Goal: Information Seeking & Learning: Learn about a topic

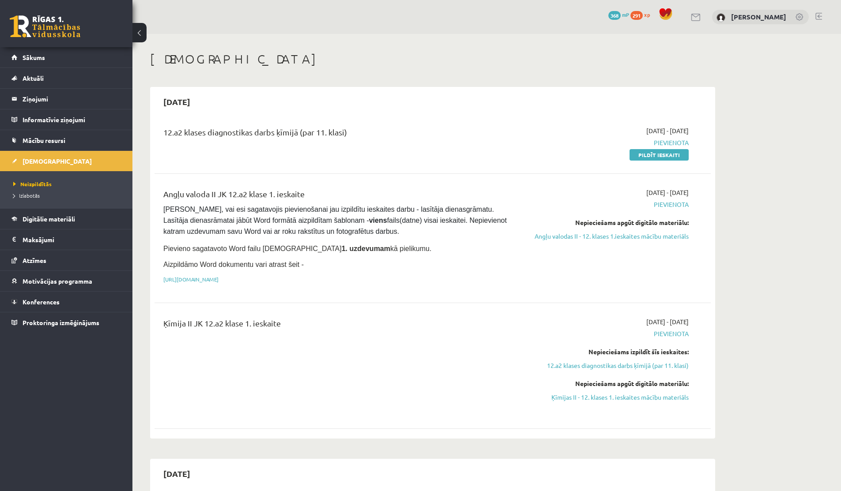
scroll to position [20, 0]
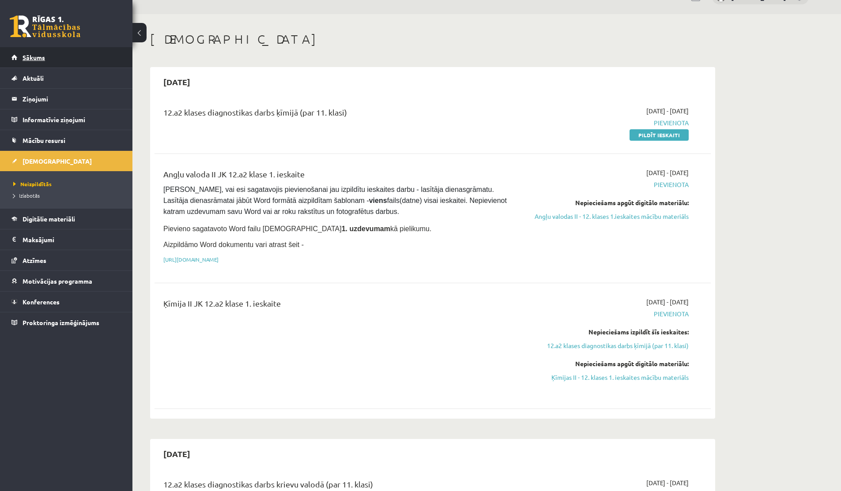
click at [50, 55] on link "Sākums" at bounding box center [66, 57] width 110 height 20
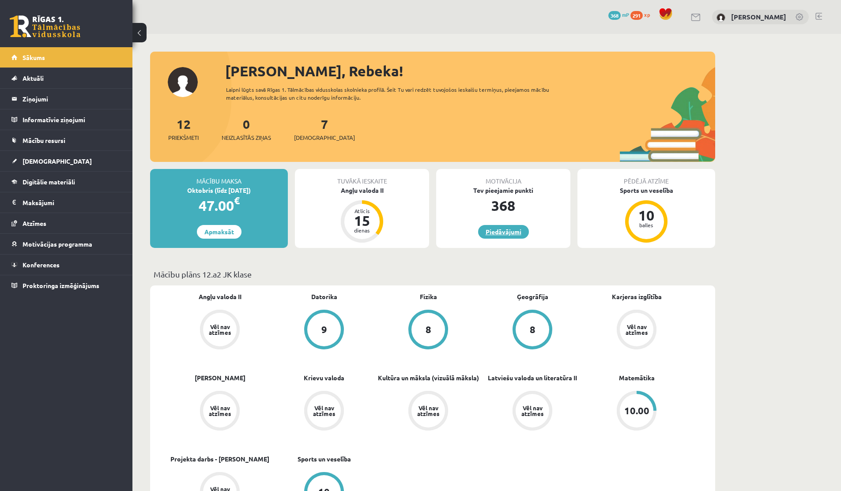
click at [505, 226] on link "Piedāvājumi" at bounding box center [503, 232] width 51 height 14
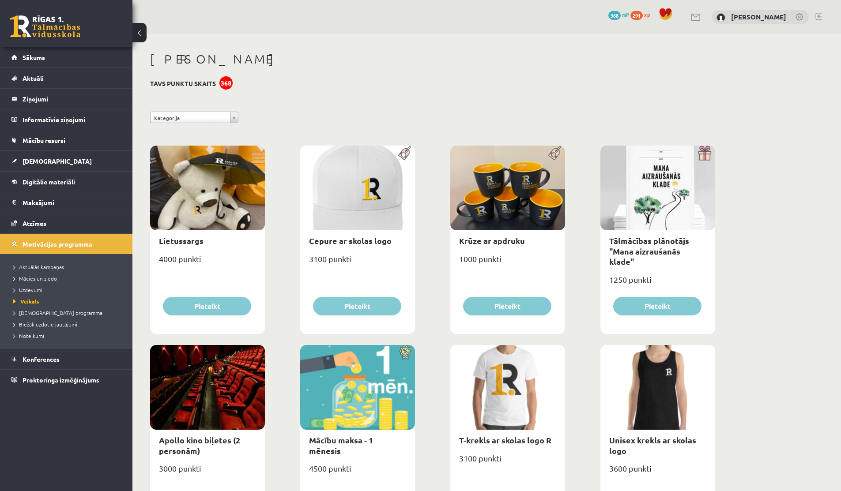
click at [611, 12] on span "368" at bounding box center [614, 15] width 12 height 9
click at [614, 17] on span "368" at bounding box center [614, 15] width 12 height 9
click at [634, 15] on span "291" at bounding box center [636, 15] width 12 height 9
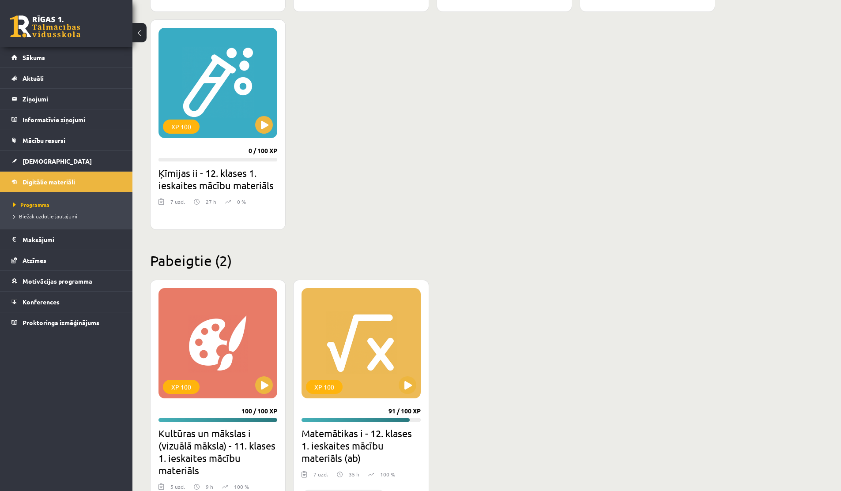
scroll to position [464, 0]
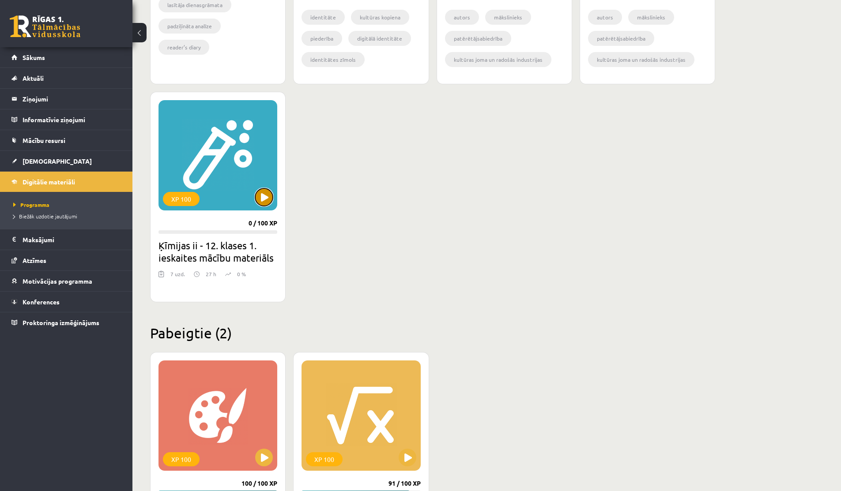
click at [258, 200] on button at bounding box center [264, 198] width 18 height 18
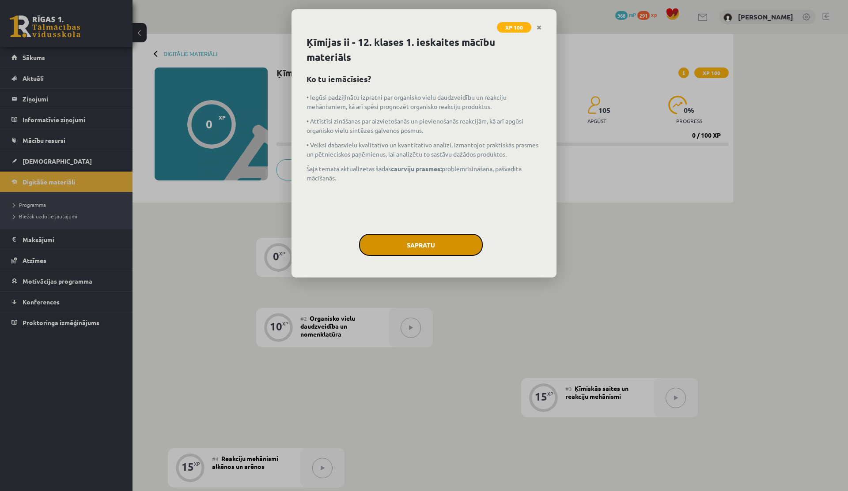
click at [407, 242] on button "Sapratu" at bounding box center [421, 245] width 124 height 22
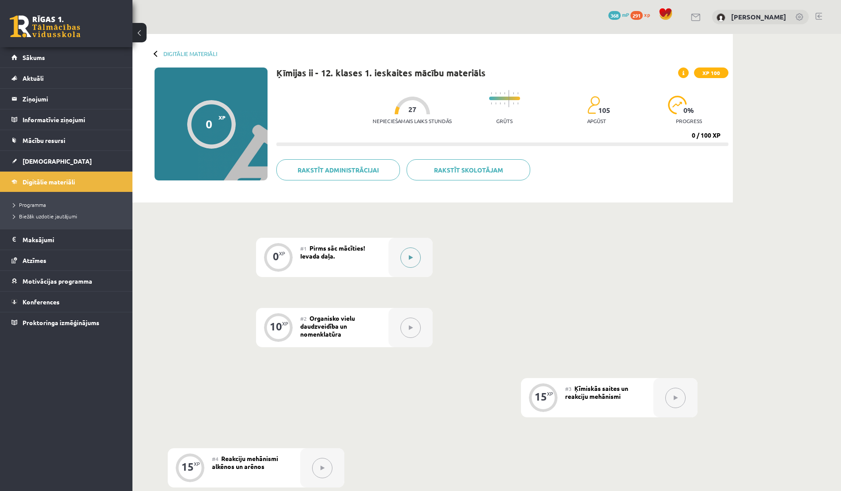
click at [406, 266] on button at bounding box center [410, 258] width 20 height 20
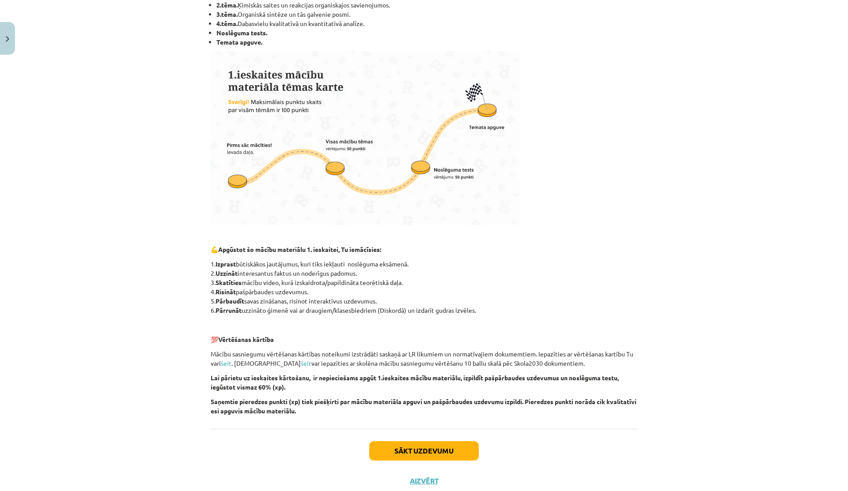
scroll to position [236, 0]
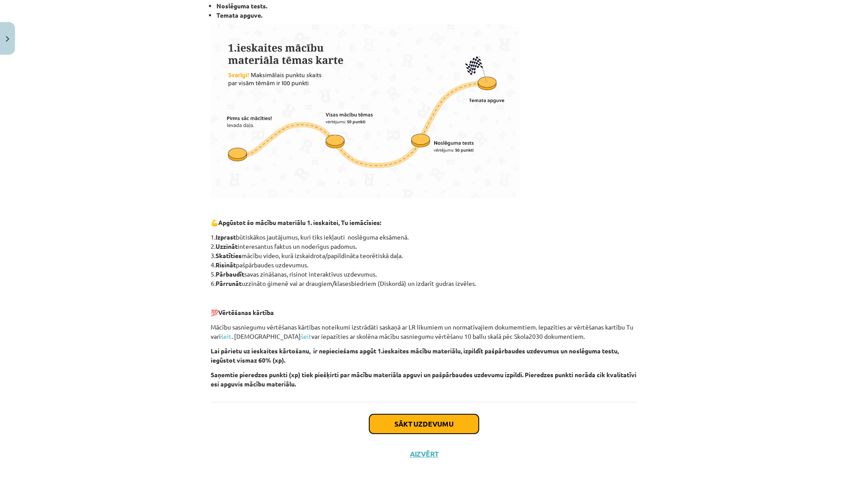
click at [418, 420] on button "Sākt uzdevumu" at bounding box center [423, 424] width 109 height 19
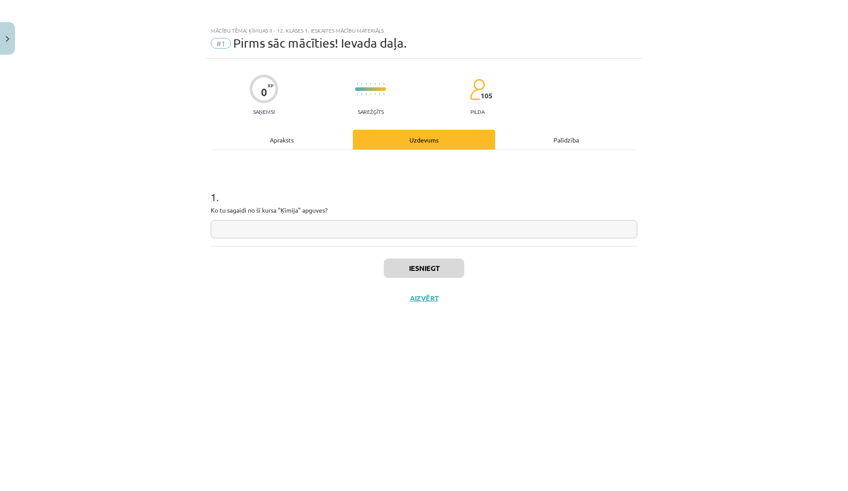
scroll to position [0, 0]
click at [313, 140] on div "Apraksts" at bounding box center [282, 140] width 142 height 20
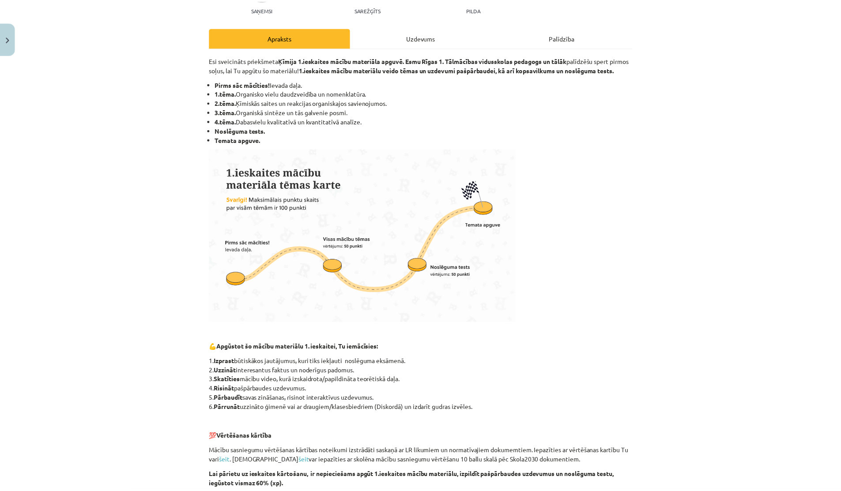
scroll to position [236, 0]
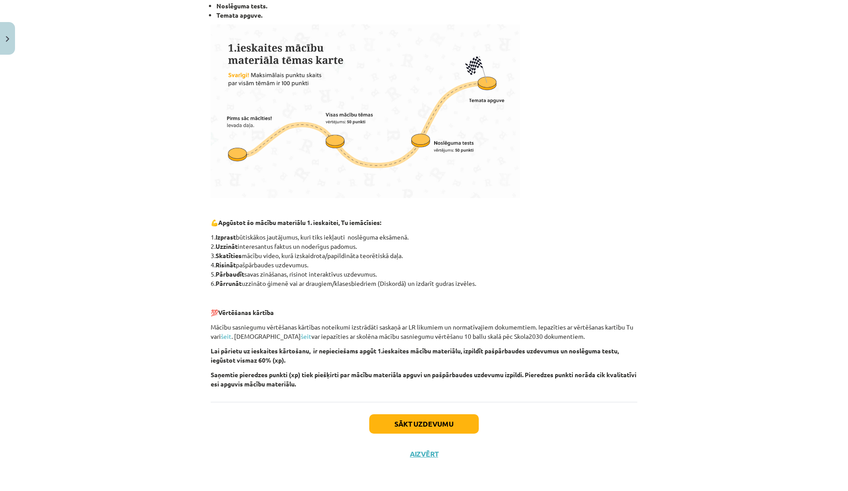
click at [414, 460] on div "Sākt uzdevumu Aizvērt" at bounding box center [424, 433] width 426 height 62
click at [415, 455] on button "Aizvērt" at bounding box center [424, 454] width 34 height 9
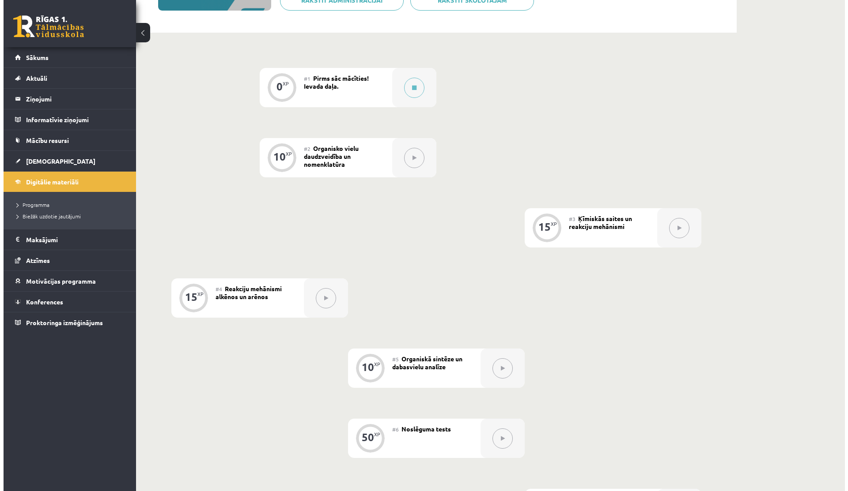
scroll to position [176, 0]
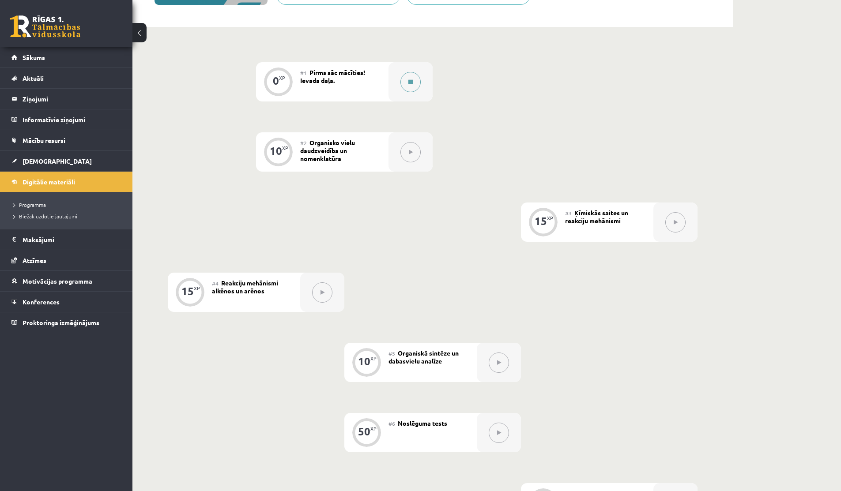
click at [400, 88] on div at bounding box center [410, 81] width 44 height 39
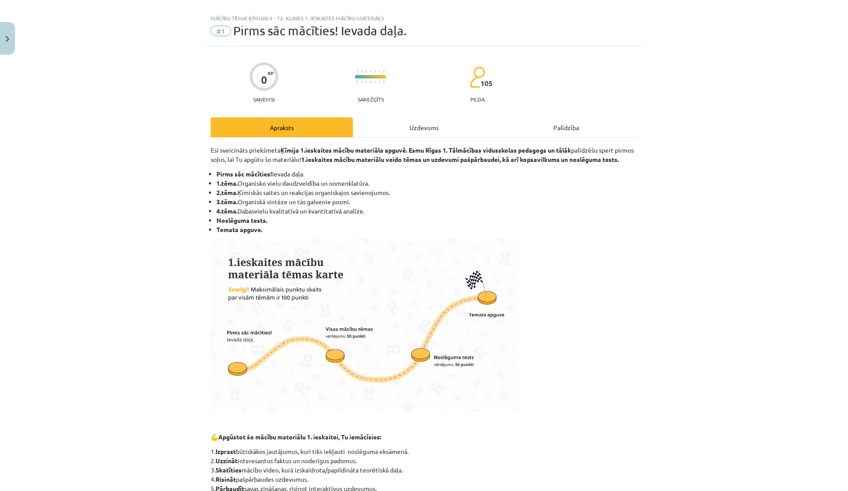
scroll to position [13, 0]
drag, startPoint x: 306, startPoint y: 211, endPoint x: 345, endPoint y: 211, distance: 38.4
click at [345, 206] on li "3.tēma. Organiskā sintēze un tās galvenie posmi." at bounding box center [426, 201] width 421 height 9
drag, startPoint x: 265, startPoint y: 219, endPoint x: 360, endPoint y: 216, distance: 94.5
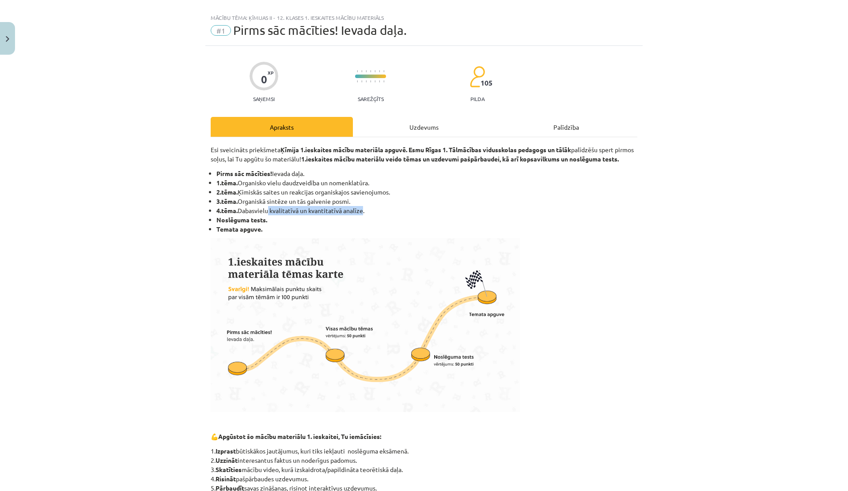
click at [360, 215] on li "4.tēma. Dabasvielu kvalitatīvā un kvantitatīvā analīze." at bounding box center [426, 210] width 421 height 9
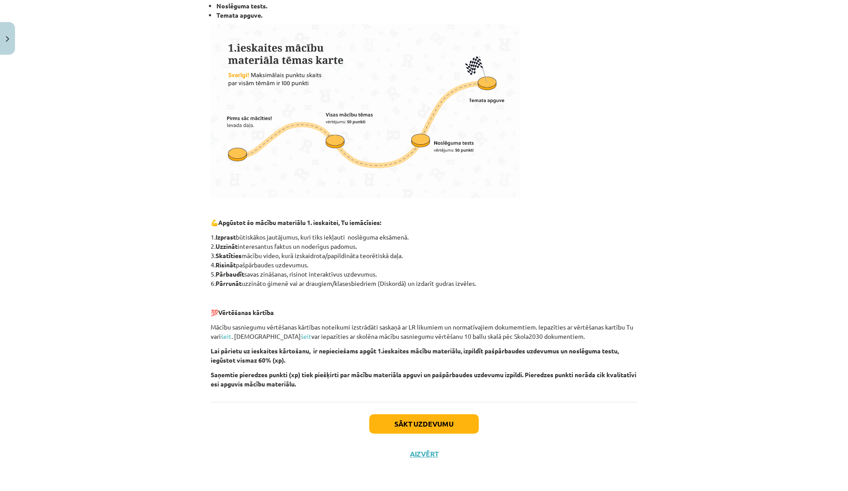
scroll to position [0, 0]
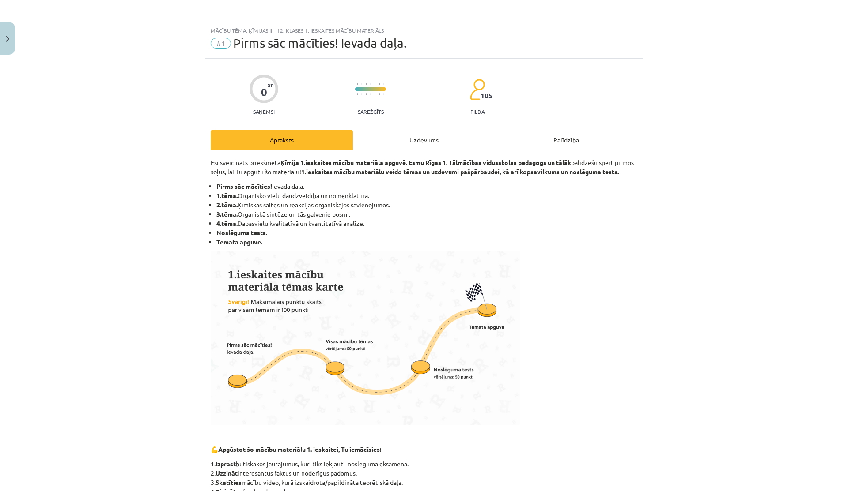
click at [397, 135] on div "Uzdevums" at bounding box center [424, 140] width 142 height 20
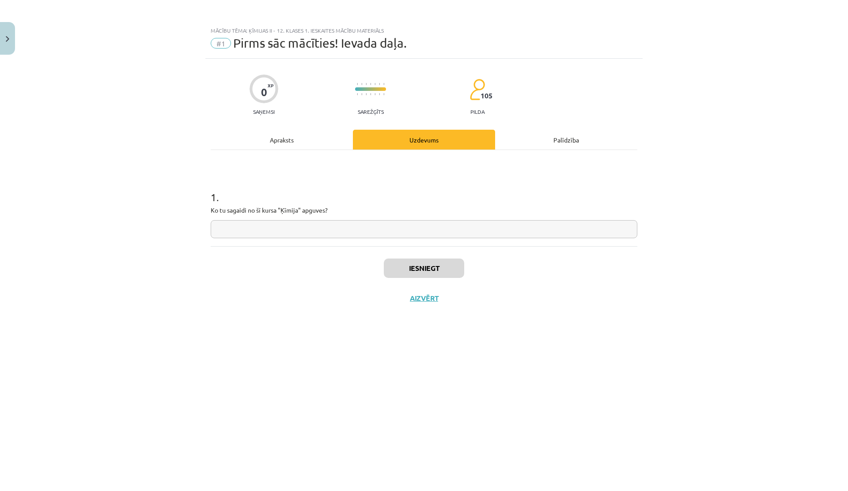
click at [301, 151] on div "1 . Ko tu sagaidi no šī kursa "Ķīmija" apguves?" at bounding box center [424, 198] width 426 height 96
click at [301, 143] on div "Apraksts" at bounding box center [282, 140] width 142 height 20
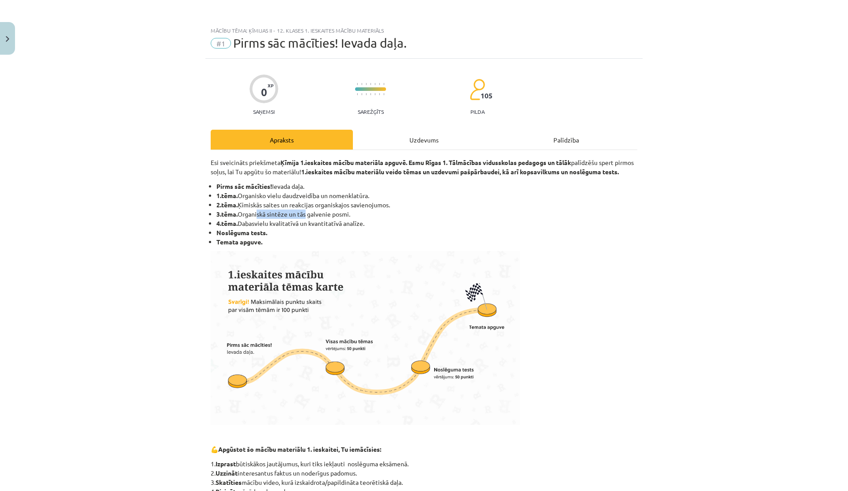
drag, startPoint x: 252, startPoint y: 227, endPoint x: 317, endPoint y: 225, distance: 64.9
click at [316, 219] on li "3.tēma. Organiskā sintēze un tās galvenie posmi." at bounding box center [426, 214] width 421 height 9
click at [317, 219] on li "3.tēma. Organiskā sintēze un tās galvenie posmi." at bounding box center [426, 214] width 421 height 9
drag, startPoint x: 250, startPoint y: 233, endPoint x: 309, endPoint y: 233, distance: 59.2
click at [309, 228] on li "4.tēma. Dabasvielu kvalitatīvā un kvantitatīvā analīze." at bounding box center [426, 223] width 421 height 9
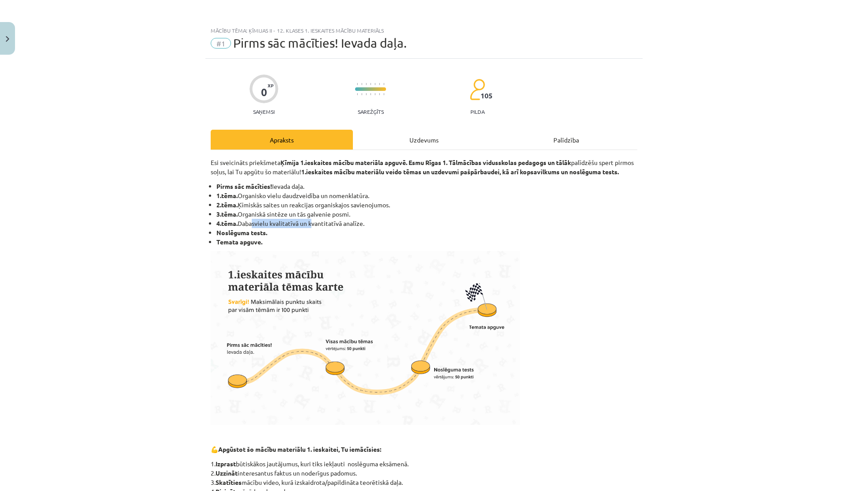
click at [309, 228] on li "4.tēma. Dabasvielu kvalitatīvā un kvantitatīvā analīze." at bounding box center [426, 223] width 421 height 9
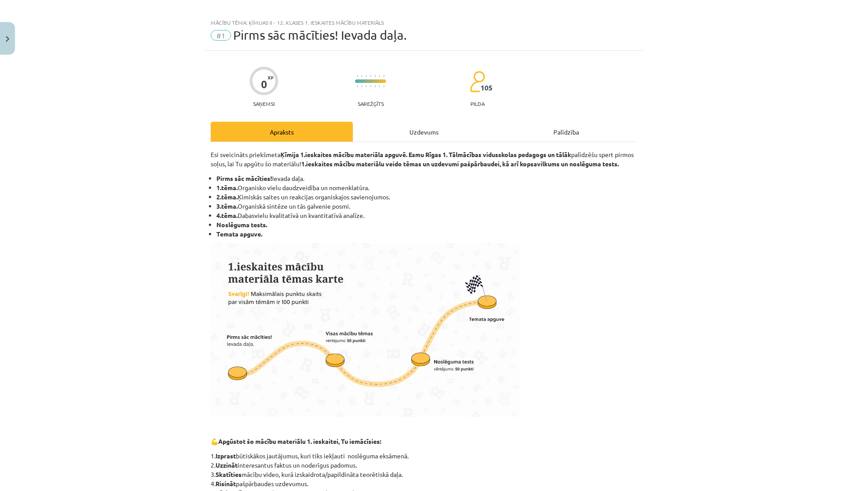
scroll to position [8, 0]
drag, startPoint x: 233, startPoint y: 215, endPoint x: 302, endPoint y: 219, distance: 69.9
click at [301, 211] on li "3.tēma. Organiskā sintēze un tās galvenie posmi." at bounding box center [426, 205] width 421 height 9
click at [302, 211] on li "3.tēma. Organiskā sintēze un tās galvenie posmi." at bounding box center [426, 205] width 421 height 9
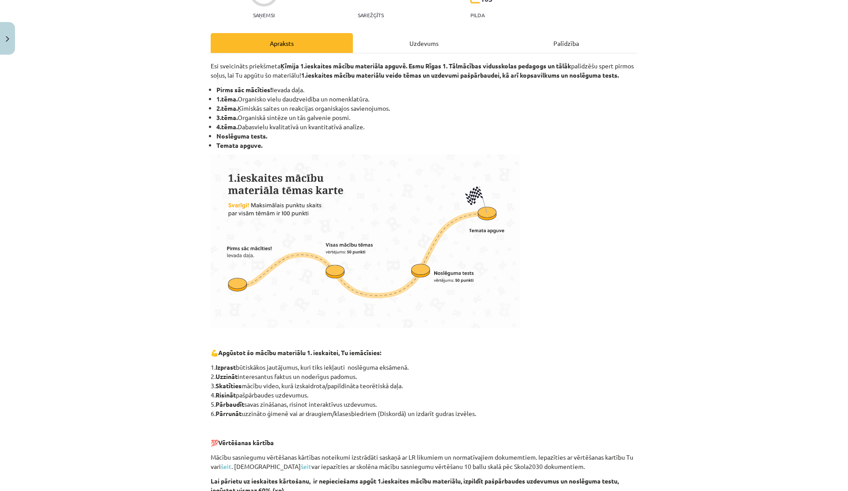
scroll to position [236, 0]
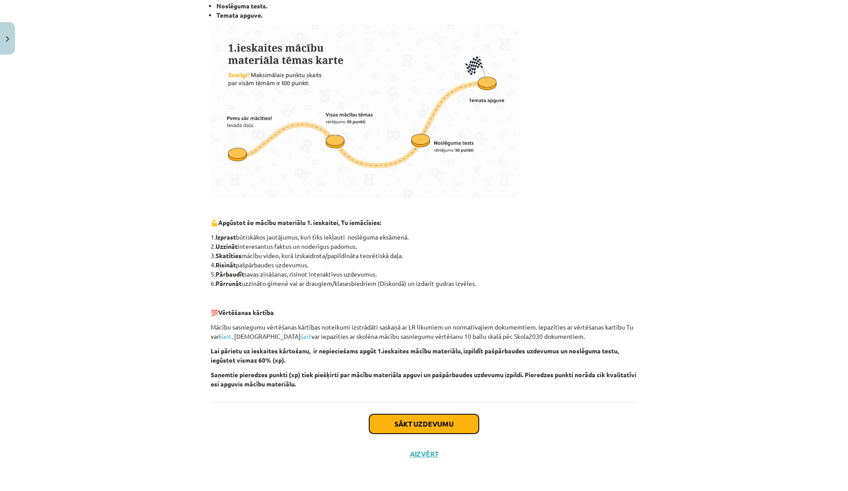
click at [393, 425] on button "Sākt uzdevumu" at bounding box center [423, 424] width 109 height 19
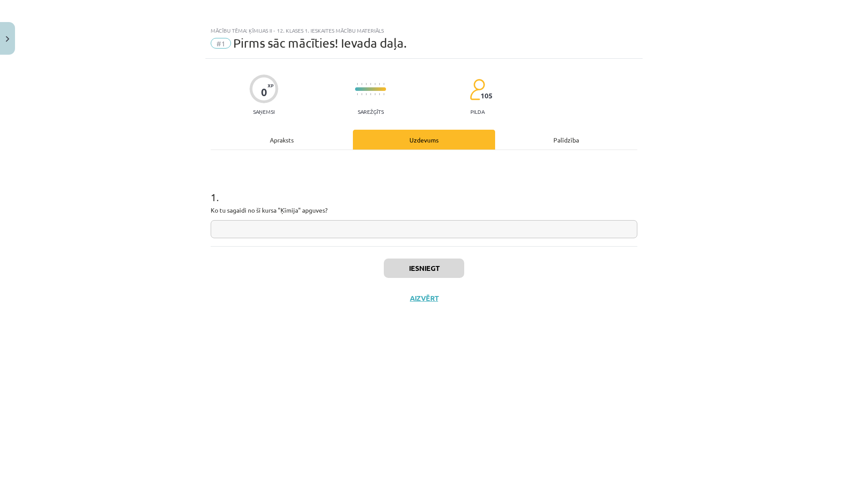
scroll to position [0, 0]
click at [283, 225] on input "text" at bounding box center [424, 229] width 426 height 18
click at [273, 127] on div "0 XP Saņemsi Sarežģīts 105 pilda Apraksts Uzdevums Palīdzība 1 . Ko tu sagaidi …" at bounding box center [423, 264] width 437 height 411
click at [273, 133] on div "Apraksts" at bounding box center [282, 140] width 142 height 20
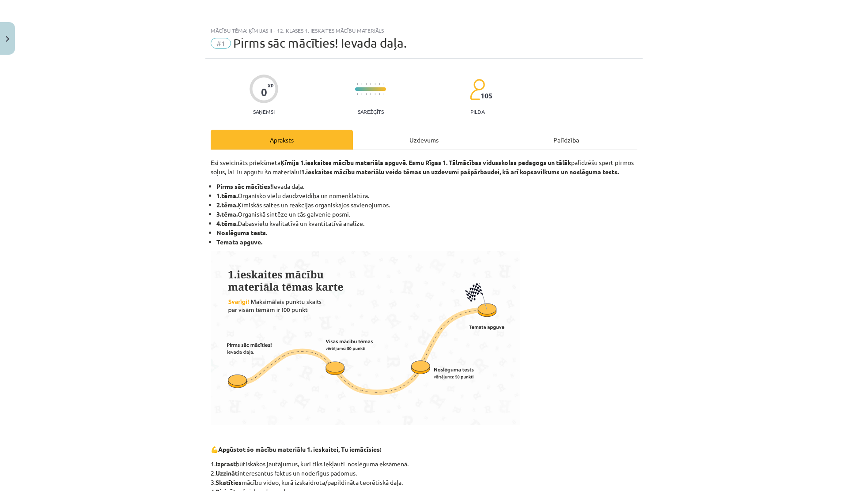
scroll to position [24, 0]
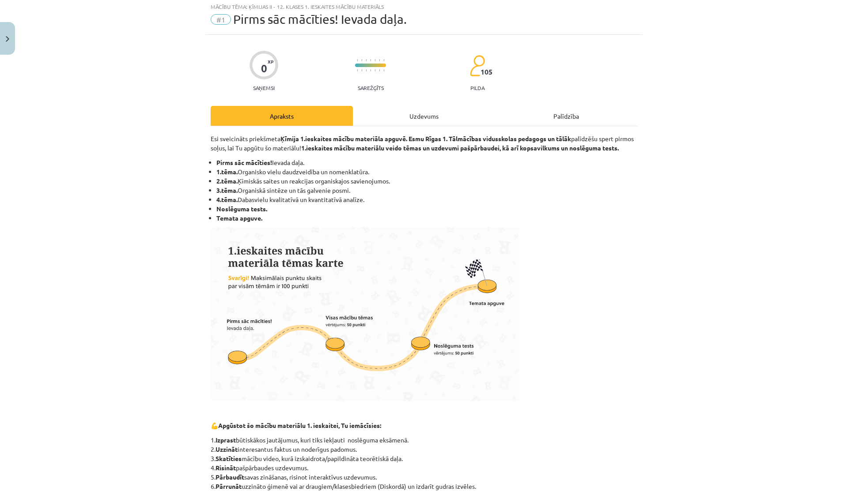
click at [393, 116] on div "Uzdevums" at bounding box center [424, 116] width 142 height 20
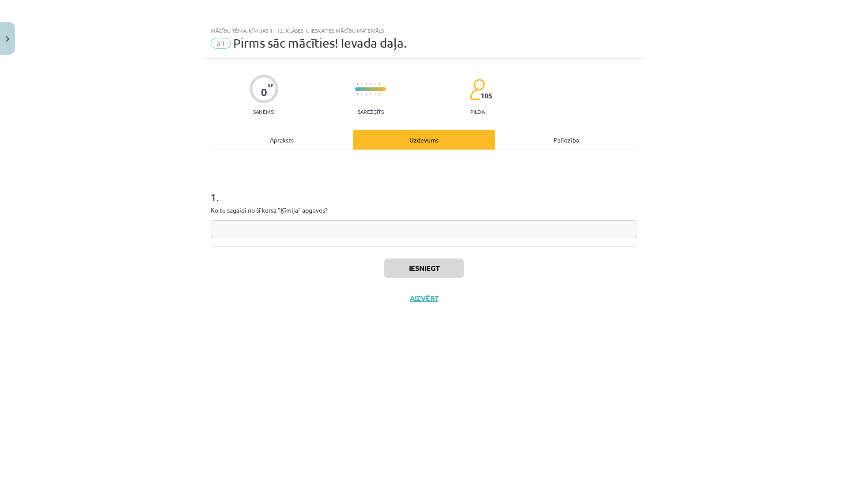
scroll to position [0, 0]
click at [314, 151] on div "1 . Ko tu sagaidi no šī kursa "Ķīmija" apguves?" at bounding box center [424, 198] width 426 height 96
click at [314, 146] on div "Apraksts" at bounding box center [282, 140] width 142 height 20
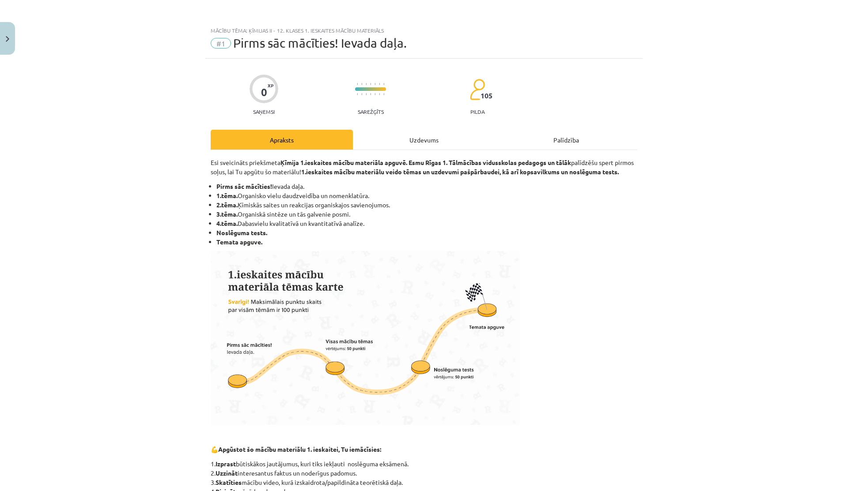
click at [360, 138] on div "Uzdevums" at bounding box center [424, 140] width 142 height 20
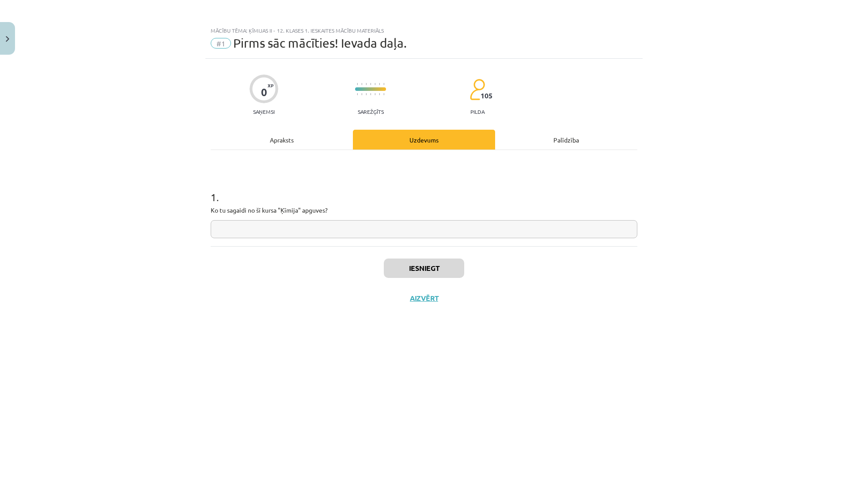
click at [311, 140] on div "Apraksts" at bounding box center [282, 140] width 142 height 20
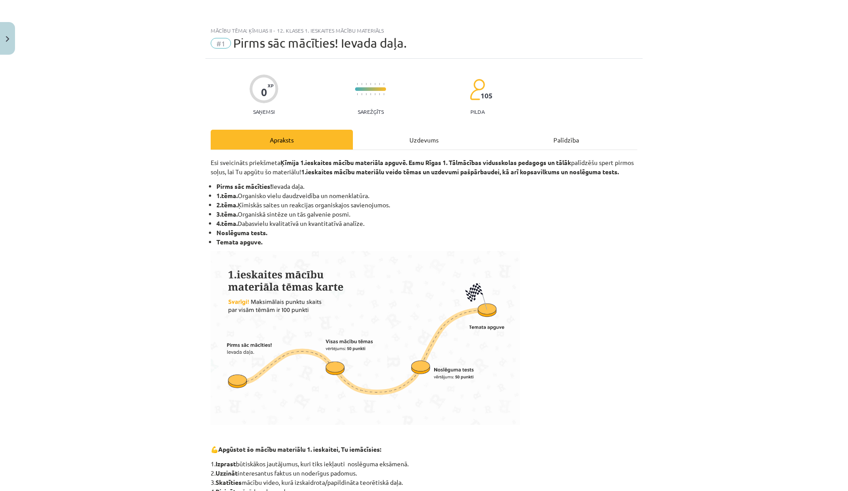
click at [377, 140] on div "Uzdevums" at bounding box center [424, 140] width 142 height 20
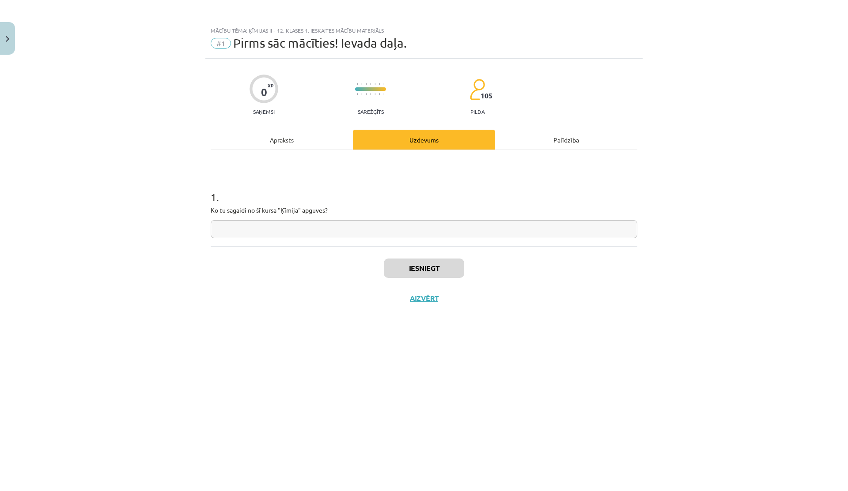
click at [293, 235] on input "text" at bounding box center [424, 229] width 426 height 18
type input "**********"
click at [289, 143] on div "Apraksts" at bounding box center [282, 140] width 142 height 20
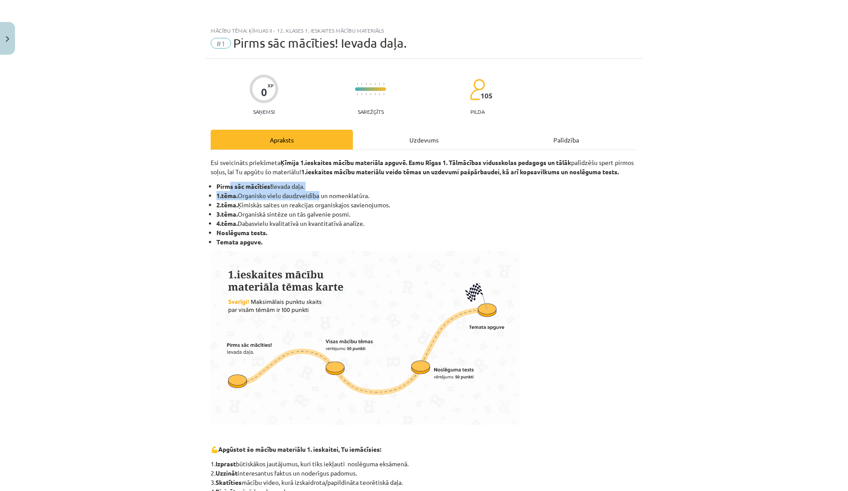
drag, startPoint x: 227, startPoint y: 199, endPoint x: 316, endPoint y: 203, distance: 88.8
click at [316, 203] on ul "Pirms sāc mācīties! Ievada daļa. 1.tēma. Organisko vielu daudzveidība un nomenk…" at bounding box center [424, 214] width 426 height 65
click at [316, 200] on li "1.tēma. Organisko vielu daudzveidība un nomenklatūra." at bounding box center [426, 195] width 421 height 9
drag, startPoint x: 259, startPoint y: 204, endPoint x: 314, endPoint y: 204, distance: 55.2
click at [314, 200] on li "1.tēma. Organisko vielu daudzveidība un nomenklatūra." at bounding box center [426, 195] width 421 height 9
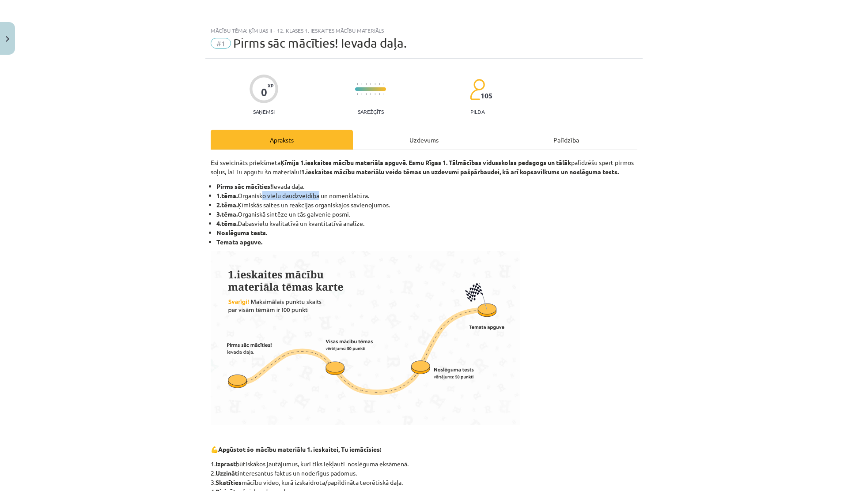
click at [315, 200] on li "1.tēma. Organisko vielu daudzveidība un nomenklatūra." at bounding box center [426, 195] width 421 height 9
drag, startPoint x: 244, startPoint y: 227, endPoint x: 345, endPoint y: 227, distance: 101.5
click at [345, 219] on li "3.tēma. Organiskā sintēze un tās galvenie posmi." at bounding box center [426, 214] width 421 height 9
drag, startPoint x: 314, startPoint y: 220, endPoint x: 363, endPoint y: 220, distance: 48.6
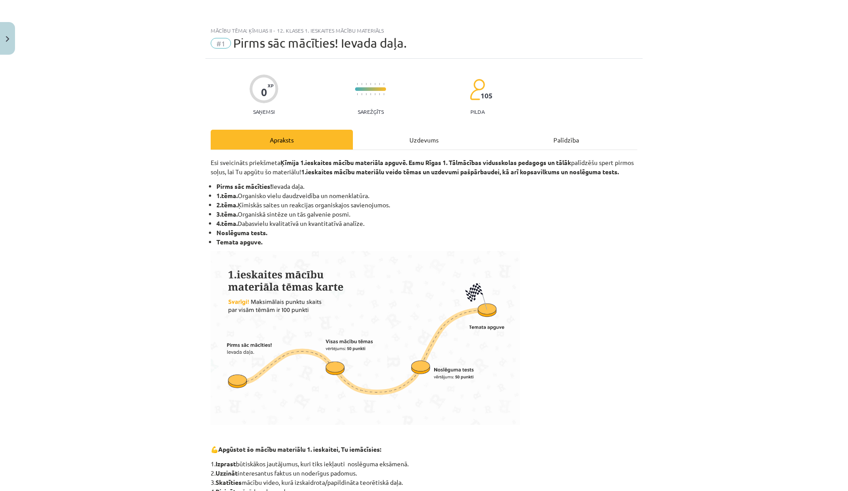
click at [363, 219] on li "3.tēma. Organiskā sintēze un tās galvenie posmi." at bounding box center [426, 214] width 421 height 9
drag, startPoint x: 350, startPoint y: 216, endPoint x: 410, endPoint y: 216, distance: 60.5
click at [410, 210] on li "2.tēma. ⁠Ķīmiskās saites un reakcijas organiskajos savienojumos." at bounding box center [426, 204] width 421 height 9
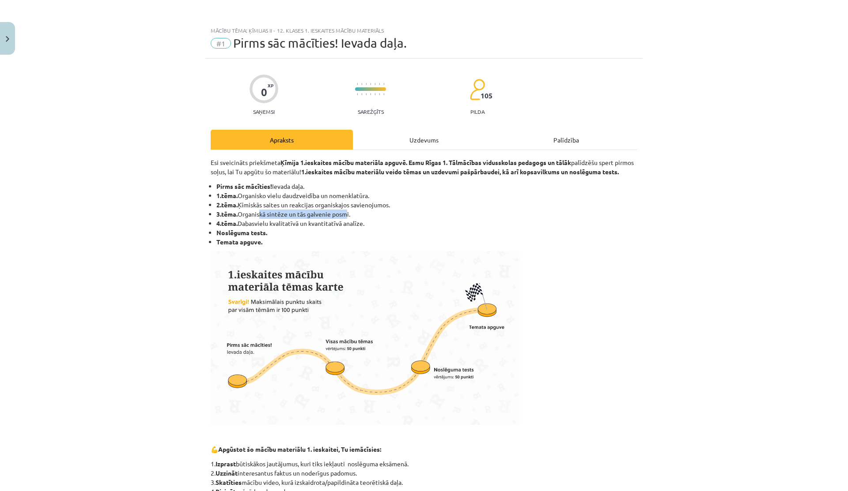
drag, startPoint x: 256, startPoint y: 226, endPoint x: 344, endPoint y: 227, distance: 88.3
click at [344, 219] on li "3.tēma. Organiskā sintēze un tās galvenie posmi." at bounding box center [426, 214] width 421 height 9
drag, startPoint x: 269, startPoint y: 231, endPoint x: 360, endPoint y: 231, distance: 90.9
click at [360, 228] on li "4.tēma. Dabasvielu kvalitatīvā un kvantitatīvā analīze." at bounding box center [426, 223] width 421 height 9
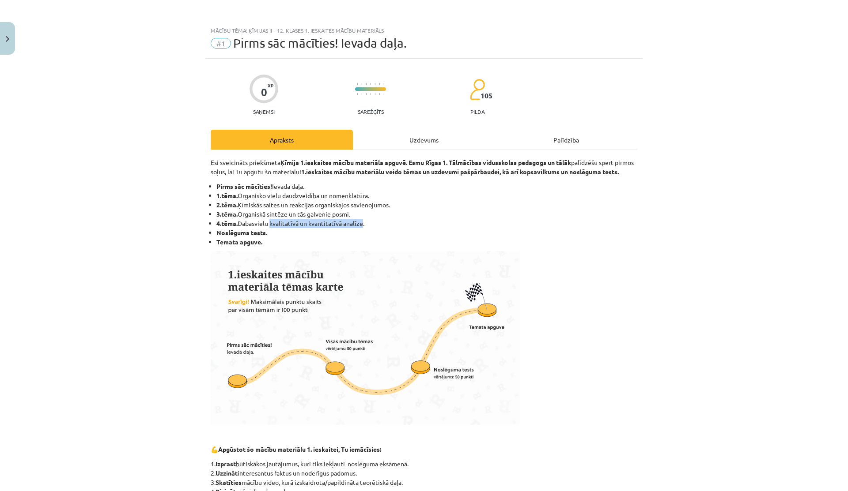
click at [360, 228] on li "4.tēma. Dabasvielu kvalitatīvā un kvantitatīvā analīze." at bounding box center [426, 223] width 421 height 9
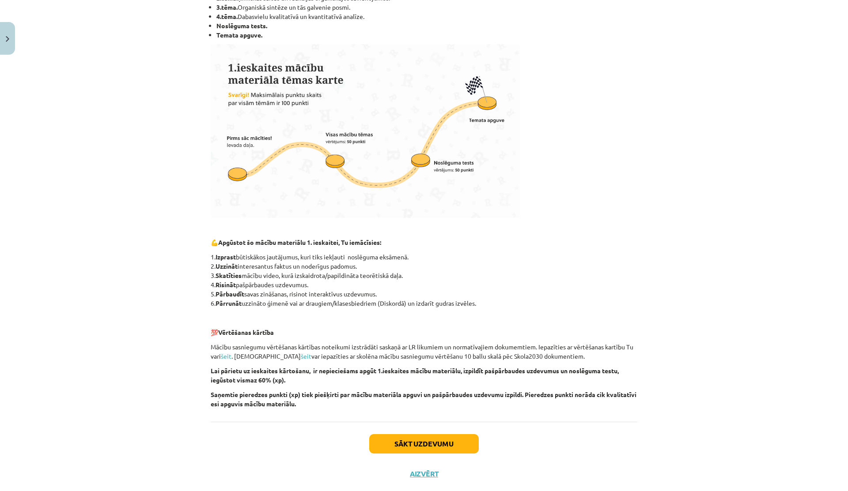
scroll to position [236, 0]
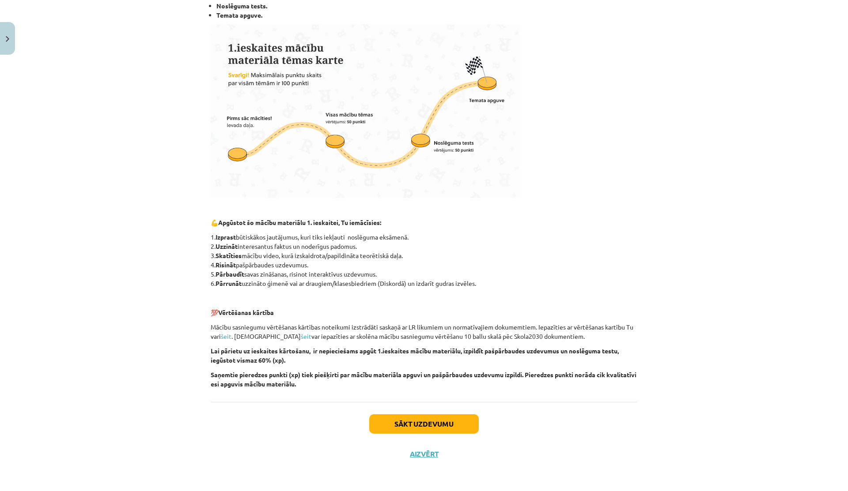
drag, startPoint x: 248, startPoint y: 276, endPoint x: 387, endPoint y: 275, distance: 139.1
click at [387, 275] on p "1. Izprast būtiskākos jautājumus, kuri tiks iekļauti noslēguma eksāmenā. 2. Uzz…" at bounding box center [424, 261] width 426 height 56
drag, startPoint x: 257, startPoint y: 290, endPoint x: 376, endPoint y: 290, distance: 118.8
click at [375, 290] on div "Esi sveicināts priekšmeta Ķīmija 1.ieskaites mācību materiāla apguvē. Esmu Rīga…" at bounding box center [424, 160] width 426 height 458
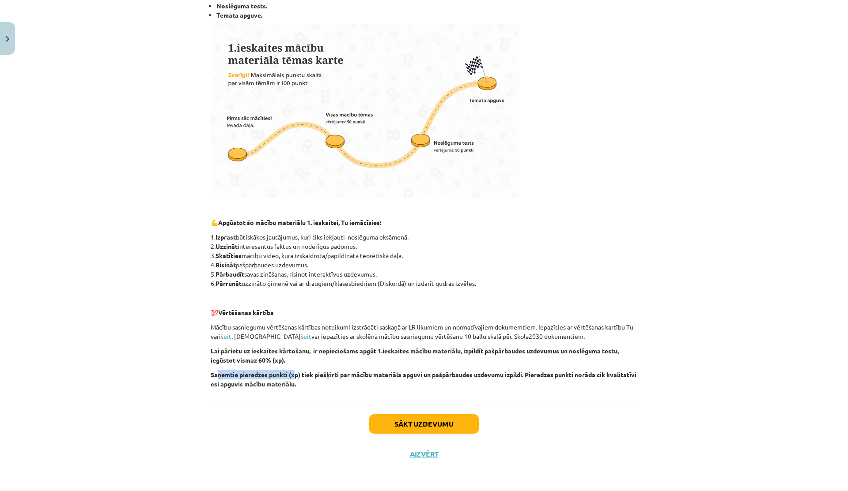
drag, startPoint x: 216, startPoint y: 371, endPoint x: 300, endPoint y: 371, distance: 83.9
click at [299, 371] on p "Saņemtie pieredzes punkti (xp) tiek piešķirti par mācību materiāla apguvi un pa…" at bounding box center [424, 379] width 426 height 19
click at [300, 371] on p "Saņemtie pieredzes punkti (xp) tiek piešķirti par mācību materiāla apguvi un pa…" at bounding box center [424, 379] width 426 height 19
drag, startPoint x: 261, startPoint y: 373, endPoint x: 373, endPoint y: 371, distance: 112.2
click at [373, 371] on strong "Saņemtie pieredzes punkti (xp) tiek piešķirti par mācību materiāla apguvi un pa…" at bounding box center [424, 379] width 426 height 17
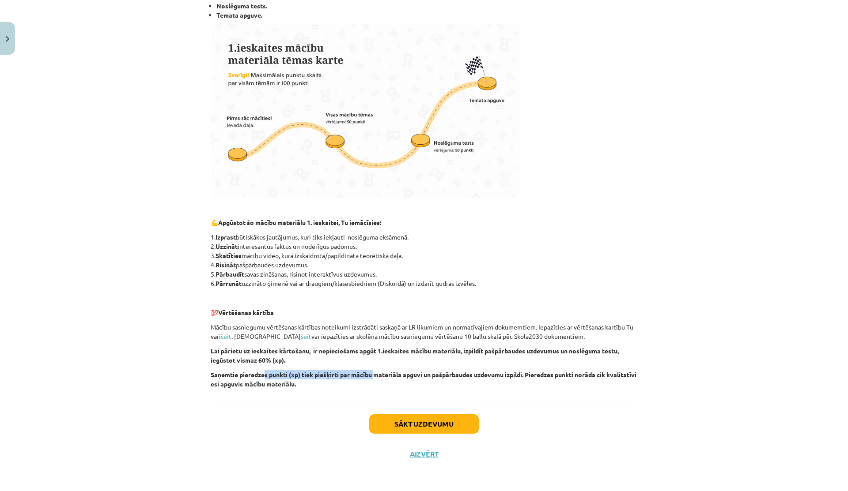
click at [518, 364] on p "Lai pārietu uz ieskaites kārtošanu, ir nepieciešams apgūt 1.ieskaites mācību ma…" at bounding box center [424, 356] width 426 height 19
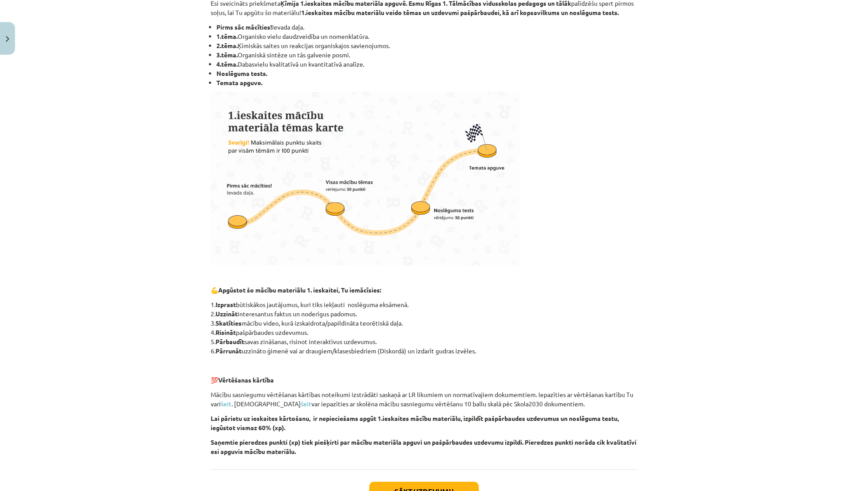
scroll to position [0, 0]
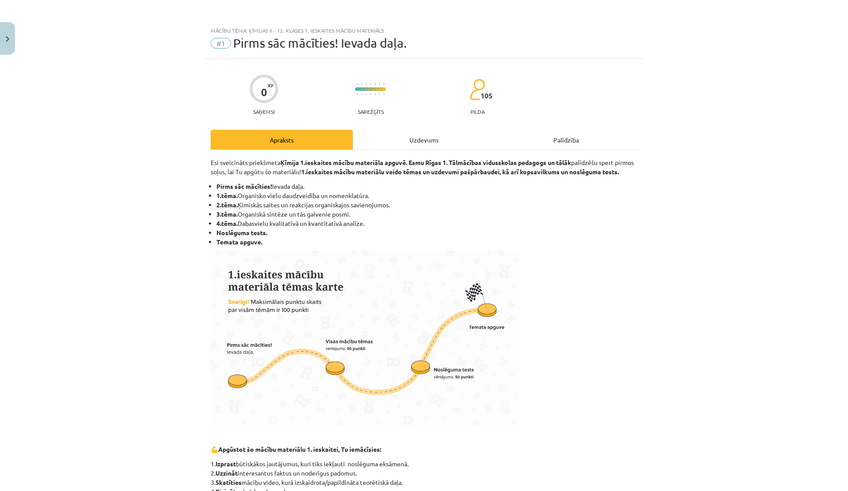
click at [422, 136] on div "Uzdevums" at bounding box center [424, 140] width 142 height 20
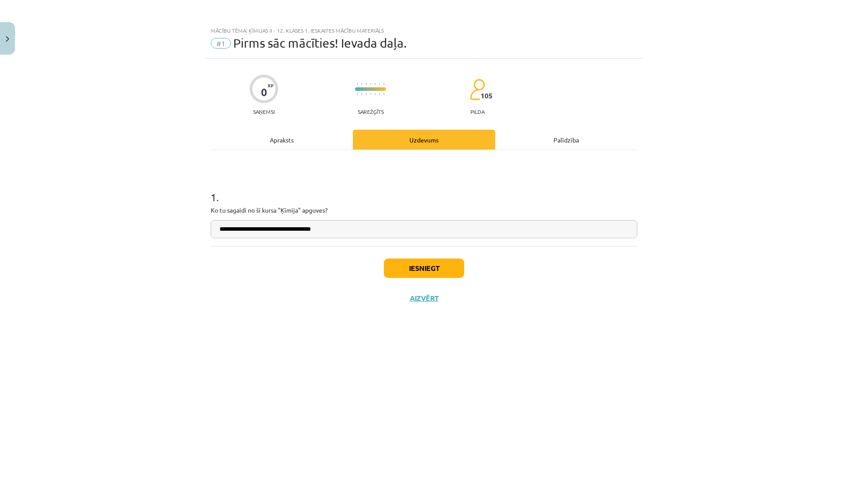
click at [314, 234] on input "**********" at bounding box center [424, 229] width 426 height 18
click at [339, 231] on input "**********" at bounding box center [424, 229] width 426 height 18
click at [311, 232] on input "**********" at bounding box center [424, 229] width 426 height 18
click at [341, 231] on input "**********" at bounding box center [424, 229] width 426 height 18
click at [299, 228] on input "**********" at bounding box center [424, 229] width 426 height 18
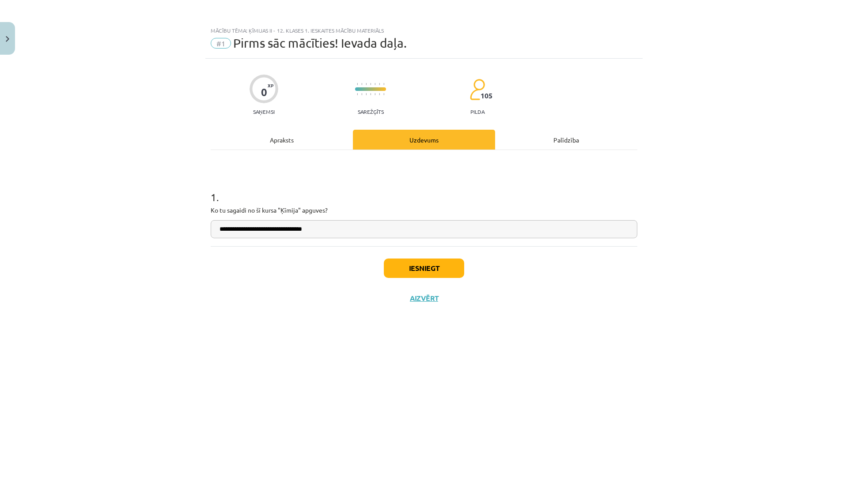
click at [301, 231] on input "**********" at bounding box center [424, 229] width 426 height 18
click at [324, 226] on input "**********" at bounding box center [424, 229] width 426 height 18
type input "**********"
click at [306, 147] on div "Apraksts" at bounding box center [282, 140] width 142 height 20
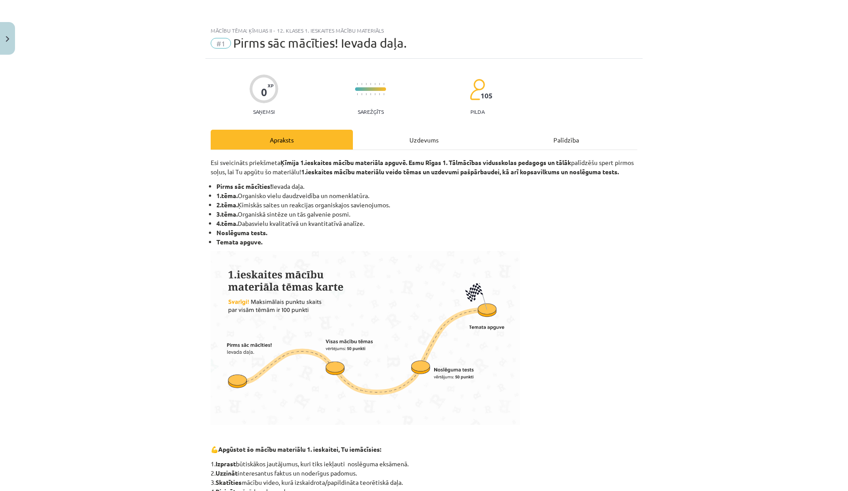
click at [425, 144] on div "Uzdevums" at bounding box center [424, 140] width 142 height 20
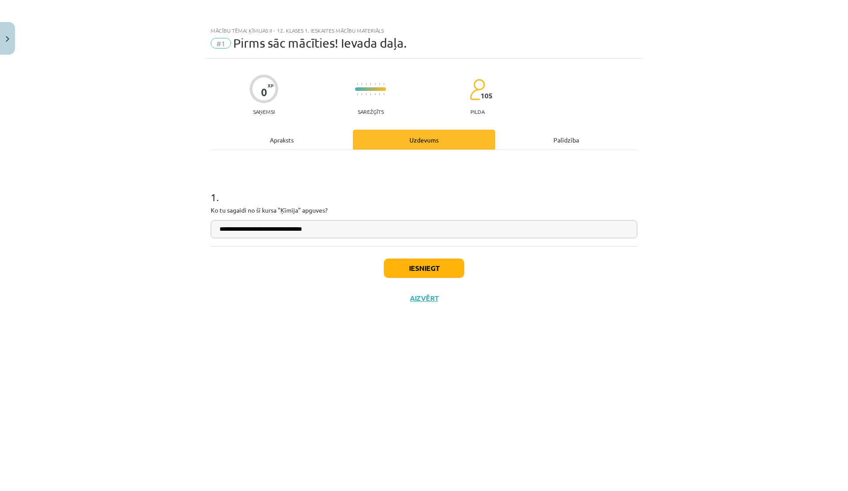
click at [330, 234] on input "**********" at bounding box center [424, 229] width 426 height 18
click at [300, 135] on div "Apraksts" at bounding box center [282, 140] width 142 height 20
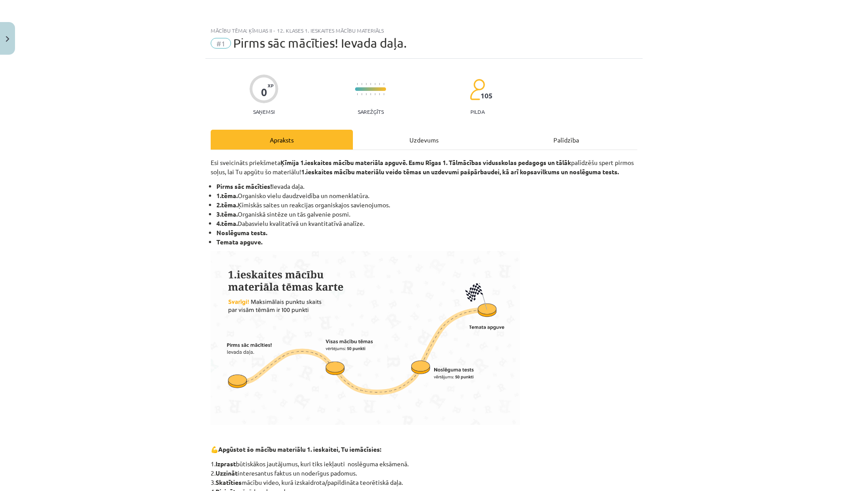
click at [414, 138] on div "Uzdevums" at bounding box center [424, 140] width 142 height 20
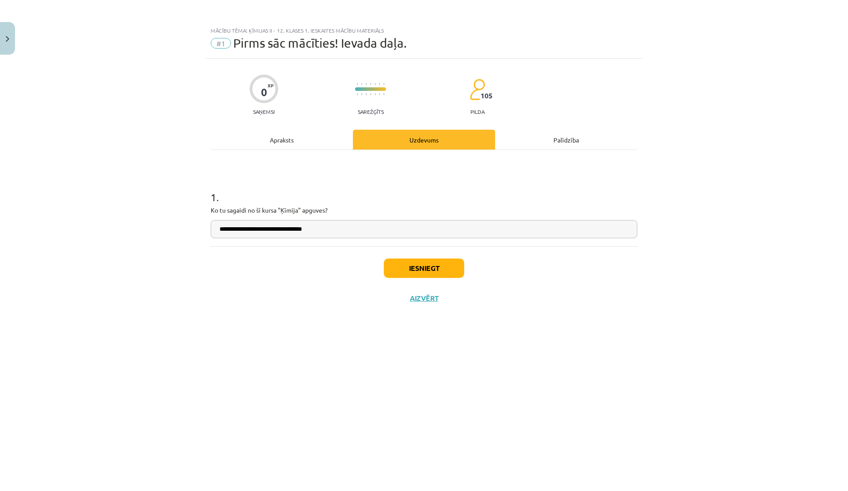
click at [317, 228] on input "**********" at bounding box center [424, 229] width 426 height 18
click at [248, 120] on div "**********" at bounding box center [423, 264] width 437 height 411
click at [254, 132] on div "Apraksts" at bounding box center [282, 140] width 142 height 20
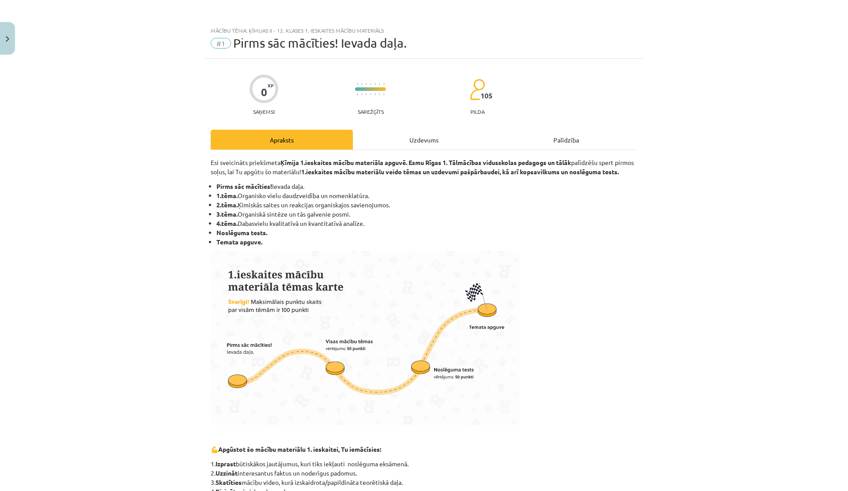
click at [411, 130] on div "Uzdevums" at bounding box center [424, 140] width 142 height 20
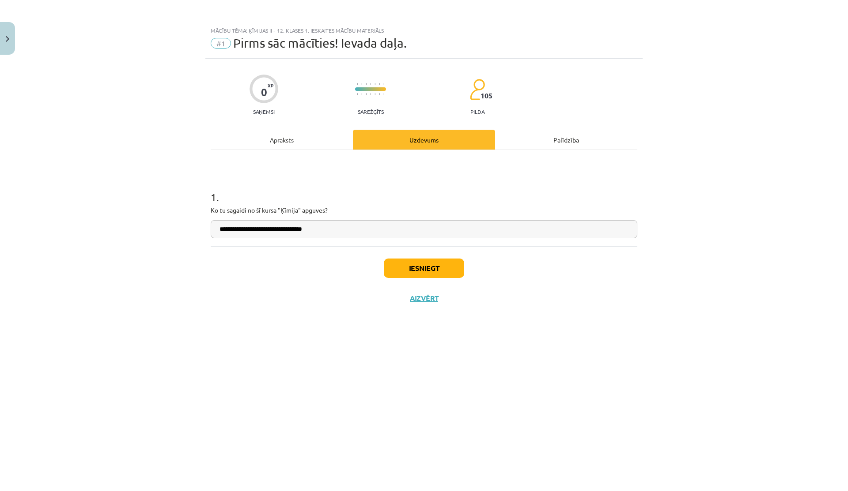
click at [340, 221] on input "**********" at bounding box center [424, 229] width 426 height 18
click at [326, 225] on input "**********" at bounding box center [424, 229] width 426 height 18
click at [278, 224] on input "**********" at bounding box center [424, 229] width 426 height 18
click at [323, 225] on input "**********" at bounding box center [424, 229] width 426 height 18
click at [322, 229] on input "**********" at bounding box center [424, 229] width 426 height 18
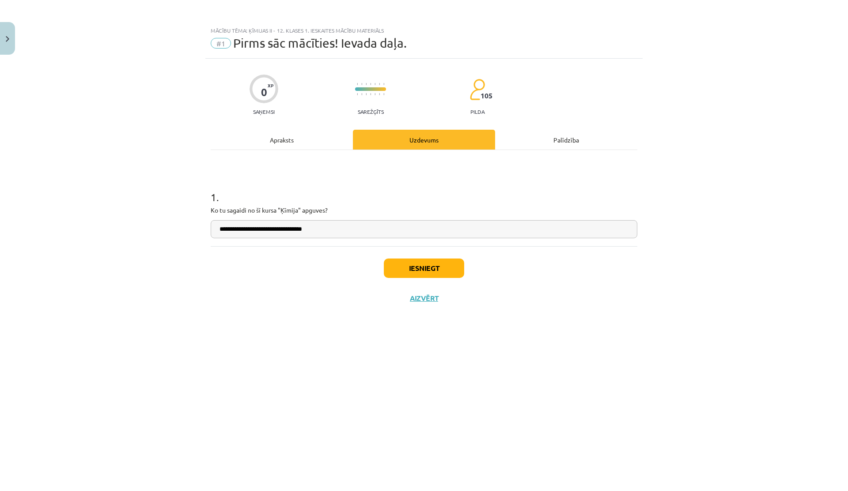
click at [290, 141] on div "Apraksts" at bounding box center [282, 140] width 142 height 20
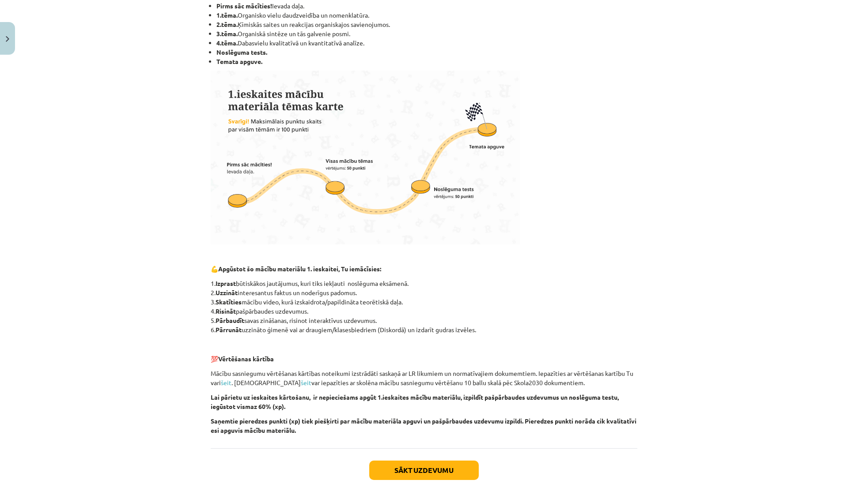
scroll to position [236, 0]
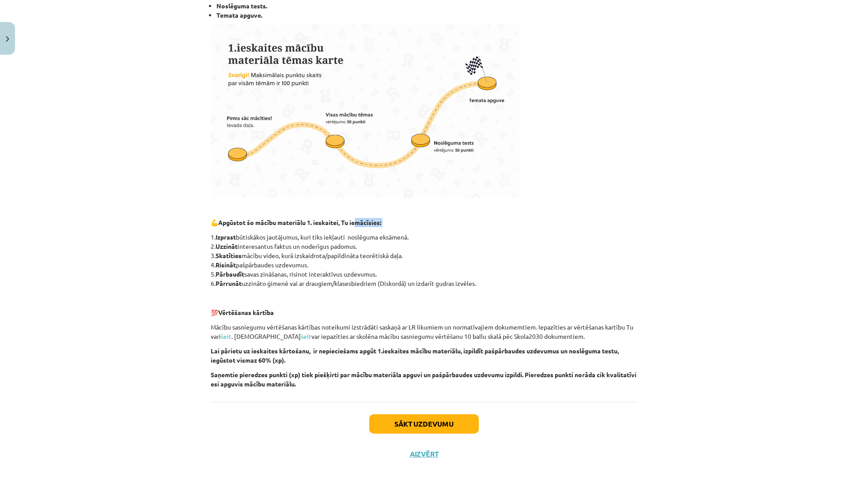
drag, startPoint x: 305, startPoint y: 227, endPoint x: 352, endPoint y: 227, distance: 47.2
click at [352, 227] on div "Esi sveicināts priekšmeta Ķīmija 1.ieskaites mācību materiāla apguvē. Esmu Rīga…" at bounding box center [424, 160] width 426 height 458
drag, startPoint x: 299, startPoint y: 237, endPoint x: 430, endPoint y: 239, distance: 131.1
click at [430, 239] on p "1. Izprast būtiskākos jautājumus, kuri tiks iekļauti noslēguma eksāmenā. 2. Uzz…" at bounding box center [424, 261] width 426 height 56
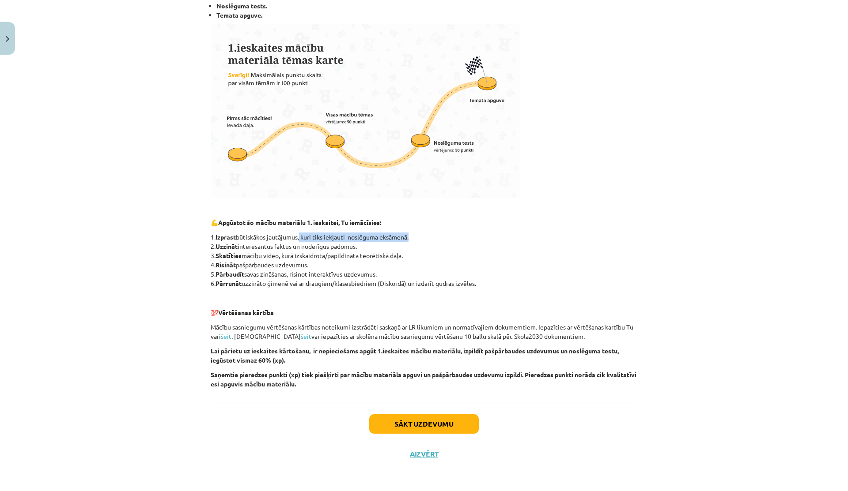
click at [430, 239] on p "1. Izprast būtiskākos jautājumus, kuri tiks iekļauti noslēguma eksāmenā. 2. Uzz…" at bounding box center [424, 261] width 426 height 56
drag, startPoint x: 229, startPoint y: 245, endPoint x: 311, endPoint y: 245, distance: 82.1
click at [311, 245] on p "1. Izprast būtiskākos jautājumus, kuri tiks iekļauti noslēguma eksāmenā. 2. Uzz…" at bounding box center [424, 261] width 426 height 56
drag, startPoint x: 234, startPoint y: 268, endPoint x: 315, endPoint y: 268, distance: 81.7
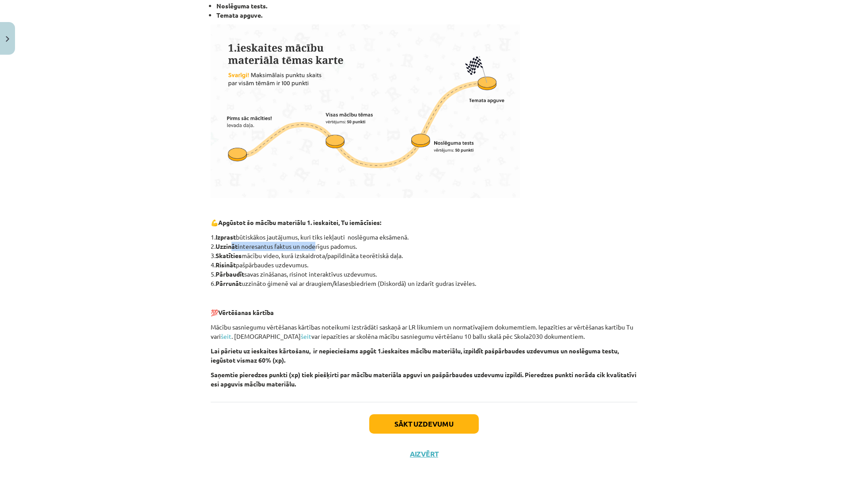
click at [315, 268] on p "1. Izprast būtiskākos jautājumus, kuri tiks iekļauti noslēguma eksāmenā. 2. Uzz…" at bounding box center [424, 261] width 426 height 56
drag, startPoint x: 259, startPoint y: 271, endPoint x: 349, endPoint y: 271, distance: 90.1
click at [349, 271] on p "1. Izprast būtiskākos jautājumus, kuri tiks iekļauti noslēguma eksāmenā. 2. Uzz…" at bounding box center [424, 261] width 426 height 56
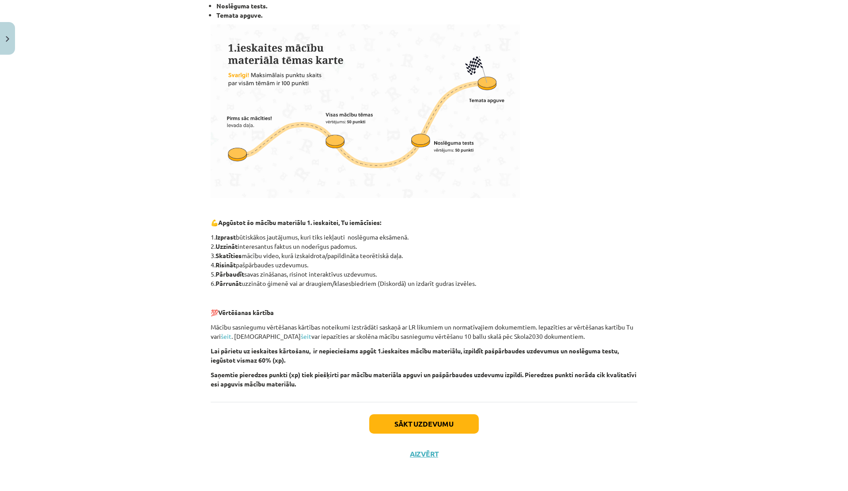
click at [269, 281] on p "1. Izprast būtiskākos jautājumus, kuri tiks iekļauti noslēguma eksāmenā. 2. Uzz…" at bounding box center [424, 261] width 426 height 56
drag, startPoint x: 242, startPoint y: 284, endPoint x: 403, endPoint y: 282, distance: 161.1
click at [403, 282] on p "1. Izprast būtiskākos jautājumus, kuri tiks iekļauti noslēguma eksāmenā. 2. Uzz…" at bounding box center [424, 261] width 426 height 56
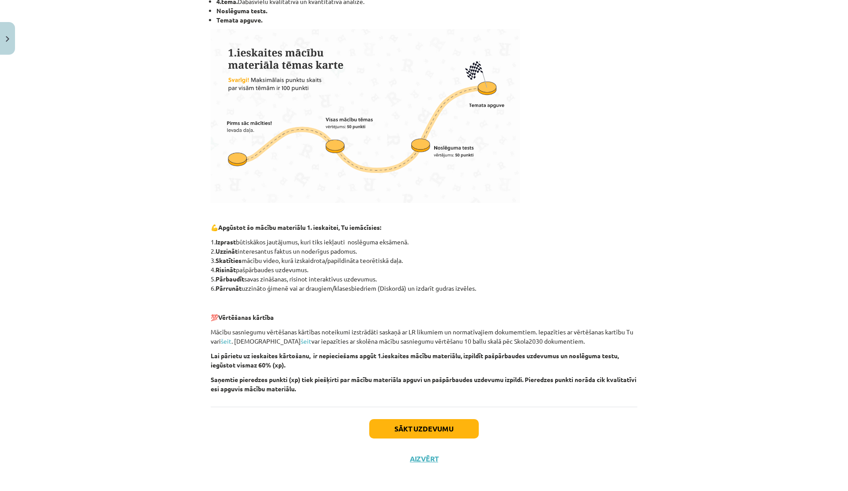
scroll to position [0, 0]
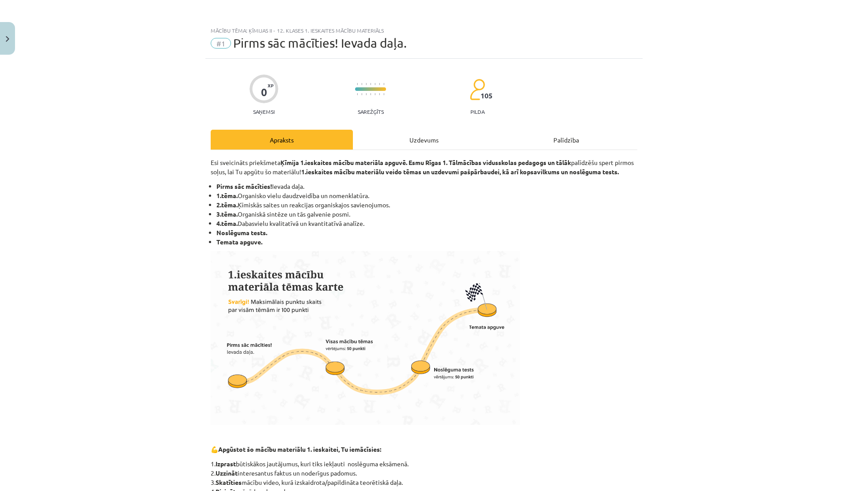
click at [386, 152] on div "Esi sveicināts priekšmeta Ķīmija 1.ieskaites mācību materiāla apguvē. Esmu Rīga…" at bounding box center [424, 389] width 426 height 479
click at [386, 147] on div "Uzdevums" at bounding box center [424, 140] width 142 height 20
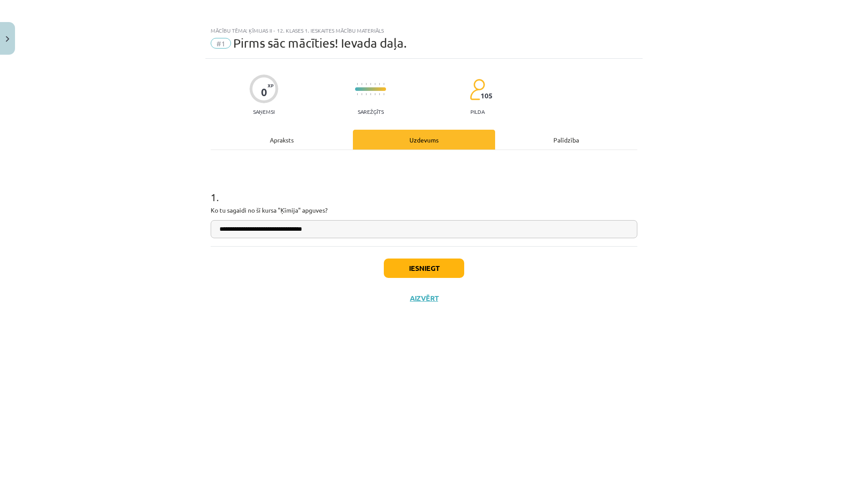
click at [321, 233] on input "**********" at bounding box center [424, 229] width 426 height 18
type input "**********"
click at [272, 142] on div "Apraksts" at bounding box center [282, 140] width 142 height 20
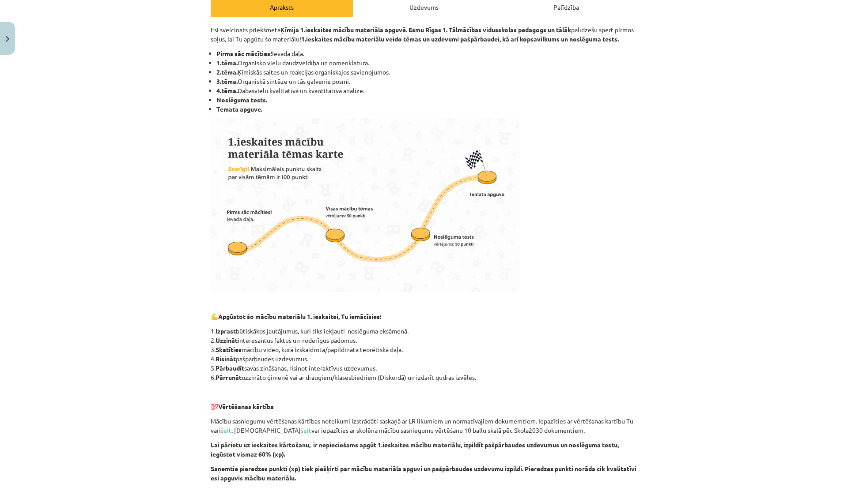
scroll to position [236, 0]
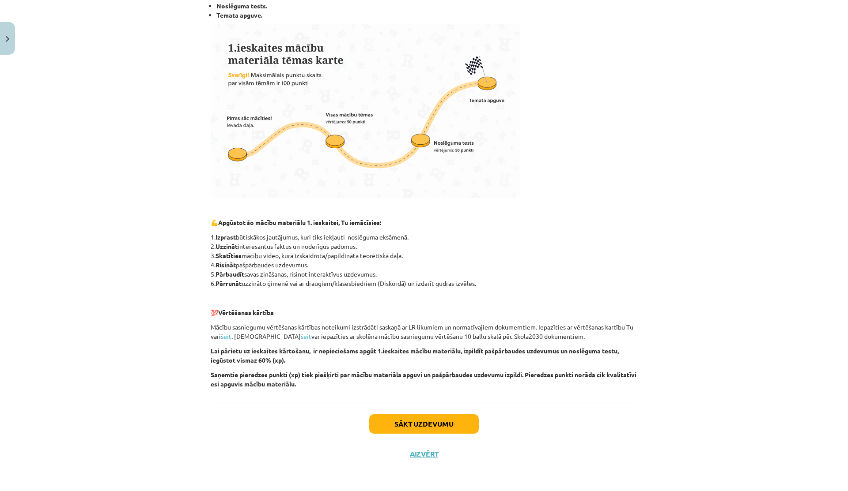
drag, startPoint x: 233, startPoint y: 238, endPoint x: 349, endPoint y: 236, distance: 116.6
click at [347, 236] on p "1. Izprast būtiskākos jautājumus, kuri tiks iekļauti noslēguma eksāmenā. 2. Uzz…" at bounding box center [424, 261] width 426 height 56
click at [349, 236] on p "1. Izprast būtiskākos jautājumus, kuri tiks iekļauti noslēguma eksāmenā. 2. Uzz…" at bounding box center [424, 261] width 426 height 56
drag, startPoint x: 253, startPoint y: 287, endPoint x: 404, endPoint y: 287, distance: 150.1
click at [403, 287] on p "1. Izprast būtiskākos jautājumus, kuri tiks iekļauti noslēguma eksāmenā. 2. Uzz…" at bounding box center [424, 261] width 426 height 56
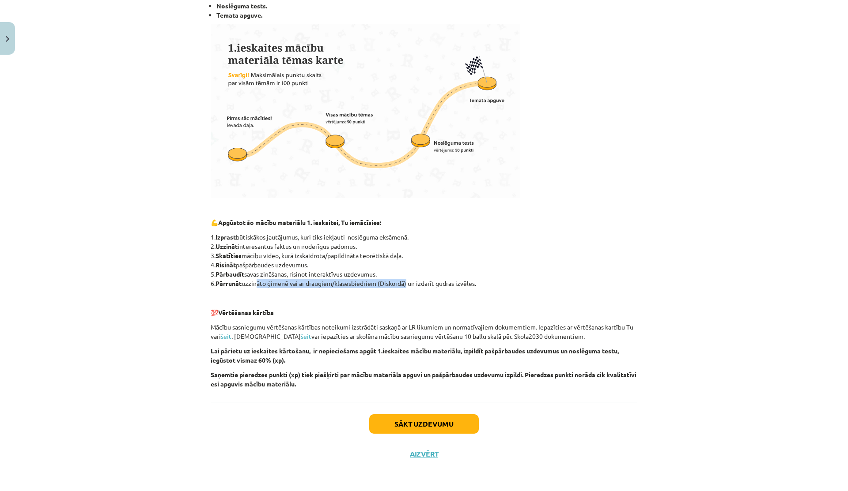
click at [404, 287] on p "1. Izprast būtiskākos jautājumus, kuri tiks iekļauti noslēguma eksāmenā. 2. Uzz…" at bounding box center [424, 261] width 426 height 56
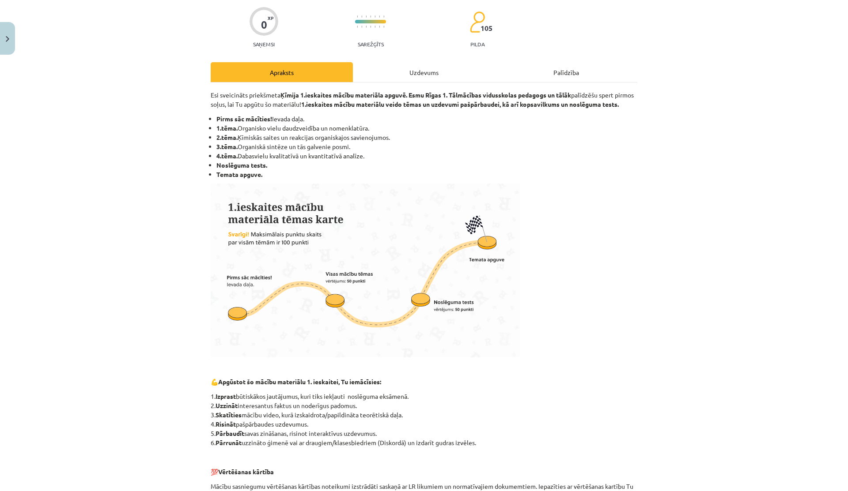
scroll to position [0, 0]
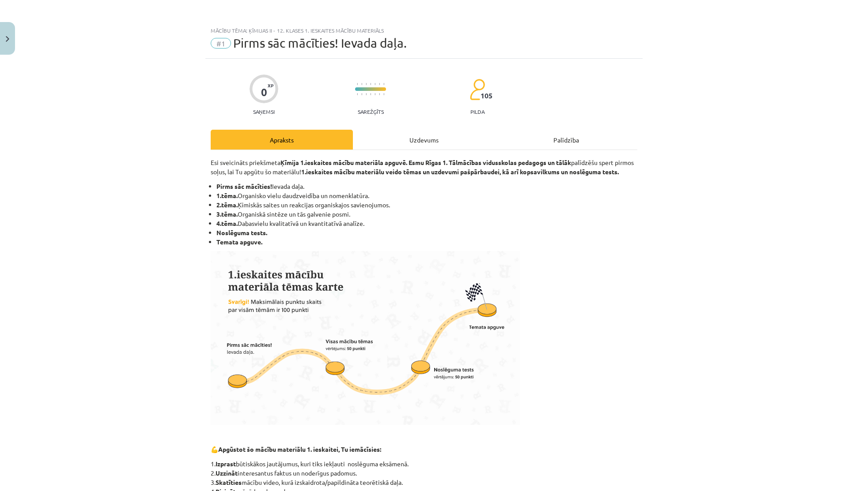
click at [392, 145] on div "Uzdevums" at bounding box center [424, 140] width 142 height 20
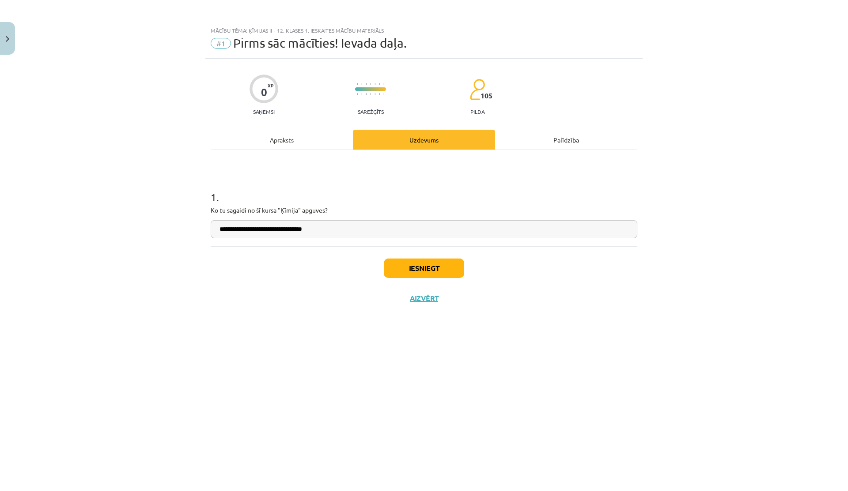
click at [284, 231] on input "**********" at bounding box center [424, 229] width 426 height 18
click at [320, 230] on input "**********" at bounding box center [424, 229] width 426 height 18
click at [291, 227] on input "**********" at bounding box center [424, 229] width 426 height 18
click at [313, 227] on input "**********" at bounding box center [424, 229] width 426 height 18
click at [347, 229] on input "**********" at bounding box center [424, 229] width 426 height 18
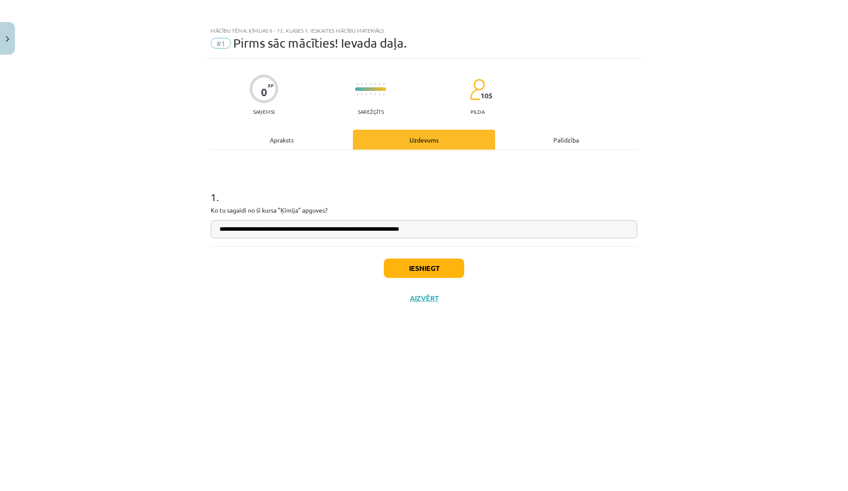
click at [360, 231] on input "**********" at bounding box center [424, 229] width 426 height 18
click at [255, 230] on input "**********" at bounding box center [424, 229] width 426 height 18
click at [276, 230] on input "**********" at bounding box center [424, 229] width 426 height 18
click at [306, 231] on input "**********" at bounding box center [424, 229] width 426 height 18
click at [299, 230] on input "**********" at bounding box center [424, 229] width 426 height 18
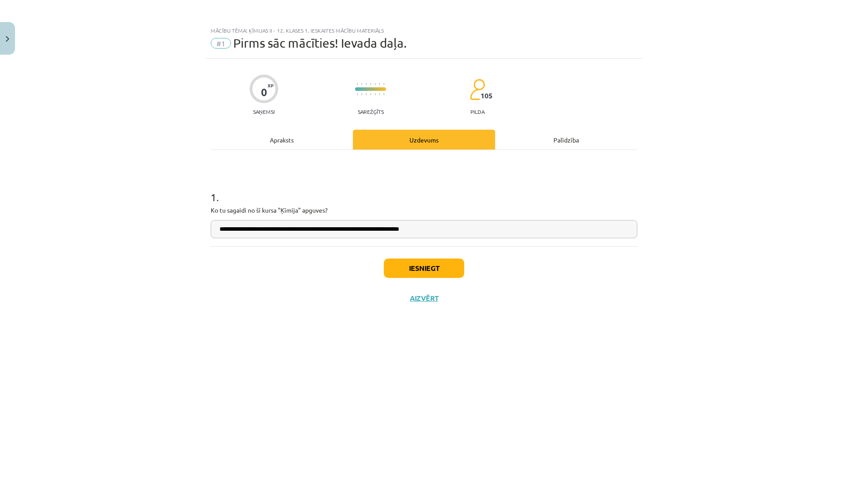
drag, startPoint x: 438, startPoint y: 227, endPoint x: 251, endPoint y: 228, distance: 187.2
click at [251, 228] on input "**********" at bounding box center [424, 229] width 426 height 18
type input "**********"
click at [291, 139] on div "Apraksts" at bounding box center [282, 140] width 142 height 20
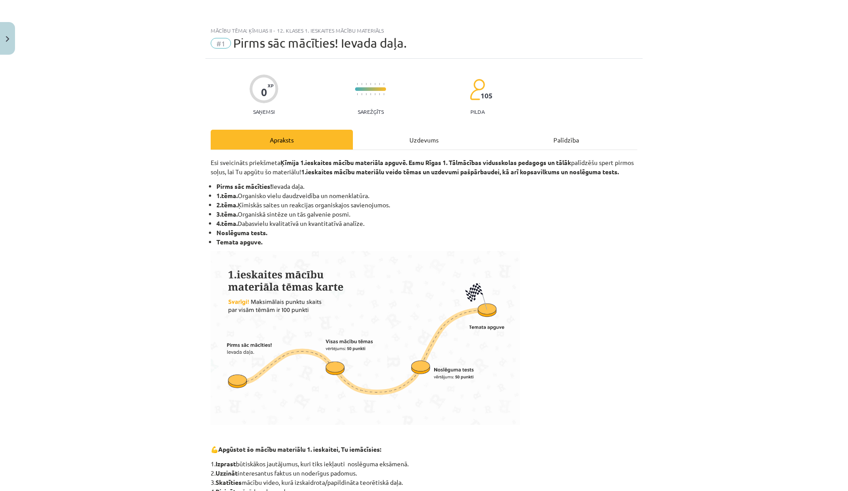
click at [404, 125] on div "0 XP Saņemsi Sarežģīts 105 pilda Apraksts Uzdevums Palīdzība Esi sveicināts pri…" at bounding box center [423, 377] width 437 height 637
click at [396, 134] on div "Uzdevums" at bounding box center [424, 140] width 142 height 20
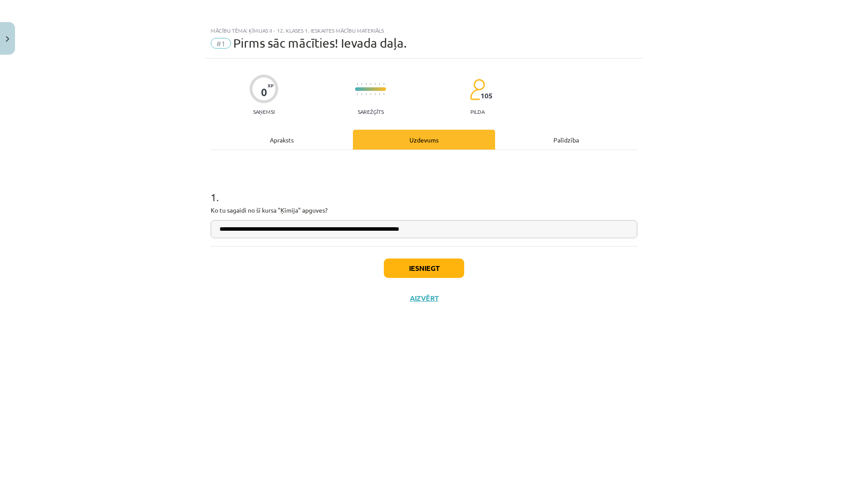
click at [434, 231] on input "**********" at bounding box center [424, 229] width 426 height 18
click at [289, 135] on div "Apraksts" at bounding box center [282, 140] width 142 height 20
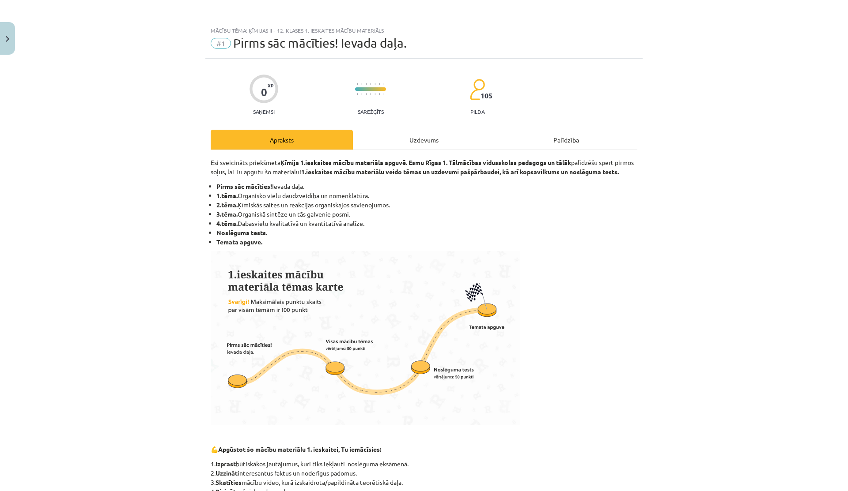
scroll to position [236, 0]
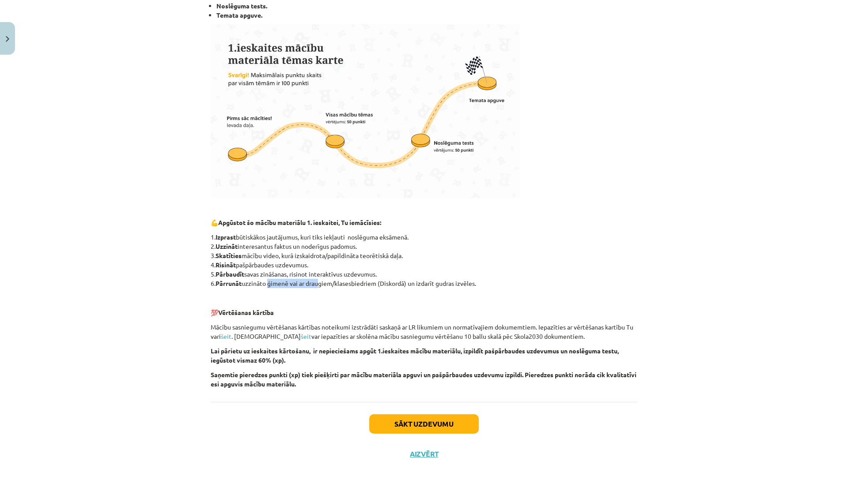
drag, startPoint x: 264, startPoint y: 281, endPoint x: 317, endPoint y: 279, distance: 53.9
click at [317, 279] on p "1. Izprast būtiskākos jautājumus, kuri tiks iekļauti noslēguma eksāmenā. 2. Uzz…" at bounding box center [424, 261] width 426 height 56
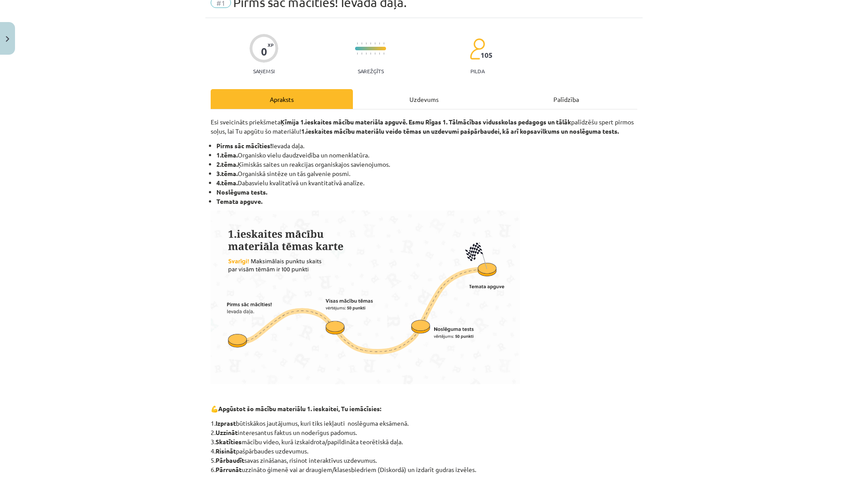
scroll to position [0, 0]
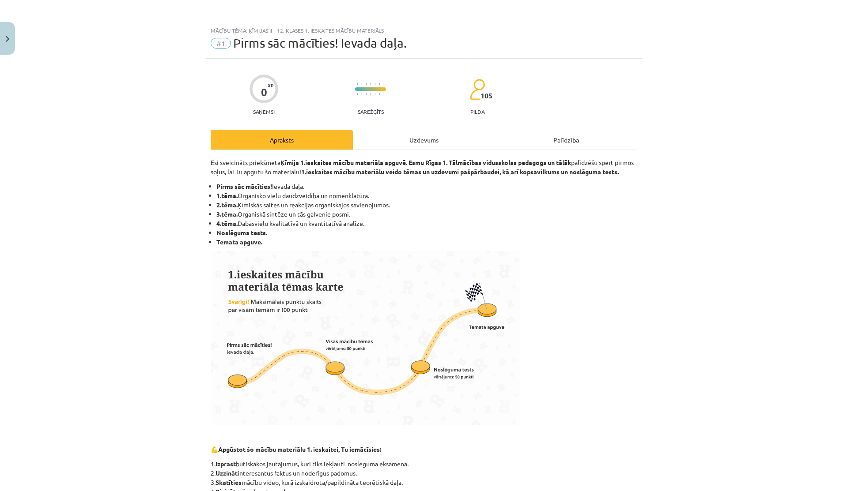
click at [376, 136] on div "Uzdevums" at bounding box center [424, 140] width 142 height 20
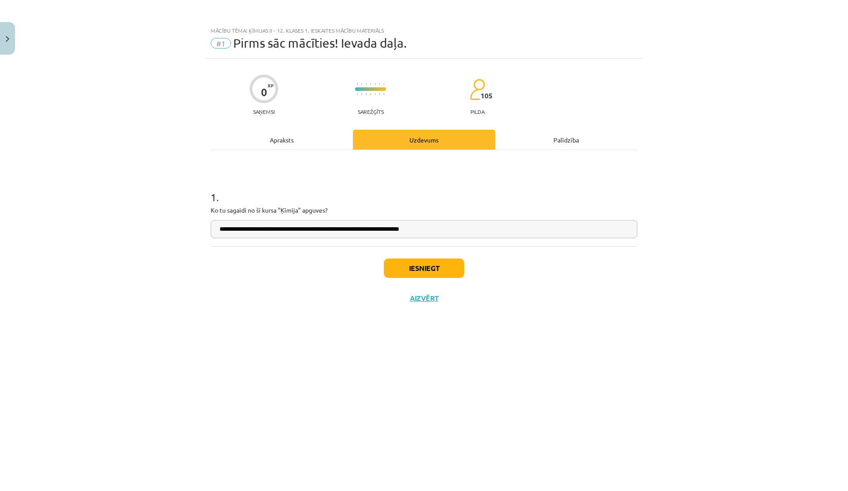
click at [433, 229] on input "**********" at bounding box center [424, 229] width 426 height 18
click at [268, 147] on div "Apraksts" at bounding box center [282, 140] width 142 height 20
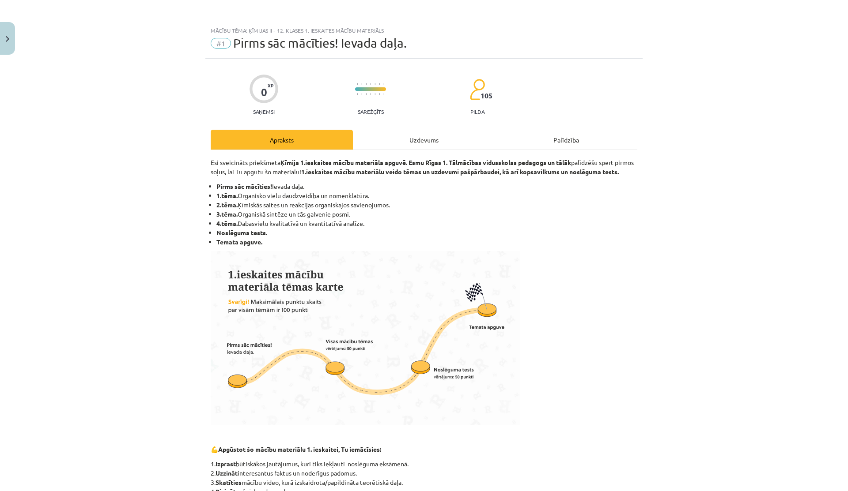
click at [381, 146] on div "Uzdevums" at bounding box center [424, 140] width 142 height 20
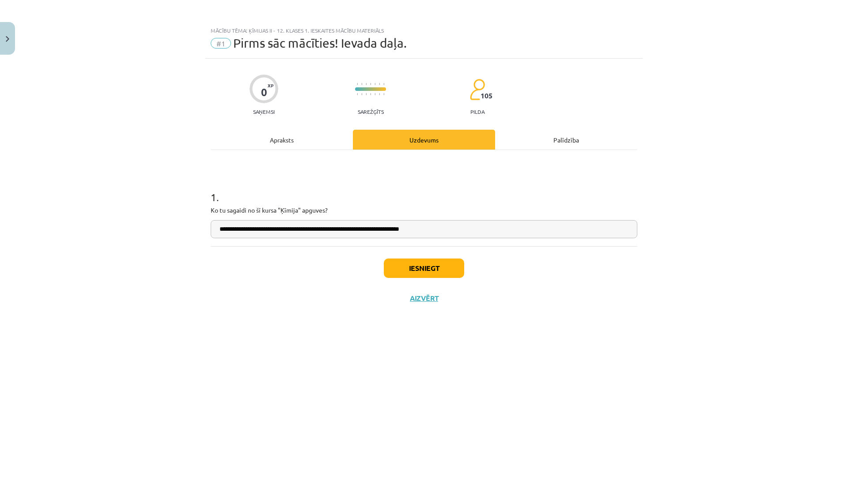
click at [245, 134] on div "Apraksts" at bounding box center [282, 140] width 142 height 20
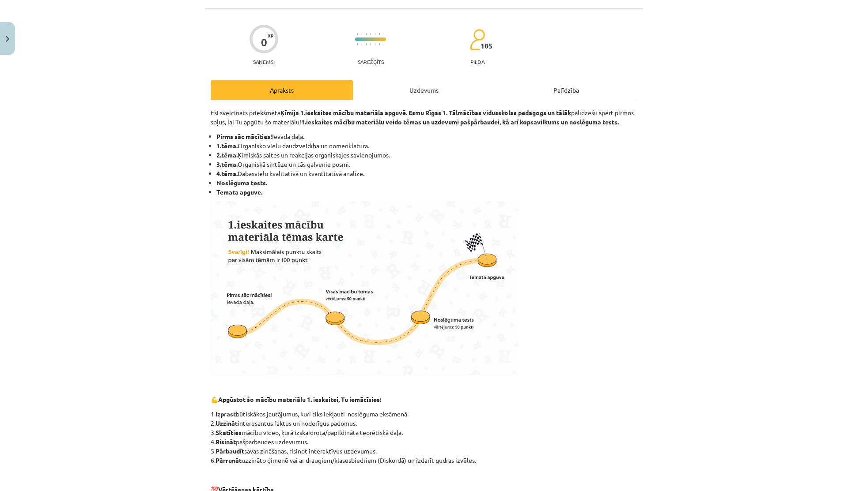
scroll to position [46, 0]
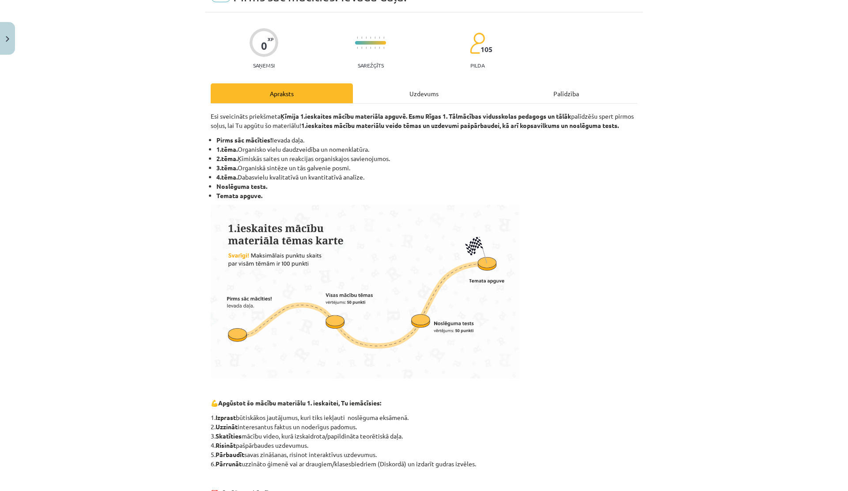
click at [388, 105] on div "Esi sveicināts priekšmeta Ķīmija 1.ieskaites mācību materiāla apguvē. Esmu Rīga…" at bounding box center [424, 343] width 426 height 479
click at [391, 97] on div "Uzdevums" at bounding box center [424, 93] width 142 height 20
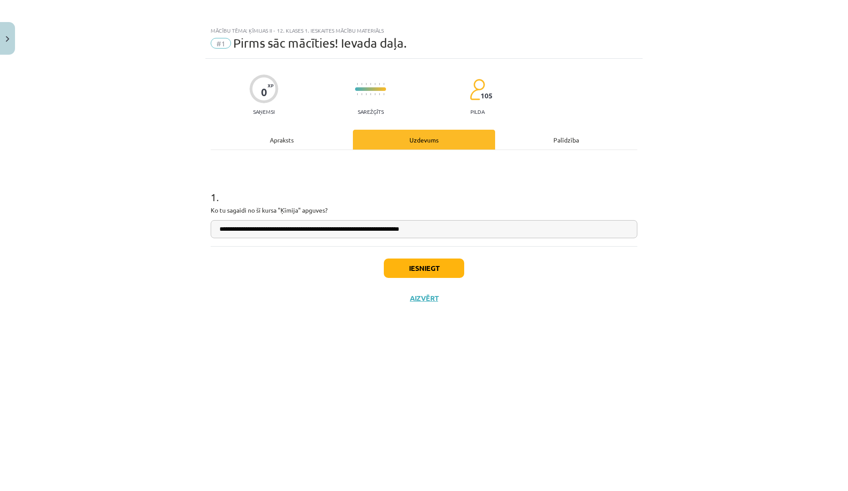
click at [431, 231] on input "**********" at bounding box center [424, 229] width 426 height 18
click at [434, 231] on input "**********" at bounding box center [424, 229] width 426 height 18
drag, startPoint x: 611, startPoint y: 232, endPoint x: 522, endPoint y: 231, distance: 88.3
click at [522, 231] on input "**********" at bounding box center [424, 229] width 426 height 18
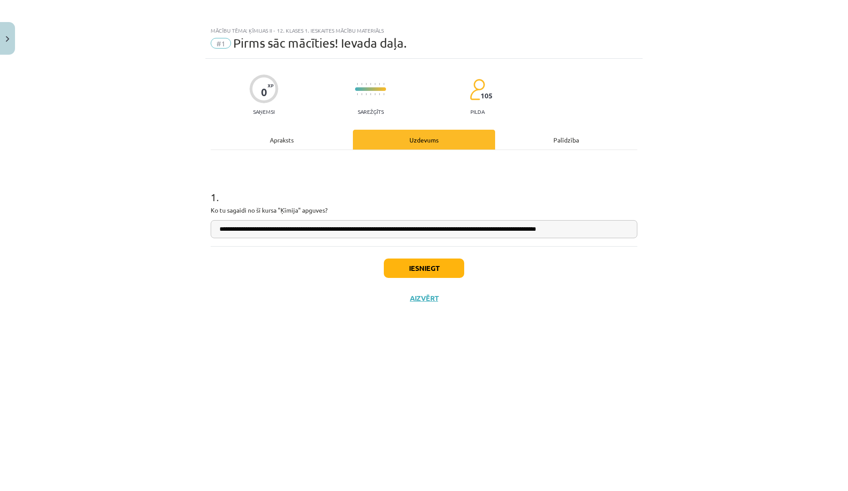
click at [612, 230] on input "**********" at bounding box center [424, 229] width 426 height 18
drag, startPoint x: 611, startPoint y: 230, endPoint x: 520, endPoint y: 229, distance: 90.5
click at [520, 229] on input "**********" at bounding box center [424, 229] width 426 height 18
drag, startPoint x: 617, startPoint y: 233, endPoint x: 597, endPoint y: 232, distance: 19.9
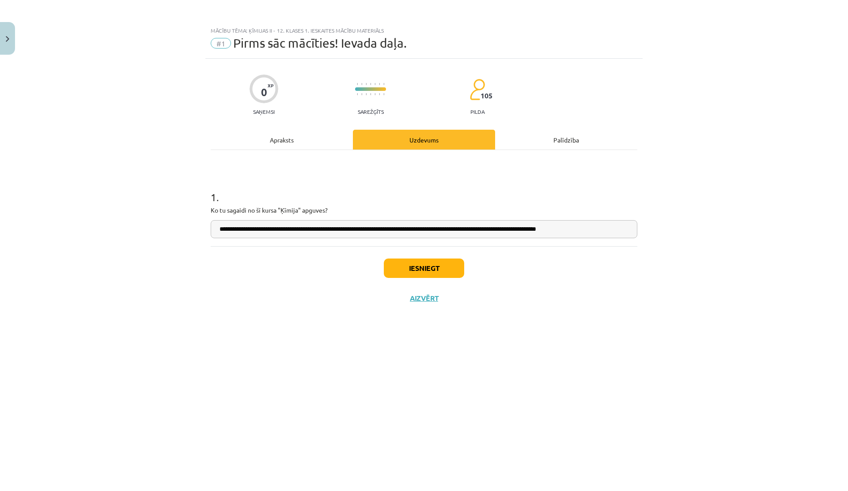
click at [597, 232] on input "**********" at bounding box center [424, 229] width 426 height 18
type input "**********"
click at [242, 229] on input "**********" at bounding box center [424, 229] width 426 height 18
click at [396, 264] on button "Iesniegt" at bounding box center [424, 268] width 80 height 19
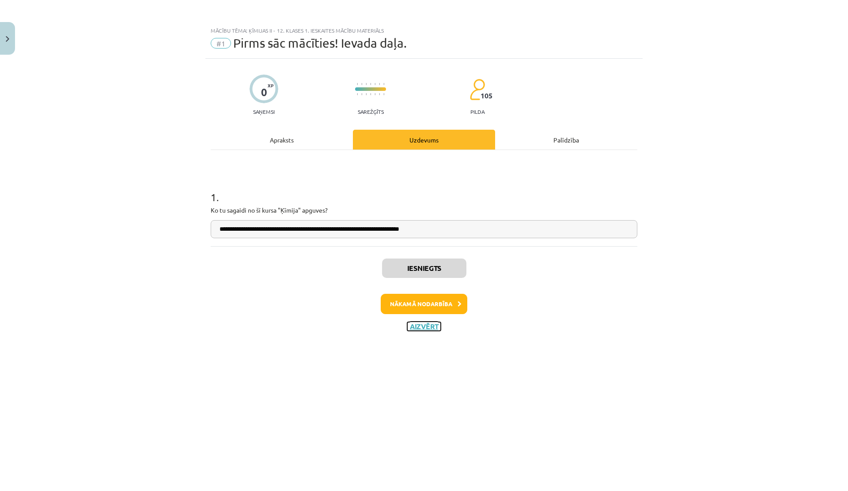
click at [426, 327] on button "Aizvērt" at bounding box center [424, 326] width 34 height 9
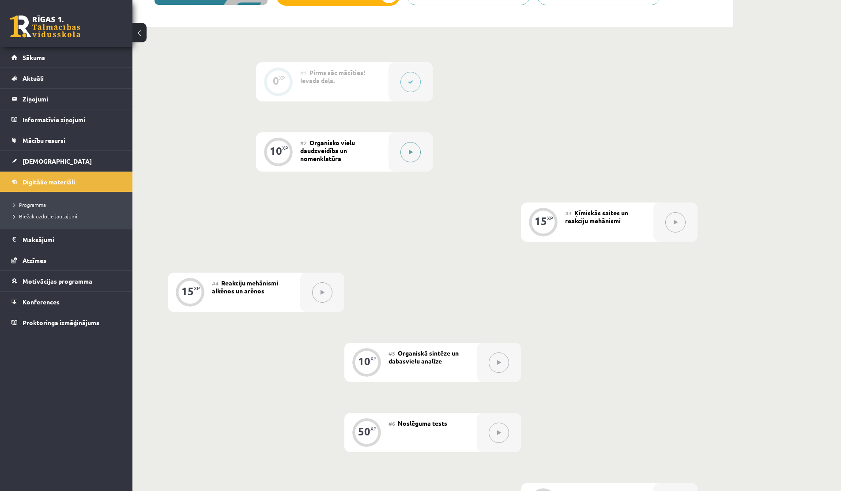
click at [403, 155] on button at bounding box center [410, 152] width 20 height 20
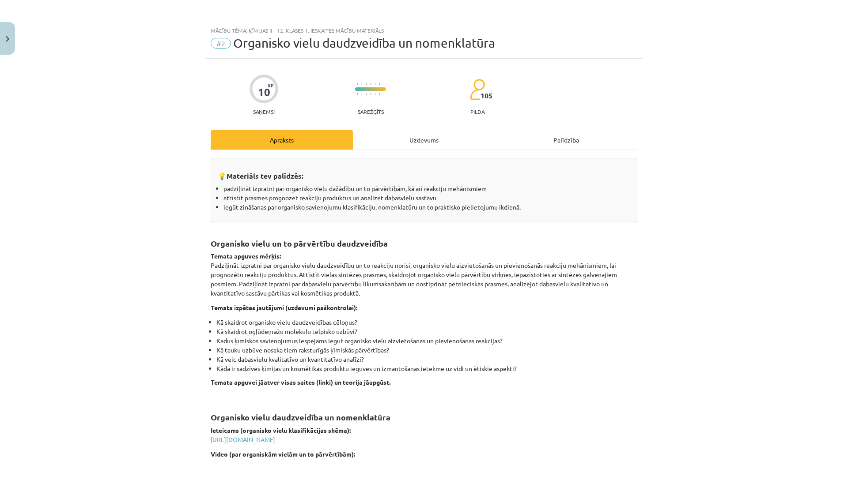
click at [373, 139] on div "Uzdevums" at bounding box center [424, 140] width 142 height 20
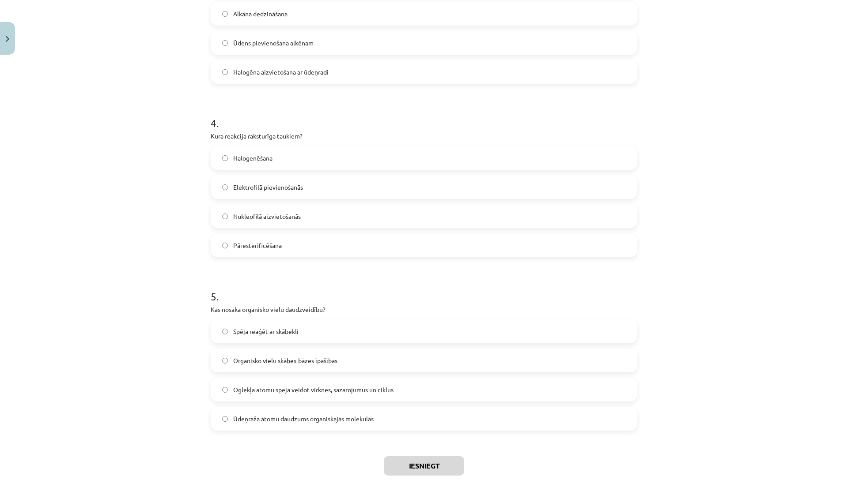
scroll to position [637, 0]
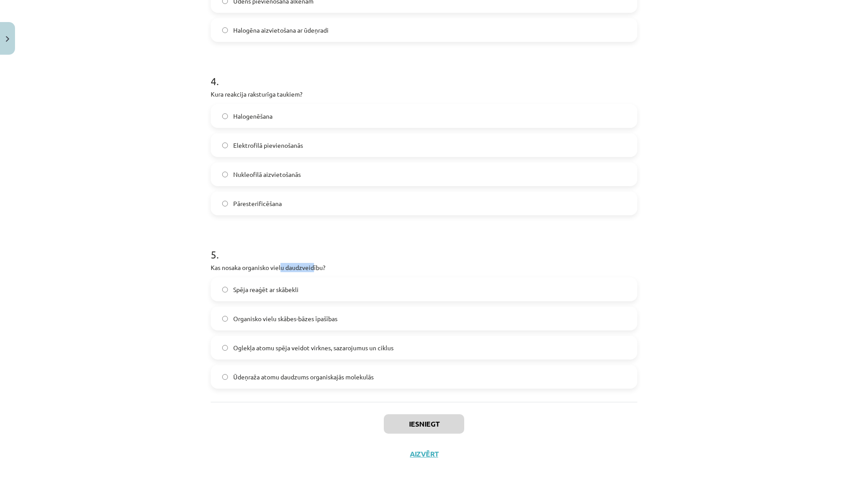
drag, startPoint x: 279, startPoint y: 269, endPoint x: 316, endPoint y: 269, distance: 36.6
click at [316, 269] on p "Kas nosaka organisko vielu daudzveidību?" at bounding box center [424, 267] width 426 height 9
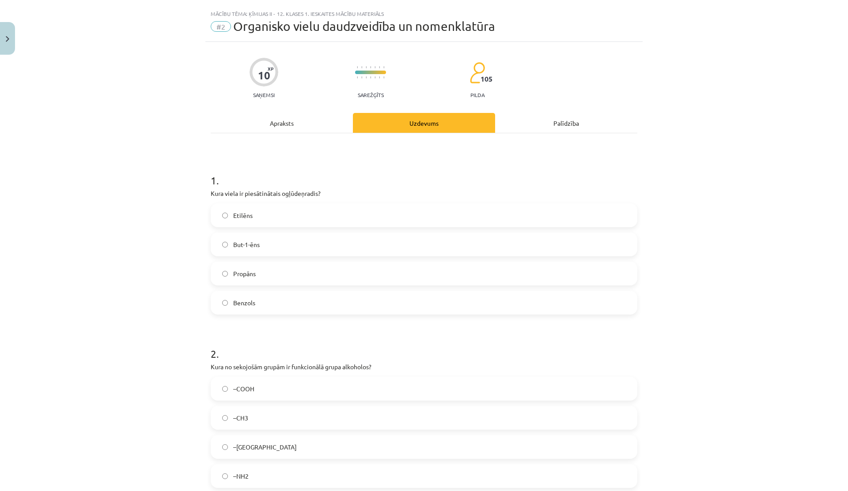
scroll to position [0, 0]
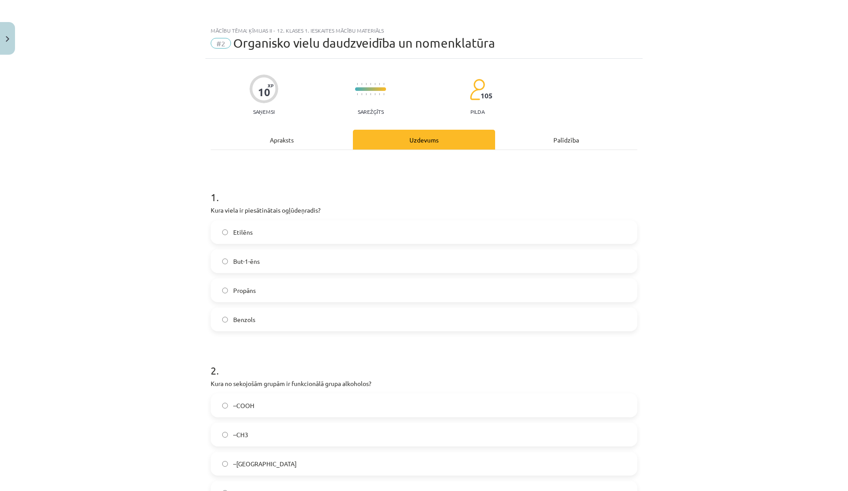
click at [307, 147] on div "Apraksts" at bounding box center [282, 140] width 142 height 20
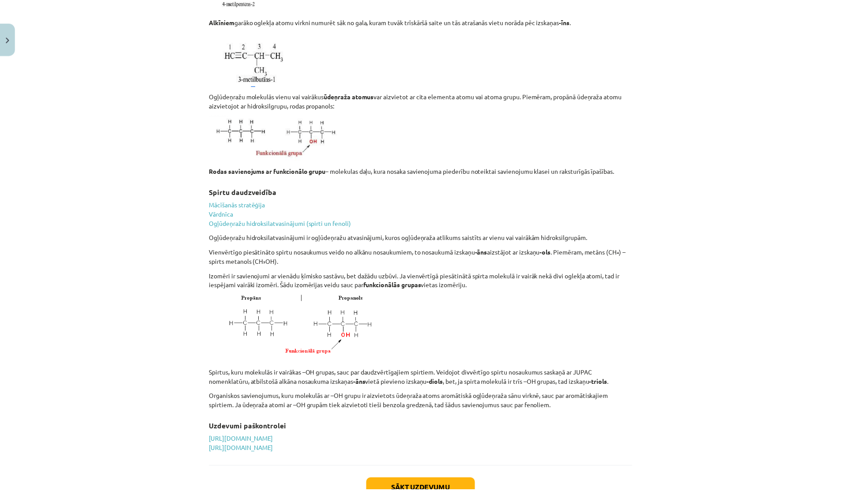
scroll to position [2463, 0]
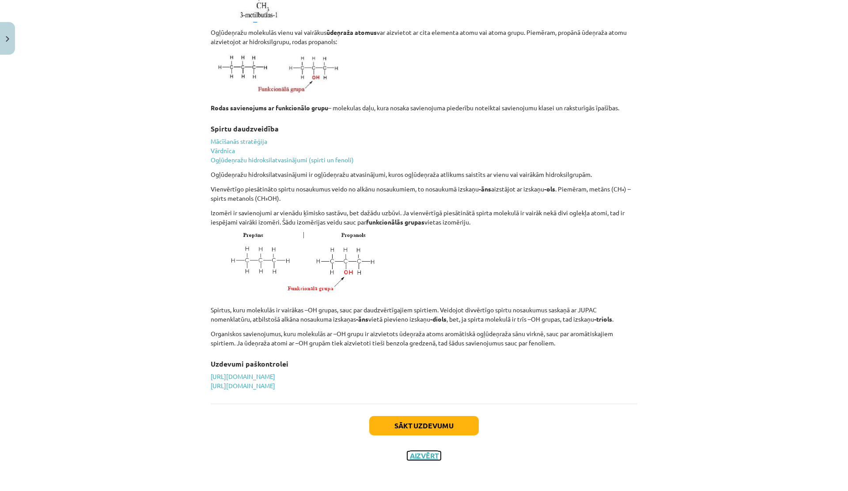
click at [418, 452] on button "Aizvērt" at bounding box center [424, 456] width 34 height 9
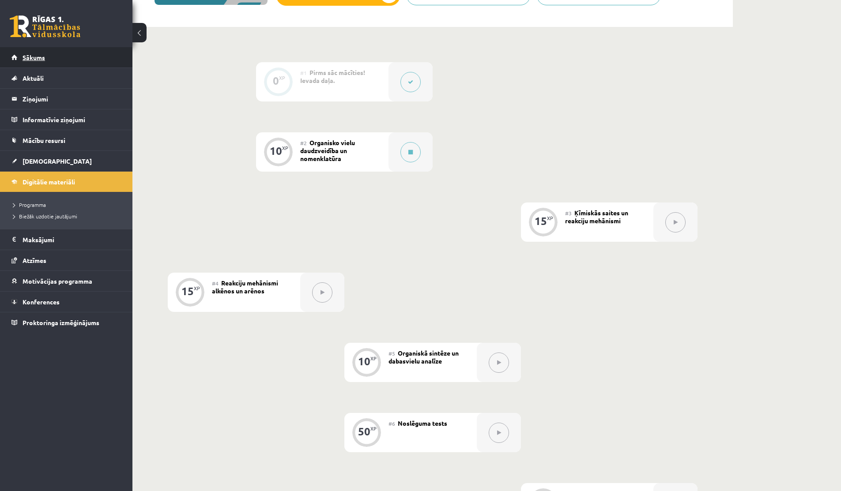
click at [30, 62] on link "Sākums" at bounding box center [66, 57] width 110 height 20
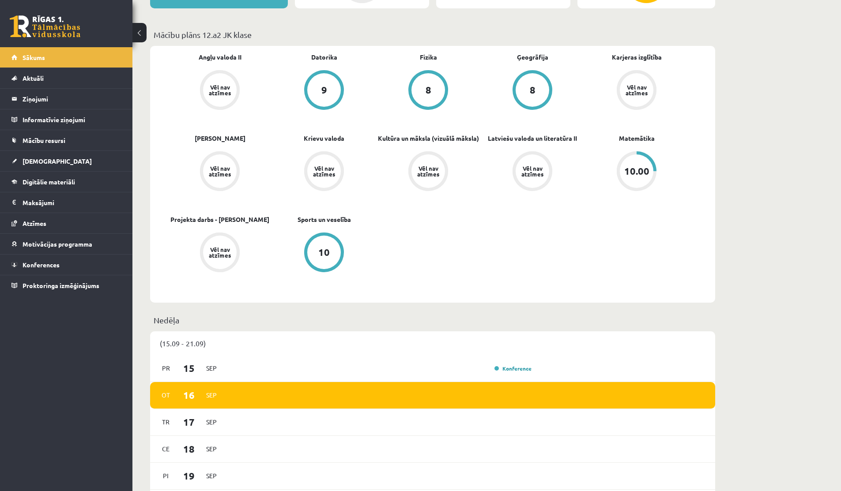
scroll to position [227, 0]
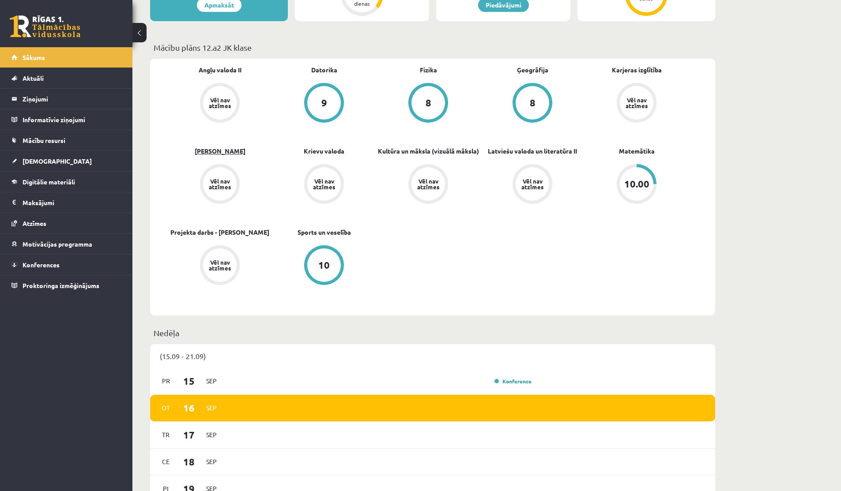
click at [218, 151] on link "[PERSON_NAME]" at bounding box center [220, 151] width 51 height 9
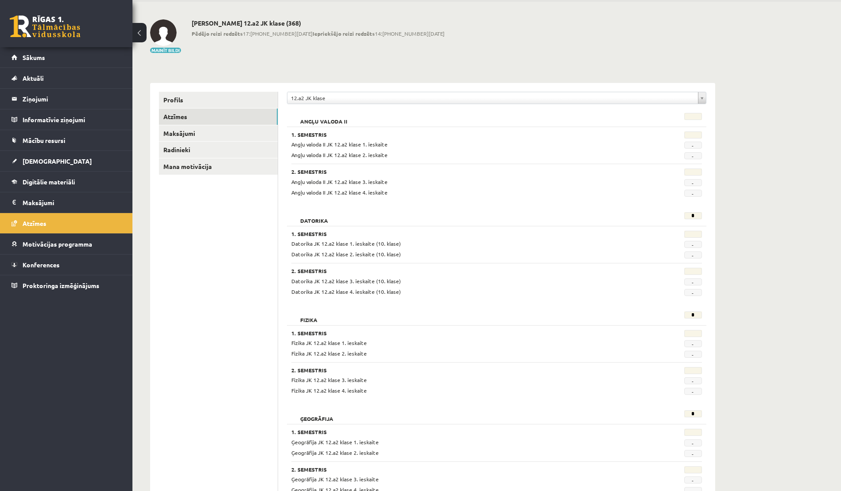
scroll to position [38, 0]
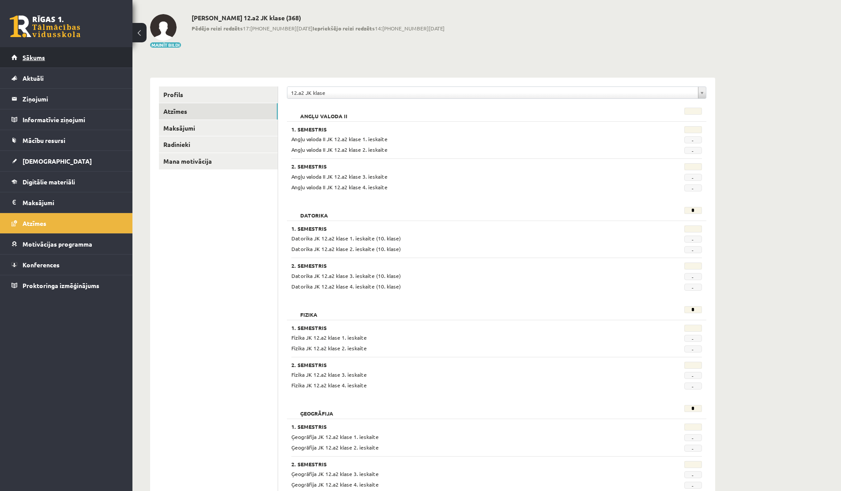
click at [34, 57] on span "Sākums" at bounding box center [34, 57] width 23 height 8
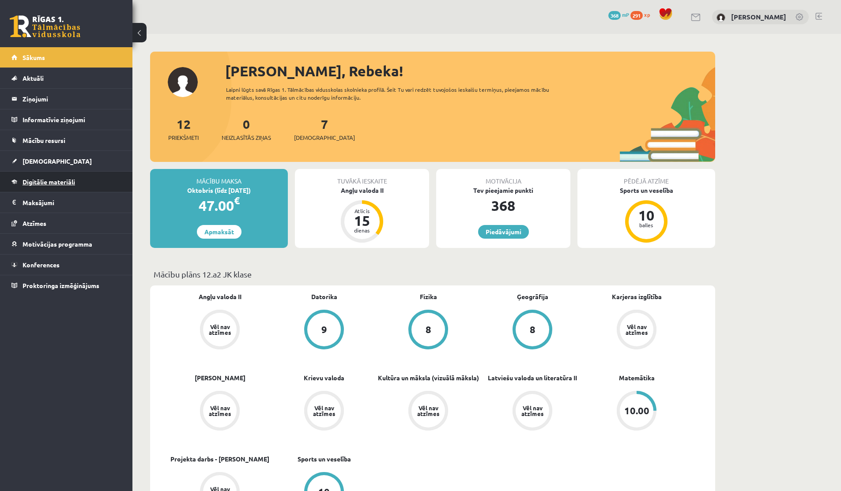
click at [41, 183] on span "Digitālie materiāli" at bounding box center [49, 182] width 53 height 8
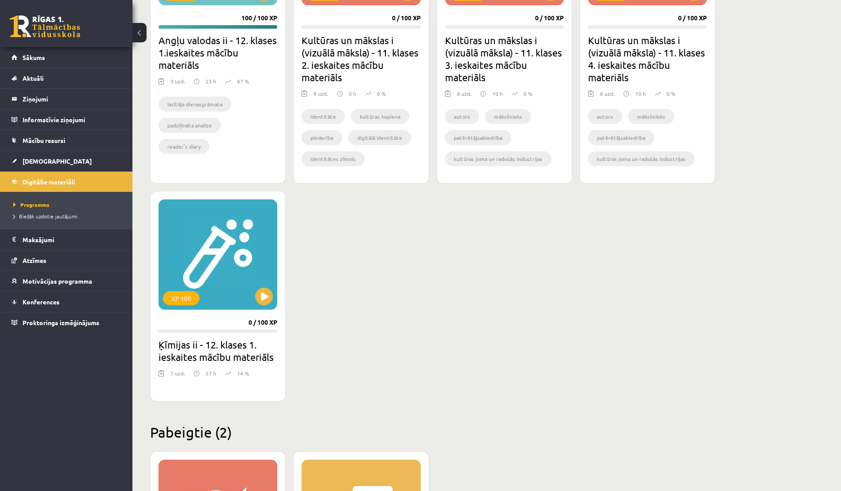
scroll to position [336, 0]
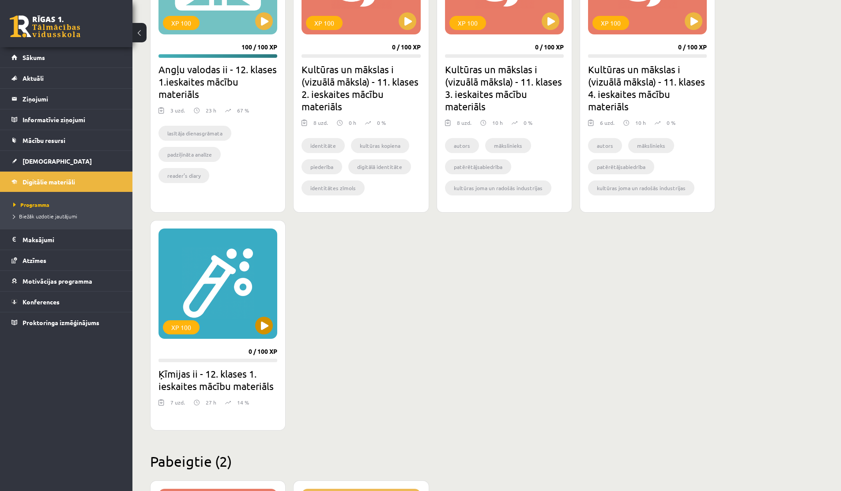
click at [251, 324] on div "XP 100" at bounding box center [217, 284] width 119 height 110
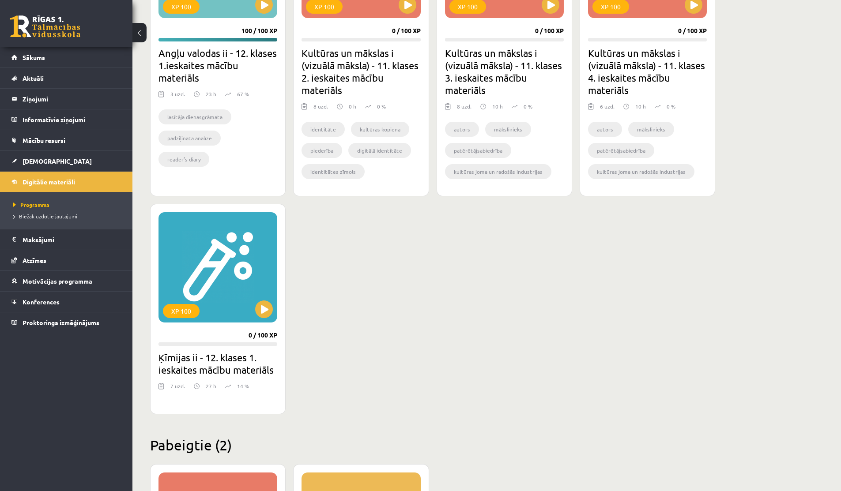
scroll to position [380, 0]
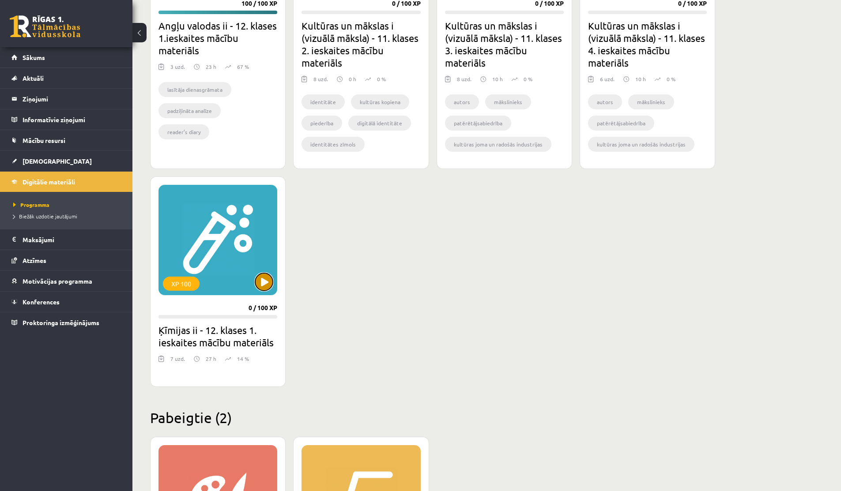
click at [260, 283] on button at bounding box center [264, 282] width 18 height 18
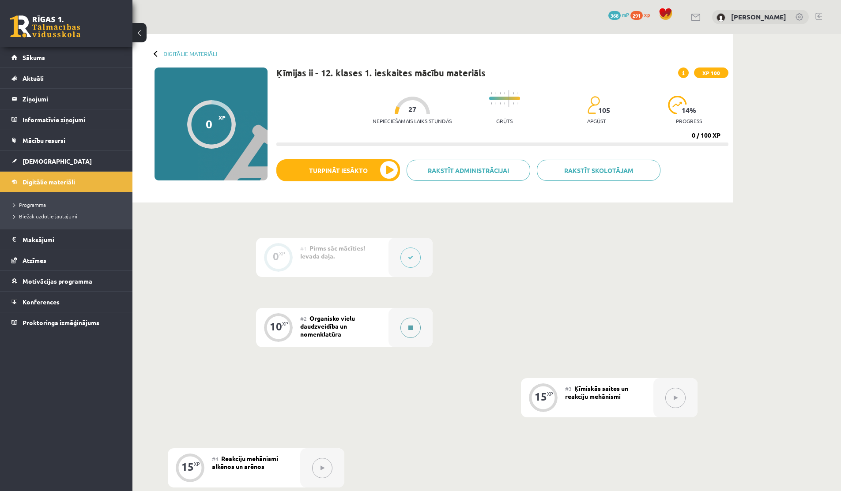
click at [420, 317] on div at bounding box center [410, 327] width 44 height 39
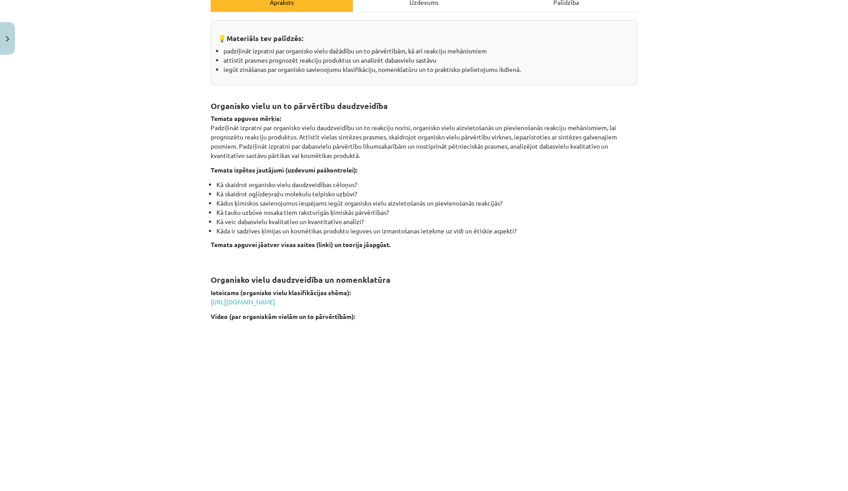
scroll to position [141, 0]
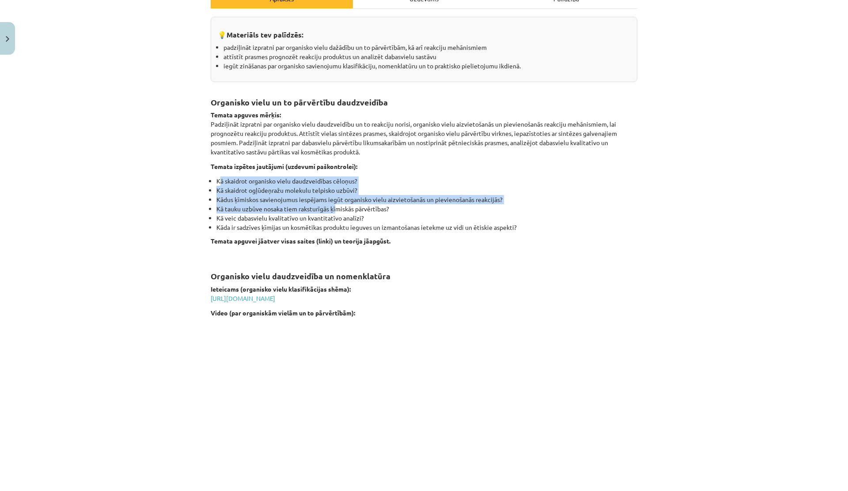
drag, startPoint x: 217, startPoint y: 182, endPoint x: 335, endPoint y: 211, distance: 121.5
click at [335, 211] on ul "Kā skaidrot organisko vielu daudzveidības cēloņus? Kā skaidrot ogļūdeņražu mole…" at bounding box center [424, 205] width 426 height 56
click at [335, 211] on li "Kā tauku uzbūve nosaka tiem raksturīgās ķīmiskās pārvērtības?" at bounding box center [426, 208] width 421 height 9
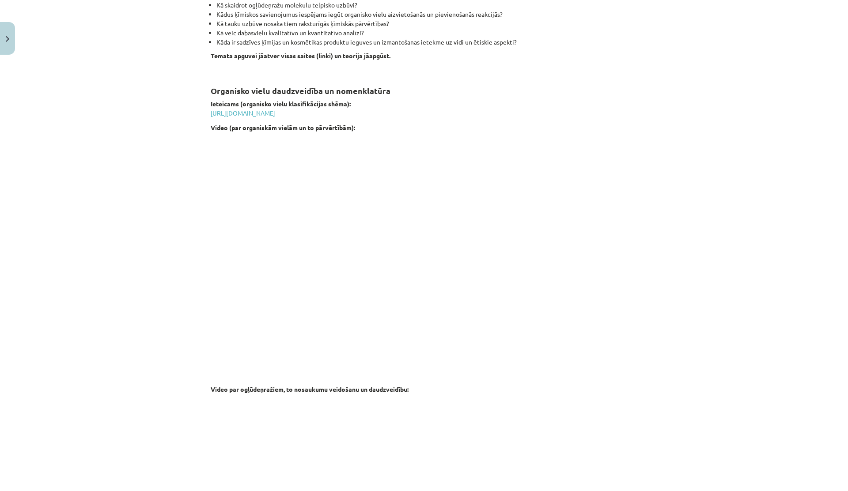
scroll to position [327, 0]
drag, startPoint x: 273, startPoint y: 35, endPoint x: 388, endPoint y: 35, distance: 114.3
click at [388, 35] on li "Kā veic dabasvielu kvalitatīvo un kvantitatīvo analīzi?" at bounding box center [426, 32] width 421 height 9
drag, startPoint x: 239, startPoint y: 44, endPoint x: 427, endPoint y: 43, distance: 188.1
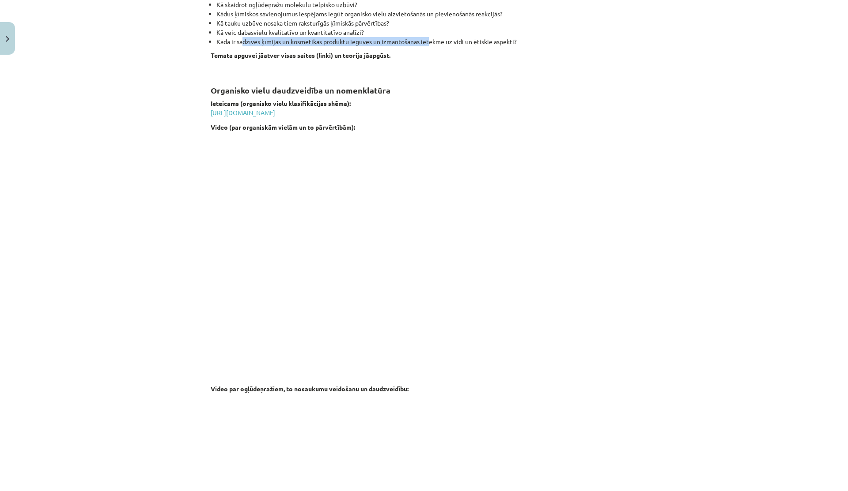
click at [427, 43] on li "Kāda ir sadzīves ķīmijas un kosmētikas produktu ieguves un izmantošanas ietekme…" at bounding box center [426, 41] width 421 height 9
drag, startPoint x: 256, startPoint y: 127, endPoint x: 347, endPoint y: 124, distance: 91.4
click at [347, 124] on strong "Video (par organiskām vielām un to pārvērtībām):" at bounding box center [283, 127] width 144 height 8
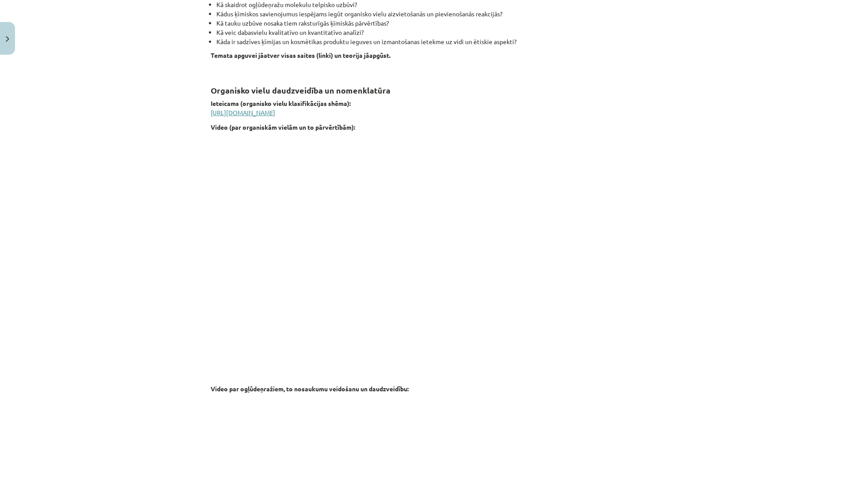
click at [275, 114] on link "https://www.siic.lu.lv/kim/IT/VM_K_12/saturs/1_temats/K_12_01_VM4.pdf" at bounding box center [243, 113] width 64 height 8
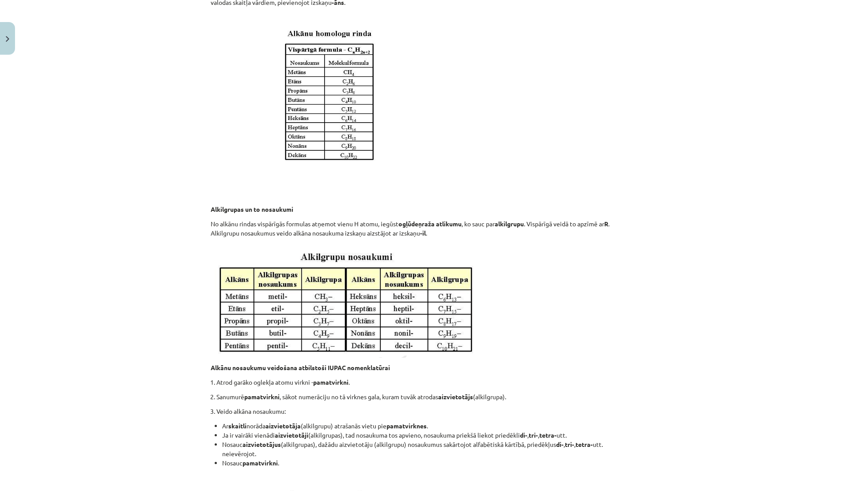
scroll to position [1794, 0]
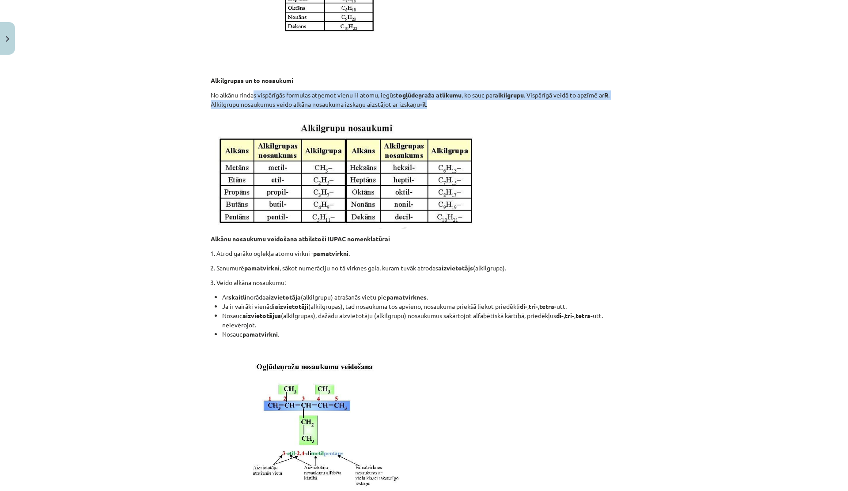
drag, startPoint x: 251, startPoint y: 96, endPoint x: 498, endPoint y: 105, distance: 246.9
click at [498, 105] on p "No alkānu rindas vispārīgās formulas atņemot vienu H atomu, iegūst ogļūdeņraža …" at bounding box center [424, 100] width 426 height 19
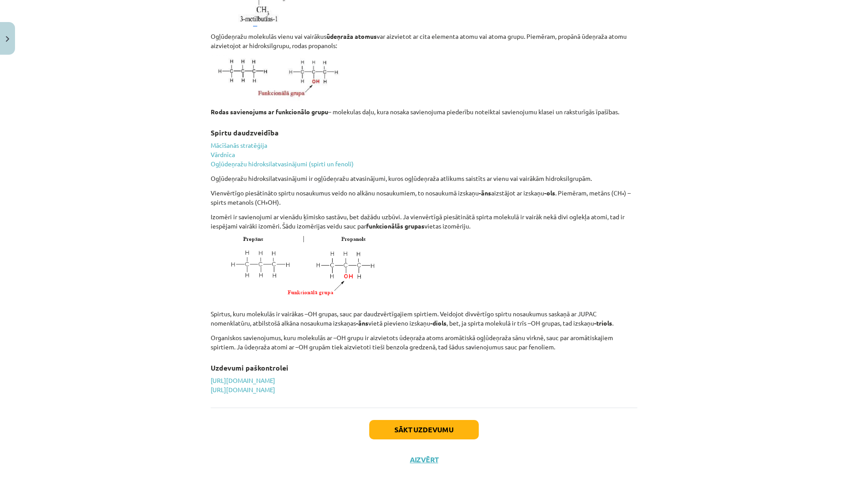
scroll to position [2463, 0]
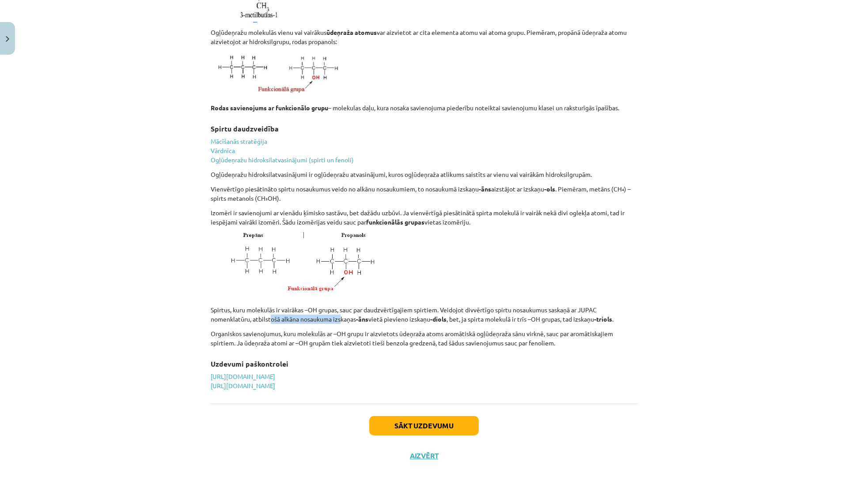
drag, startPoint x: 268, startPoint y: 314, endPoint x: 342, endPoint y: 314, distance: 74.2
click at [342, 314] on p "Spirtus, kuru molekulās ir vairākas –OH grupas, sauc par daudzvērtīgajiem spirt…" at bounding box center [424, 315] width 426 height 19
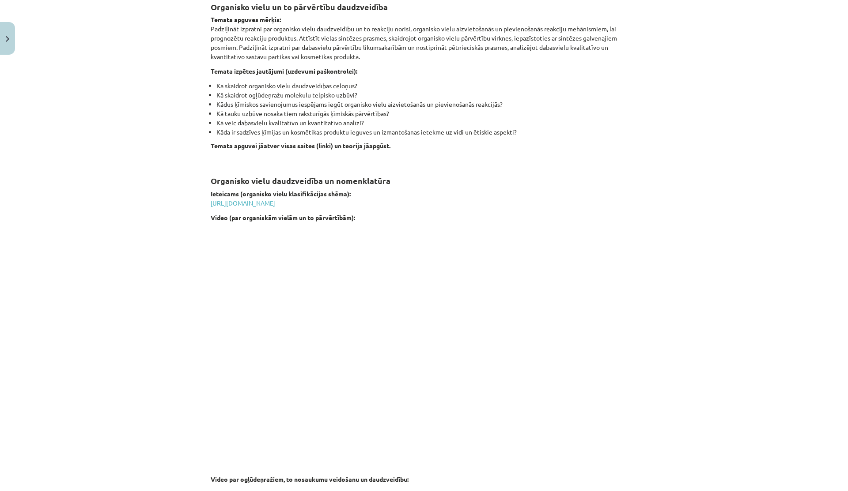
scroll to position [0, 0]
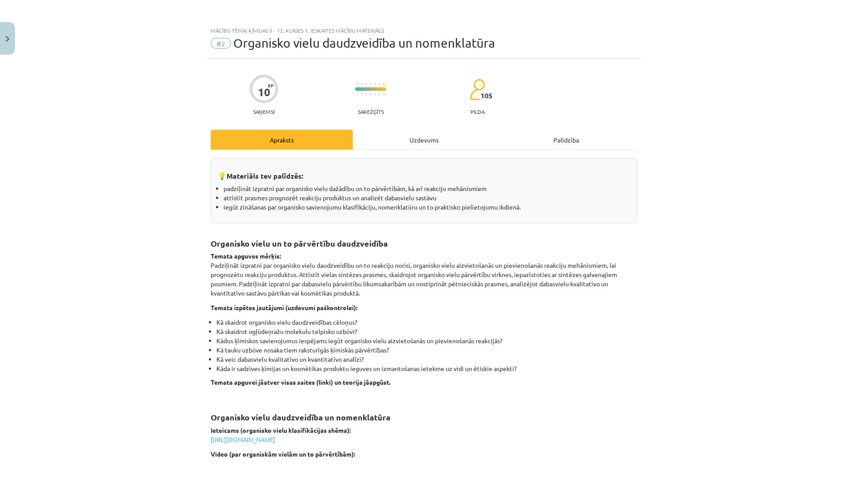
click at [430, 143] on div "Uzdevums" at bounding box center [424, 140] width 142 height 20
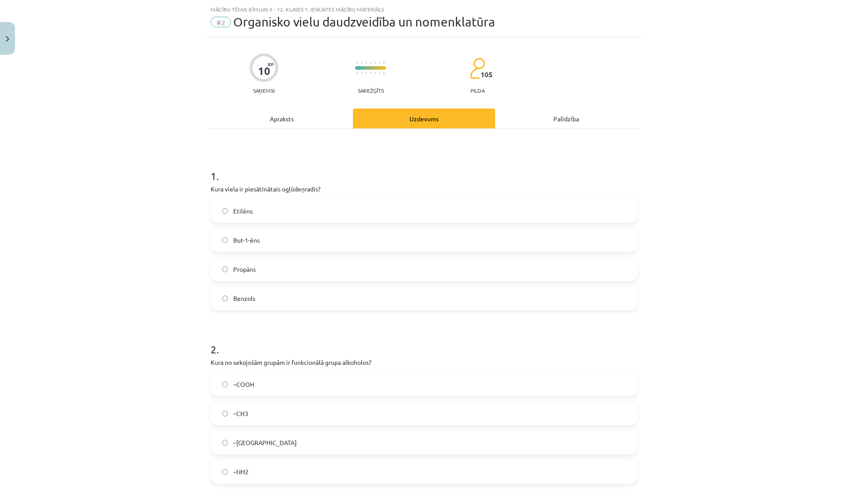
scroll to position [22, 0]
drag, startPoint x: 233, startPoint y: 190, endPoint x: 340, endPoint y: 187, distance: 107.8
click at [340, 187] on p "Kura viela ir piesātinātais ogļūdeņradis?" at bounding box center [424, 188] width 426 height 9
drag, startPoint x: 241, startPoint y: 187, endPoint x: 313, endPoint y: 186, distance: 72.0
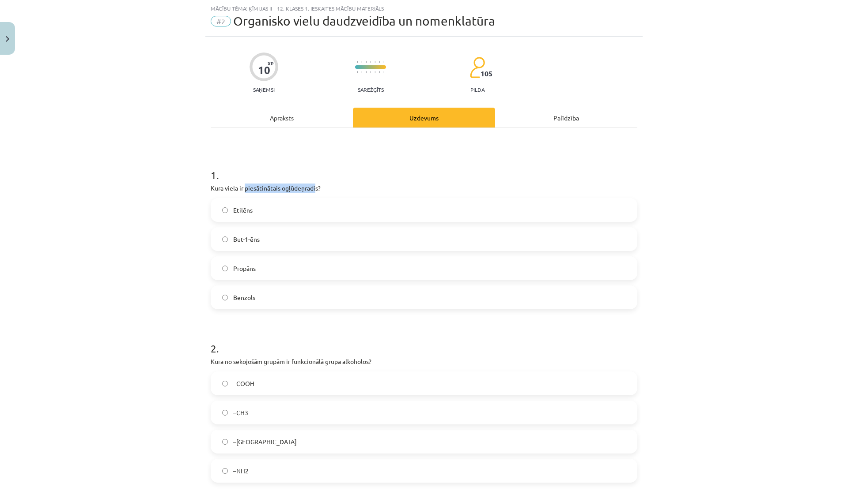
click at [313, 186] on p "Kura viela ir piesātinātais ogļūdeņradis?" at bounding box center [424, 188] width 426 height 9
click at [283, 119] on div "Apraksts" at bounding box center [282, 118] width 142 height 20
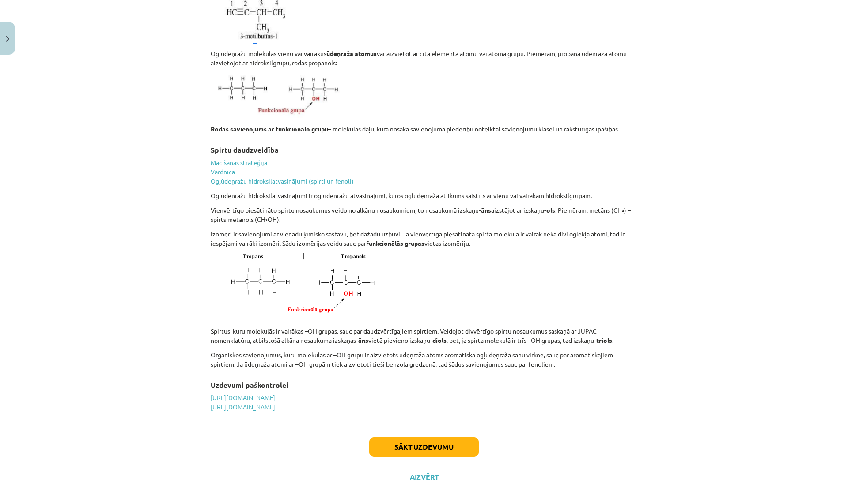
scroll to position [2443, 0]
click at [241, 209] on p "Vienvērtīgo piesātināto spirtu nosaukumus veido no alkānu nosaukumiem, to nosau…" at bounding box center [424, 214] width 426 height 19
drag, startPoint x: 241, startPoint y: 209, endPoint x: 316, endPoint y: 209, distance: 75.1
click at [316, 209] on p "Vienvērtīgo piesātināto spirtu nosaukumus veido no alkānu nosaukumiem, to nosau…" at bounding box center [424, 214] width 426 height 19
click at [316, 210] on p "Vienvērtīgo piesātināto spirtu nosaukumus veido no alkānu nosaukumiem, to nosau…" at bounding box center [424, 214] width 426 height 19
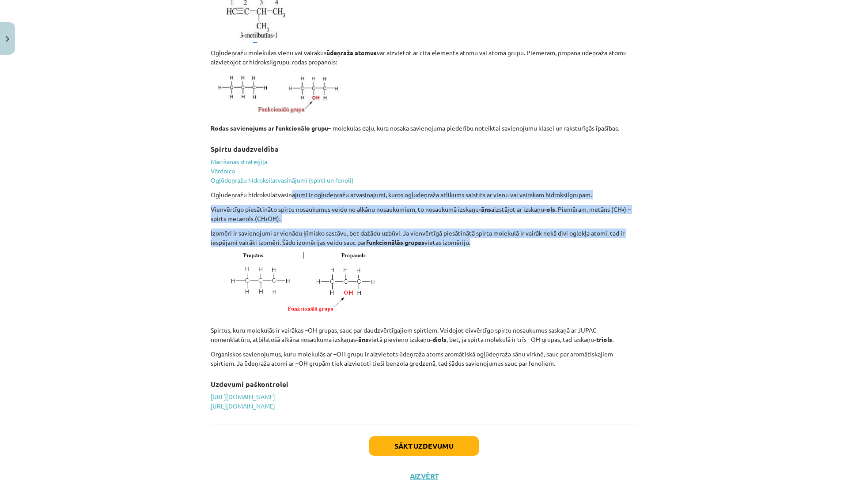
drag, startPoint x: 290, startPoint y: 191, endPoint x: 475, endPoint y: 245, distance: 193.5
click at [475, 245] on p "Izomēri ir savienojumi ar vienādu ķīmisko sastāvu, bet dažādu uzbūvi. Ja vienvē…" at bounding box center [424, 238] width 426 height 19
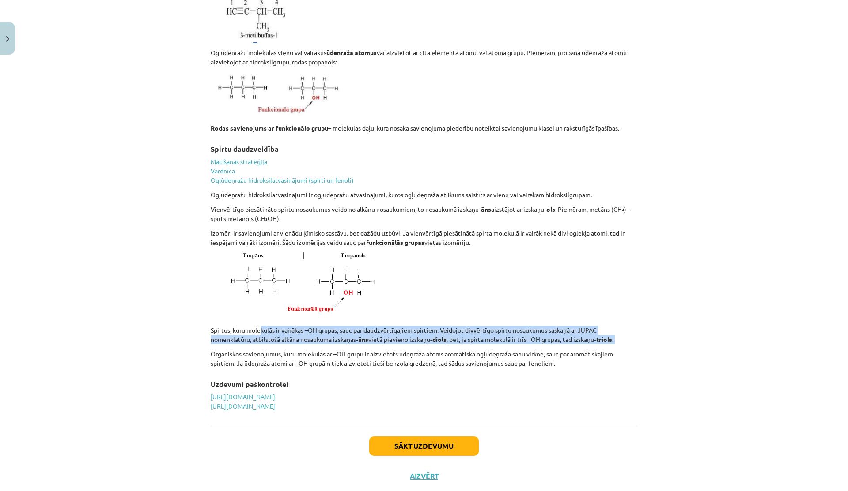
drag, startPoint x: 258, startPoint y: 331, endPoint x: 431, endPoint y: 345, distance: 173.6
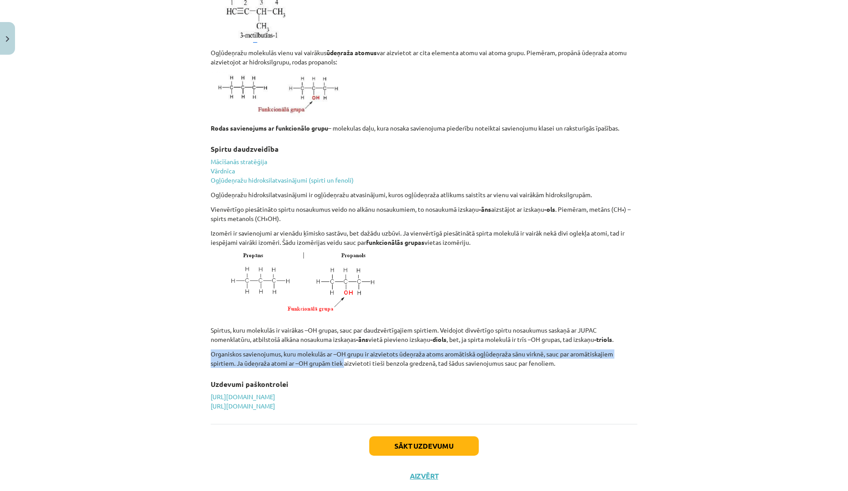
drag, startPoint x: 225, startPoint y: 356, endPoint x: 343, endPoint y: 360, distance: 117.5
click at [343, 361] on p "Organiskos savienojumus, kuru molekulās ar –OH grupu ir aizvietots ūdeņraža ato…" at bounding box center [424, 359] width 426 height 19
click at [343, 360] on p "Organiskos savienojumus, kuru molekulās ar –OH grupu ir aizvietots ūdeņraža ato…" at bounding box center [424, 359] width 426 height 19
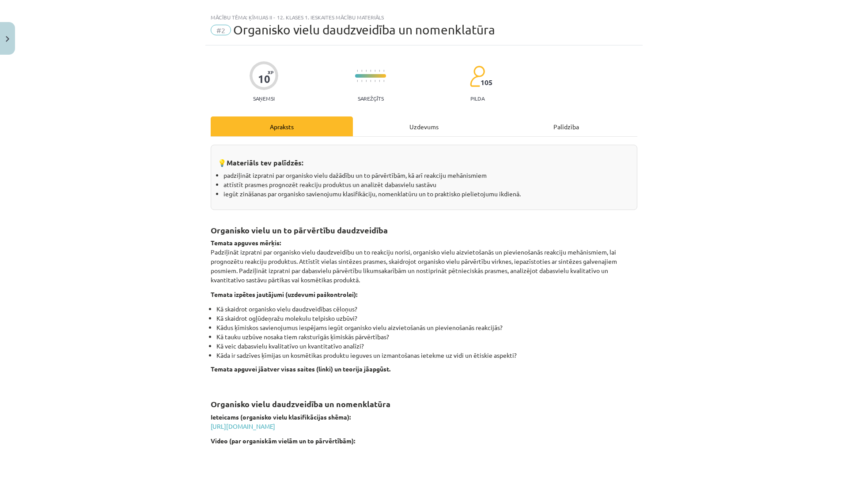
scroll to position [0, 0]
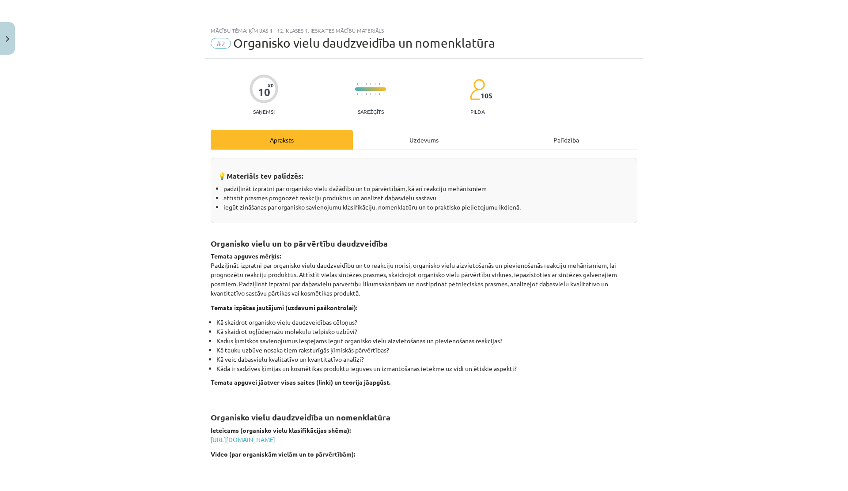
click at [396, 143] on div "Uzdevums" at bounding box center [424, 140] width 142 height 20
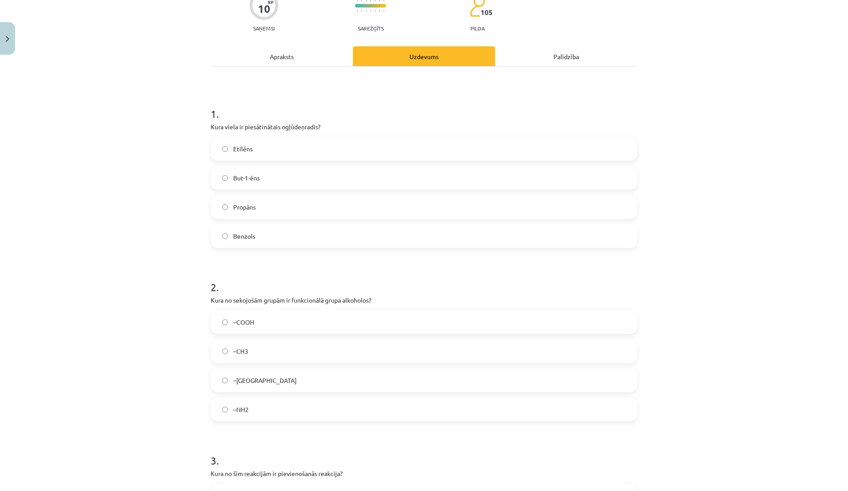
scroll to position [74, 0]
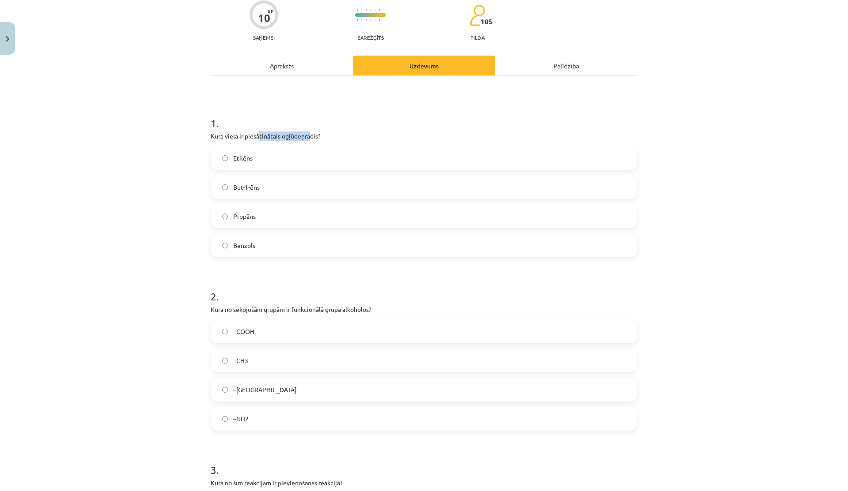
drag, startPoint x: 256, startPoint y: 134, endPoint x: 312, endPoint y: 134, distance: 56.1
click at [312, 134] on p "Kura viela ir piesātinātais ogļūdeņradis?" at bounding box center [424, 136] width 426 height 9
click at [291, 66] on div "Apraksts" at bounding box center [282, 66] width 142 height 20
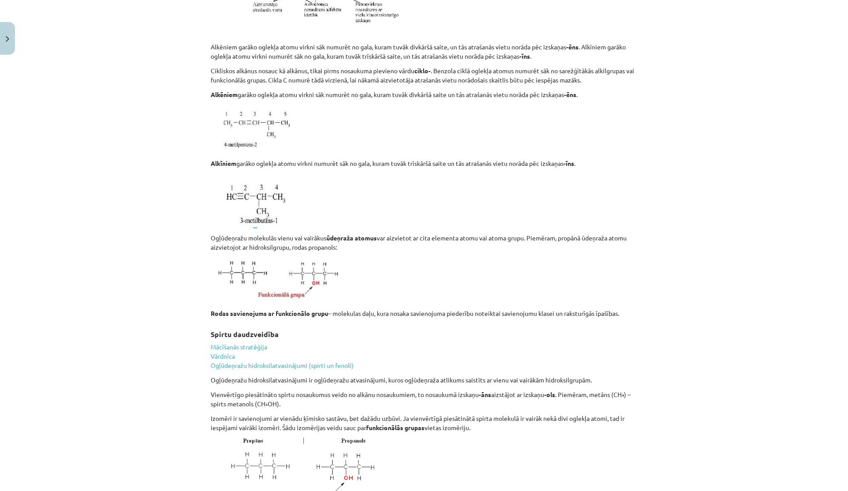
scroll to position [2463, 0]
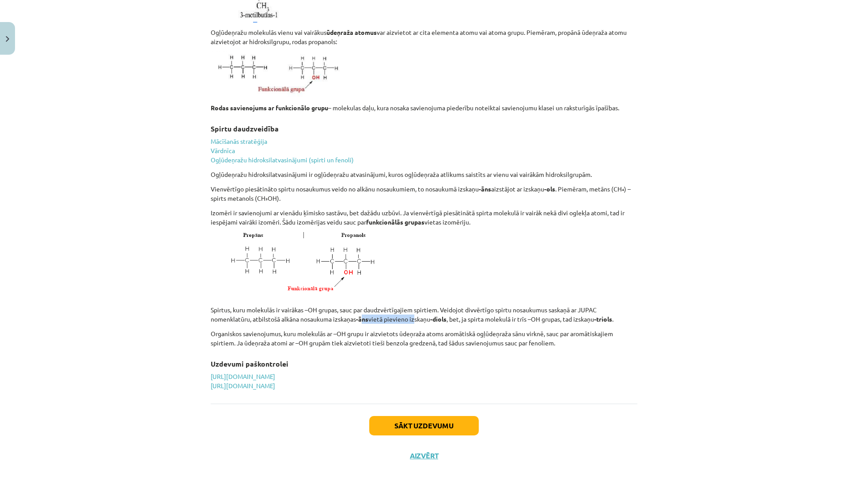
drag, startPoint x: 360, startPoint y: 317, endPoint x: 435, endPoint y: 317, distance: 75.1
click at [434, 317] on p "Spirtus, kuru molekulās ir vairākas –OH grupas, sauc par daudzvērtīgajiem spirt…" at bounding box center [424, 315] width 426 height 19
click at [435, 317] on strong "-diols" at bounding box center [438, 319] width 16 height 8
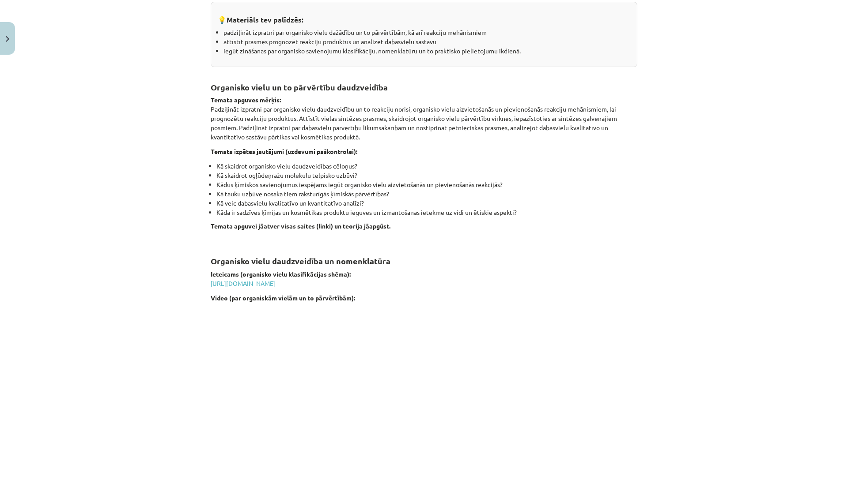
scroll to position [0, 0]
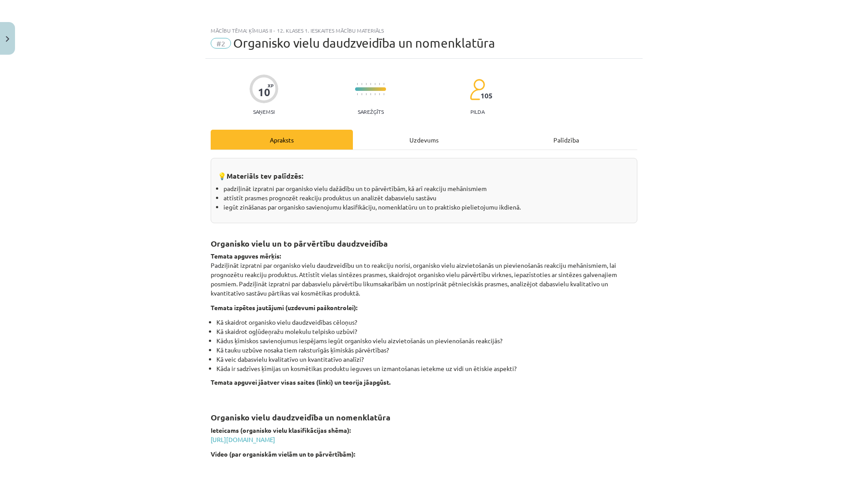
click at [424, 142] on div "Uzdevums" at bounding box center [424, 140] width 142 height 20
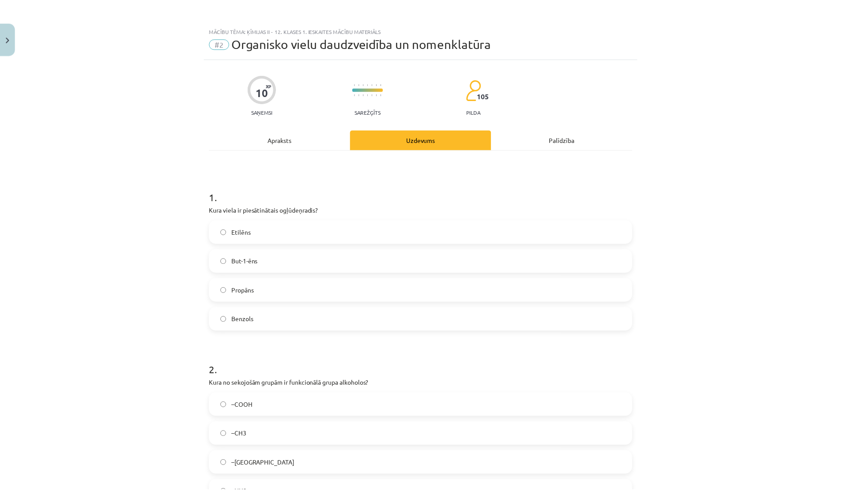
scroll to position [637, 0]
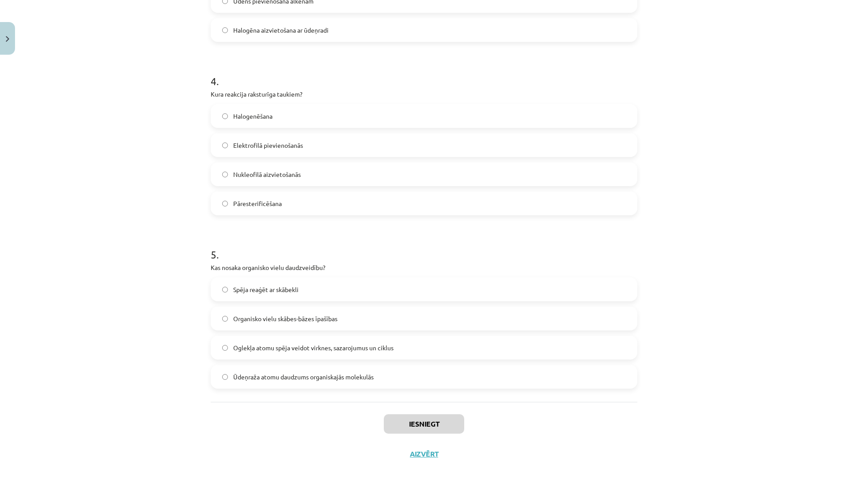
click at [422, 460] on div "Iesniegt Aizvērt" at bounding box center [424, 433] width 426 height 62
click at [422, 453] on button "Aizvērt" at bounding box center [424, 454] width 34 height 9
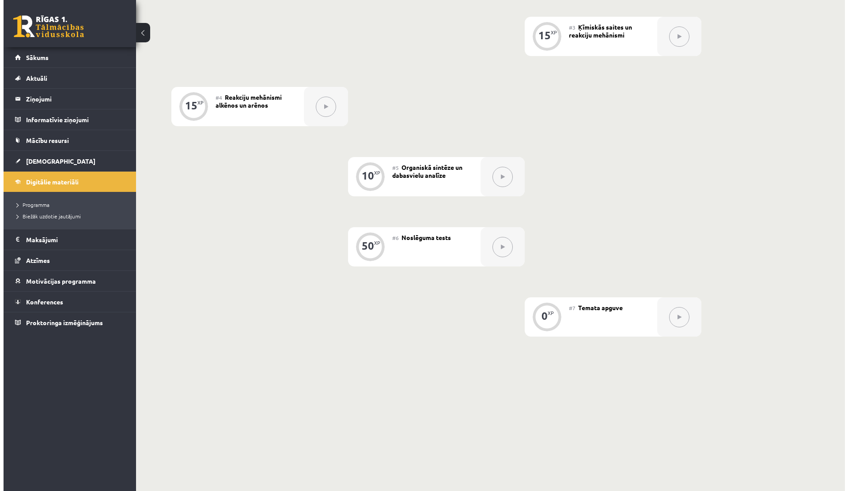
scroll to position [0, 0]
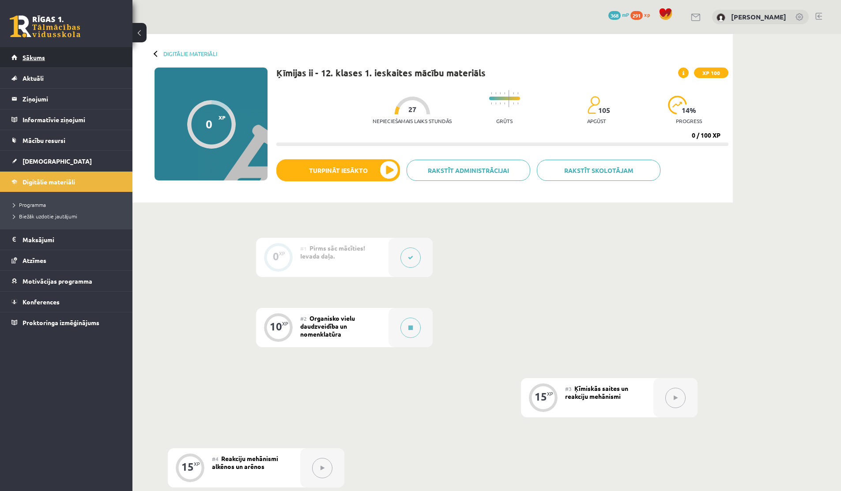
click at [53, 61] on link "Sākums" at bounding box center [66, 57] width 110 height 20
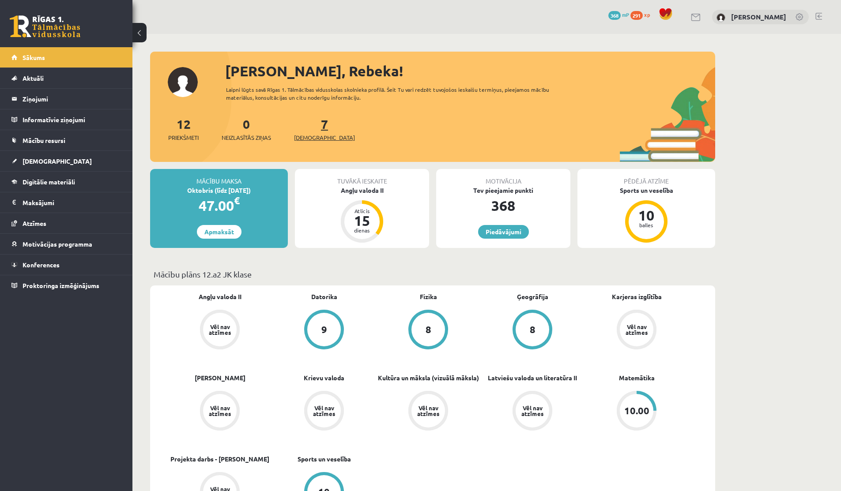
click at [309, 126] on link "7 Ieskaites" at bounding box center [324, 129] width 61 height 26
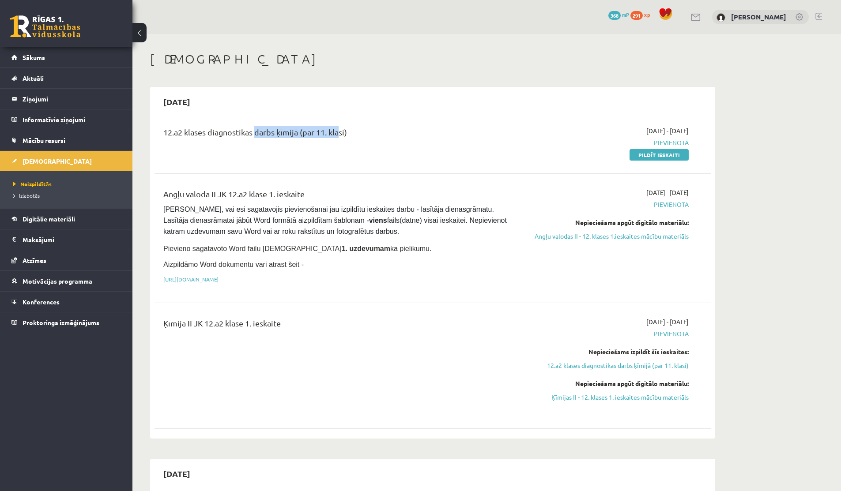
drag, startPoint x: 254, startPoint y: 134, endPoint x: 338, endPoint y: 134, distance: 83.4
click at [338, 134] on div "12.a2 klases diagnostikas darbs ķīmijā (par 11. klasi)" at bounding box center [336, 134] width 346 height 16
click at [342, 134] on div "12.a2 klases diagnostikas darbs ķīmijā (par 11. klasi)" at bounding box center [336, 134] width 346 height 16
drag, startPoint x: 631, startPoint y: 128, endPoint x: 680, endPoint y: 128, distance: 49.0
click at [680, 128] on span "2025-09-16 - 2025-09-30" at bounding box center [667, 130] width 42 height 9
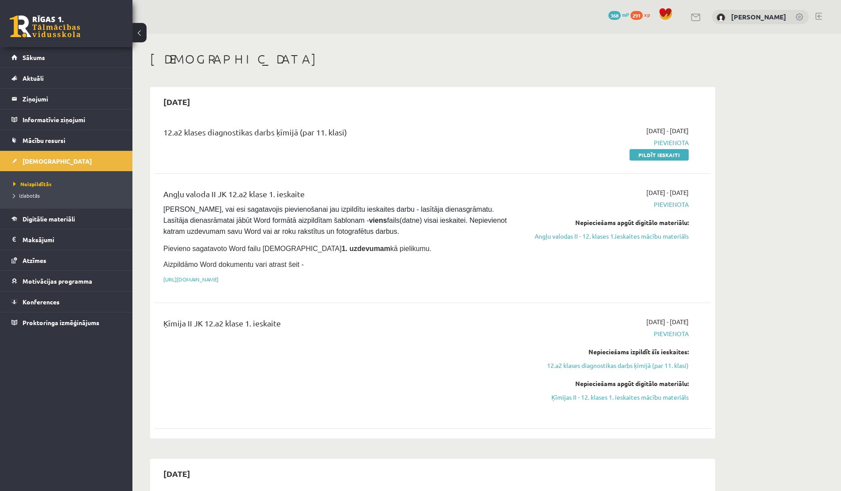
click at [680, 128] on span "2025-09-16 - 2025-09-30" at bounding box center [667, 130] width 42 height 9
click at [727, 17] on div "[PERSON_NAME]" at bounding box center [760, 17] width 97 height 15
click at [731, 17] on link "[PERSON_NAME]" at bounding box center [758, 16] width 55 height 9
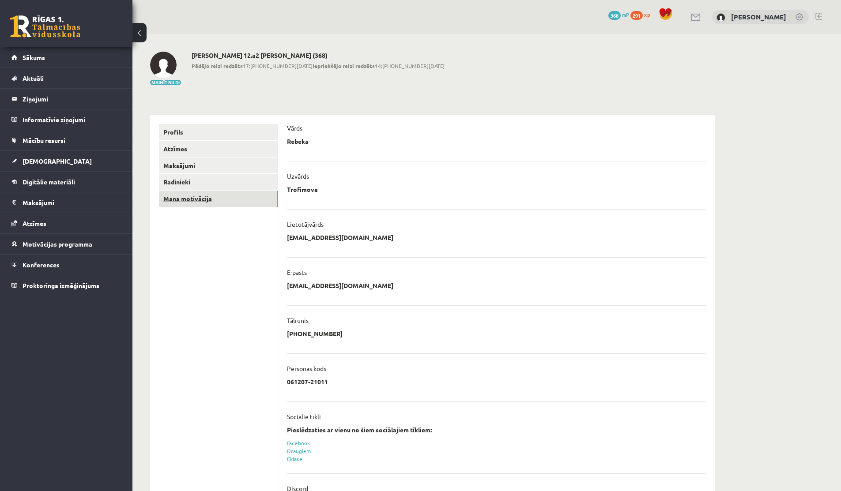
click at [240, 192] on link "Mana motivācija" at bounding box center [218, 199] width 119 height 16
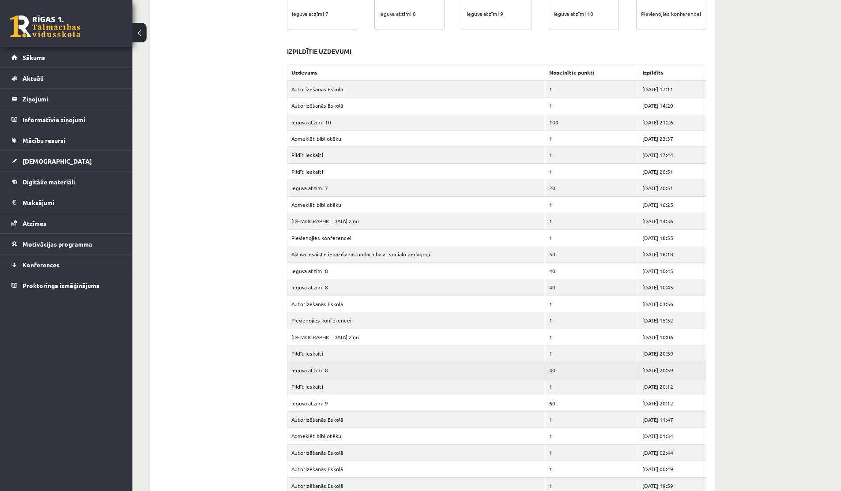
scroll to position [450, 0]
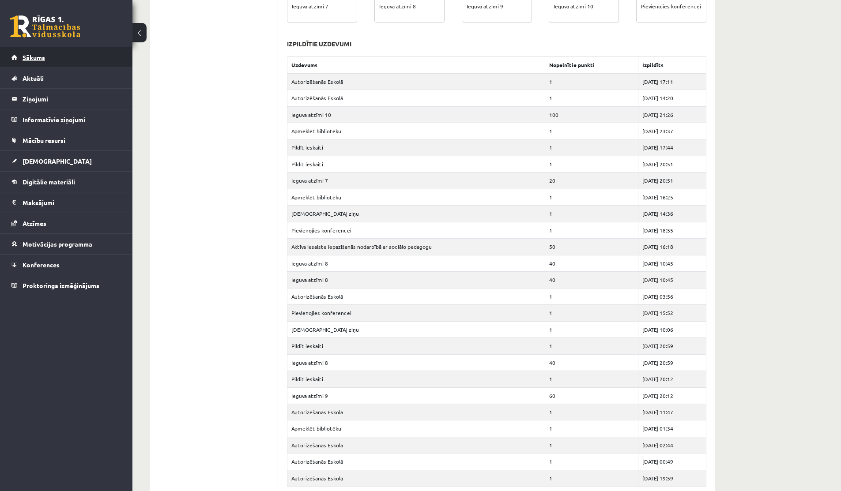
click at [117, 61] on link "Sākums" at bounding box center [66, 57] width 110 height 20
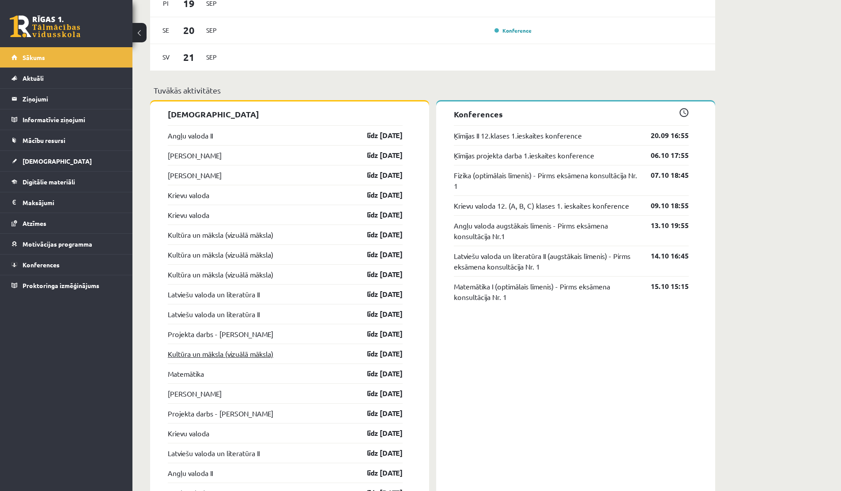
scroll to position [719, 0]
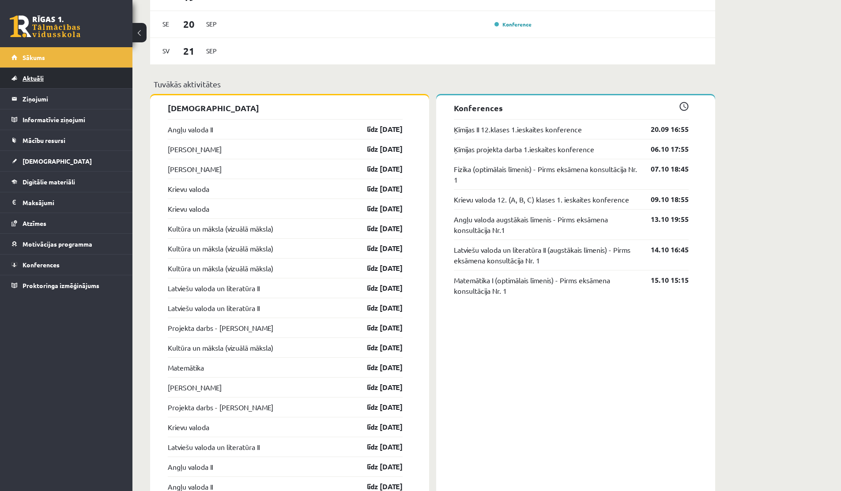
click at [18, 74] on link "Aktuāli" at bounding box center [66, 78] width 110 height 20
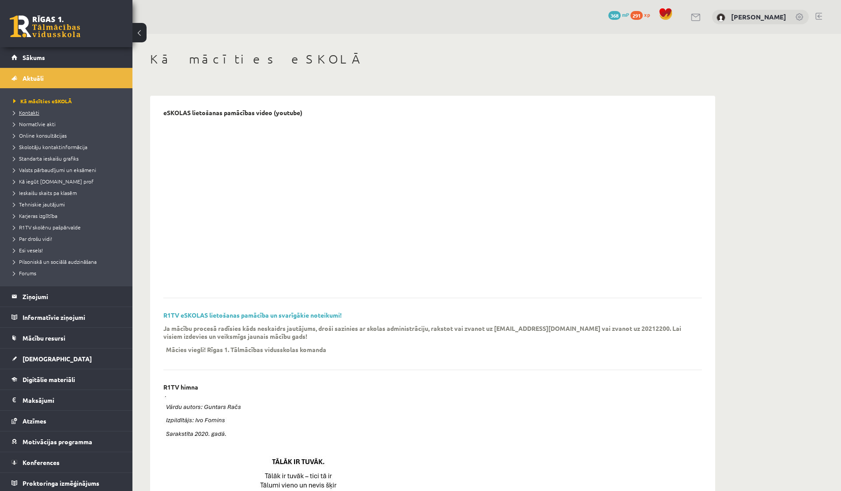
click at [26, 112] on span "Kontakti" at bounding box center [26, 112] width 26 height 7
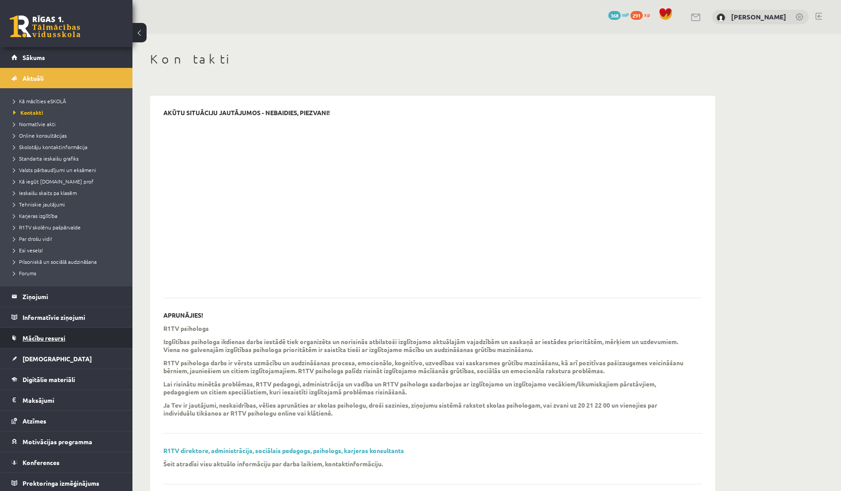
click at [49, 340] on span "Mācību resursi" at bounding box center [44, 338] width 43 height 8
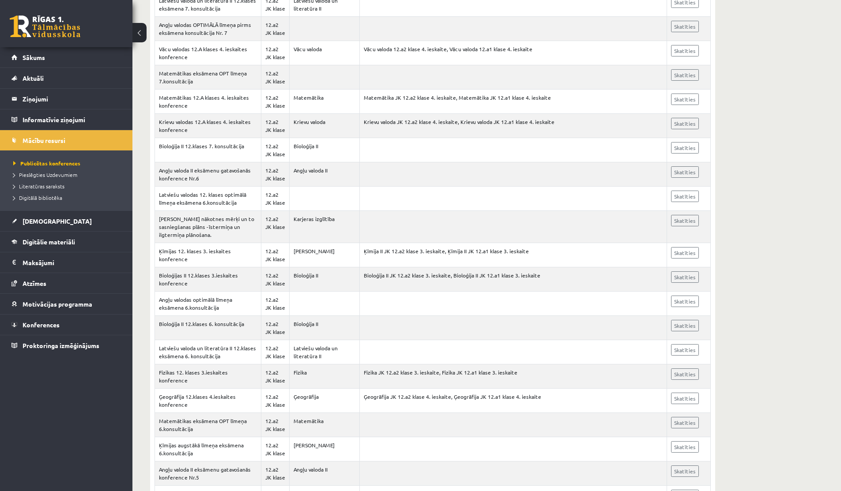
scroll to position [704, 0]
click at [35, 186] on span "Literatūras saraksts" at bounding box center [38, 186] width 51 height 7
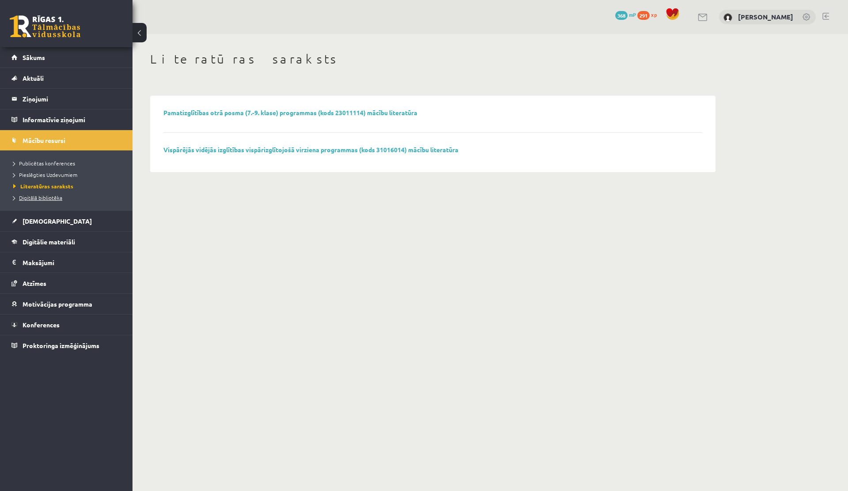
click at [36, 195] on span "Digitālā bibliotēka" at bounding box center [37, 197] width 49 height 7
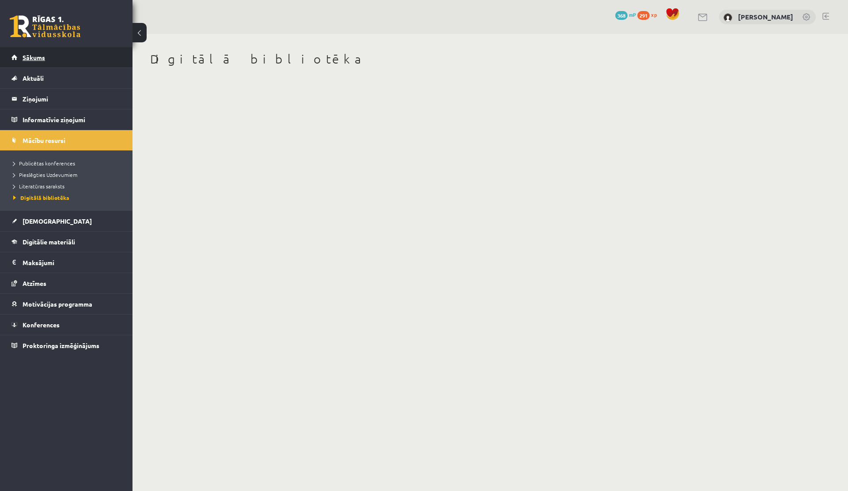
click at [41, 61] on link "Sākums" at bounding box center [66, 57] width 110 height 20
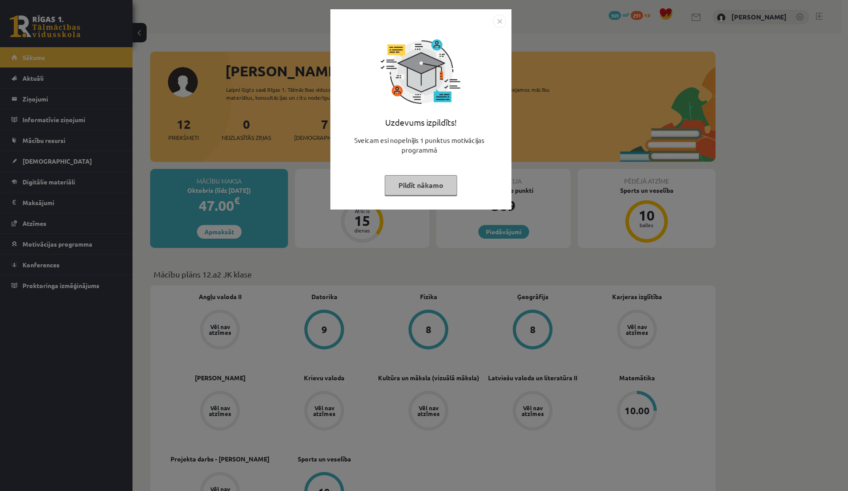
click at [407, 186] on button "Pildīt nākamo" at bounding box center [421, 185] width 72 height 20
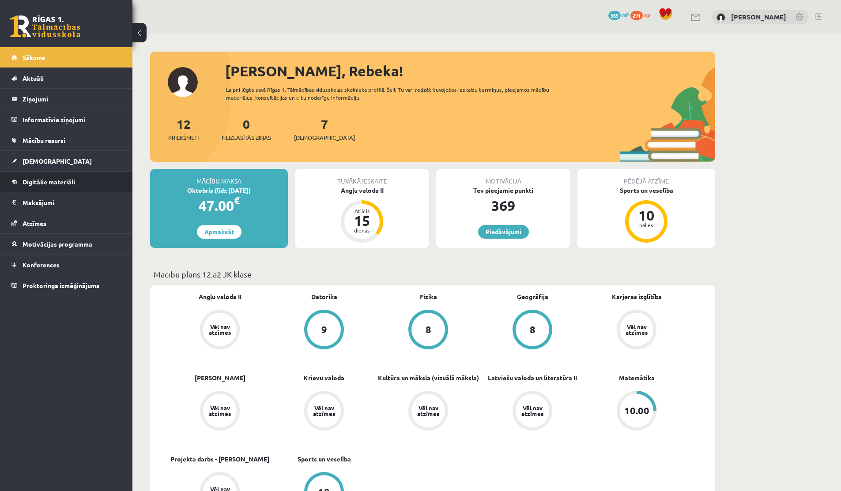
click at [65, 181] on span "Digitālie materiāli" at bounding box center [49, 182] width 53 height 8
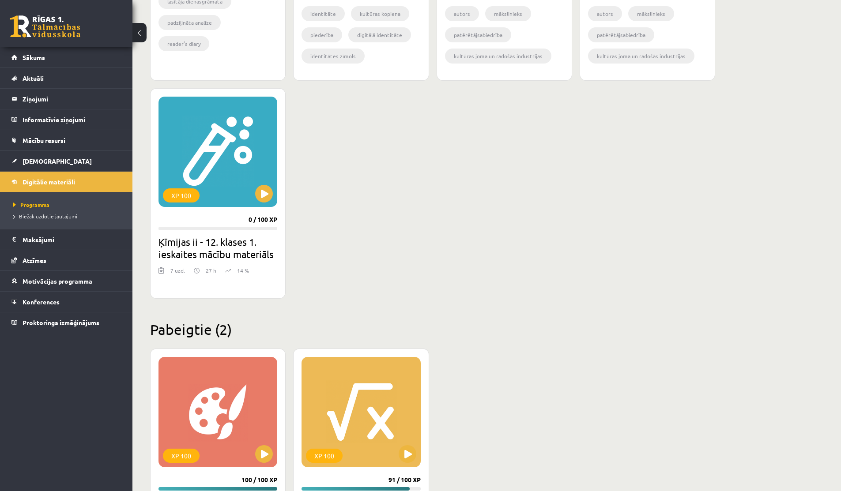
scroll to position [640, 0]
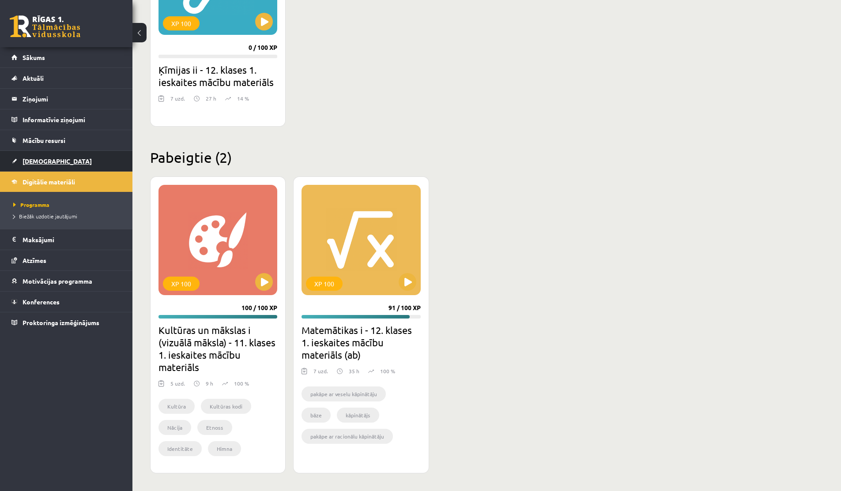
click at [19, 161] on link "[DEMOGRAPHIC_DATA]" at bounding box center [66, 161] width 110 height 20
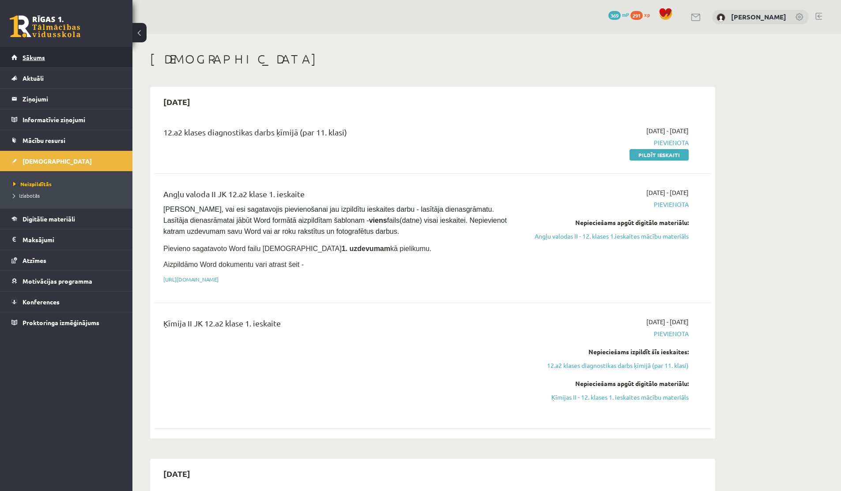
click at [30, 56] on span "Sākums" at bounding box center [34, 57] width 23 height 8
